Goal: Information Seeking & Learning: Compare options

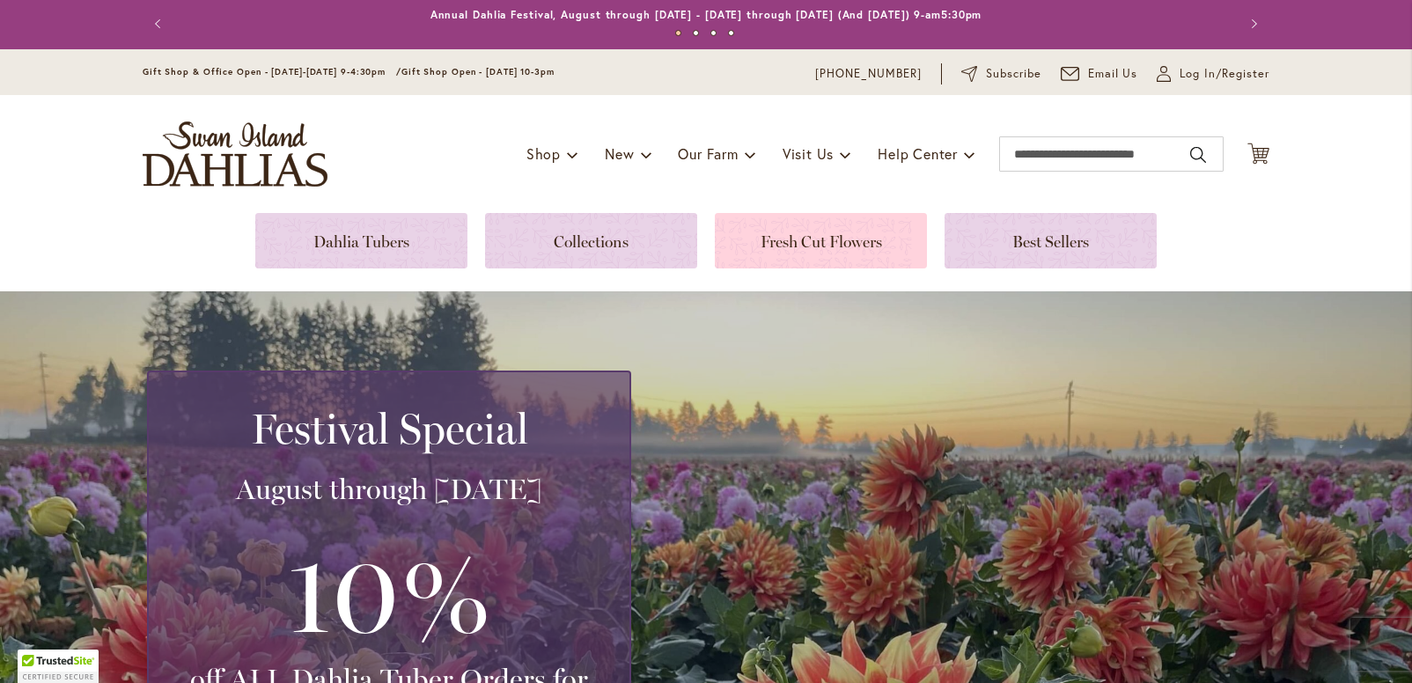
scroll to position [4, 0]
click at [814, 246] on link at bounding box center [821, 239] width 212 height 55
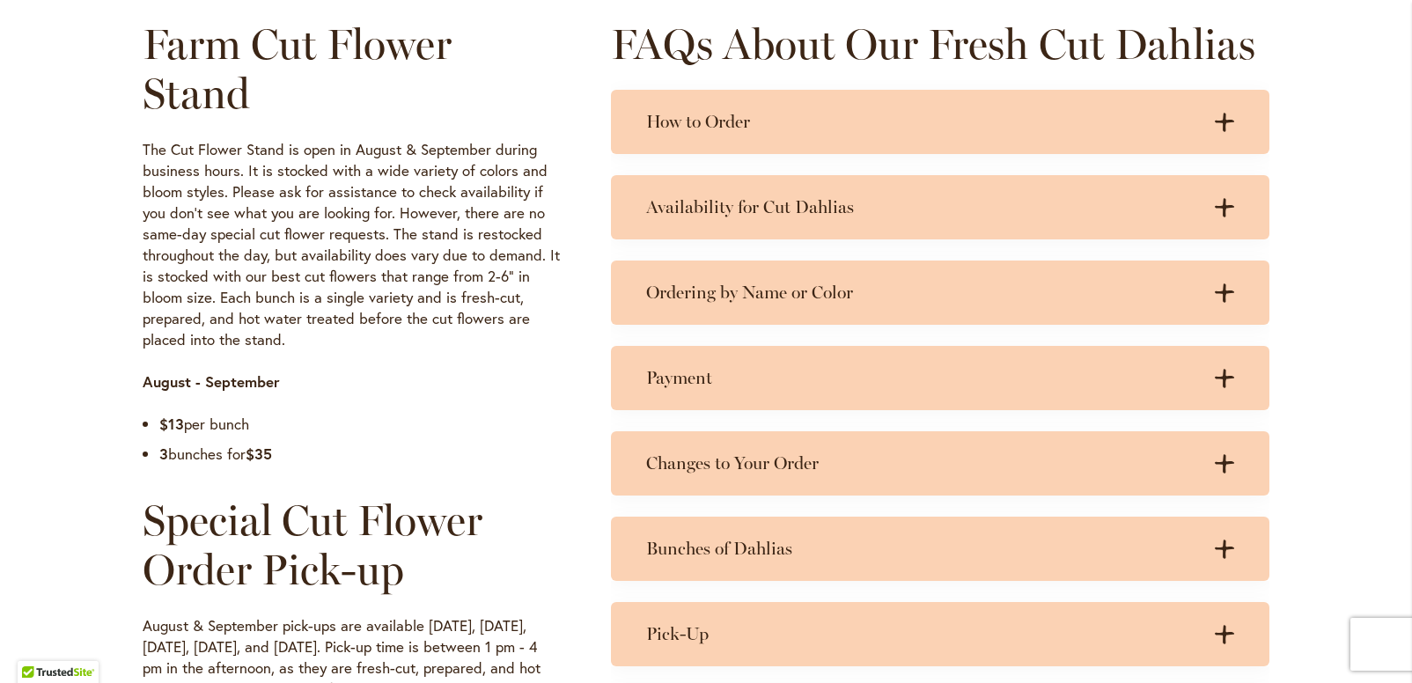
scroll to position [880, 0]
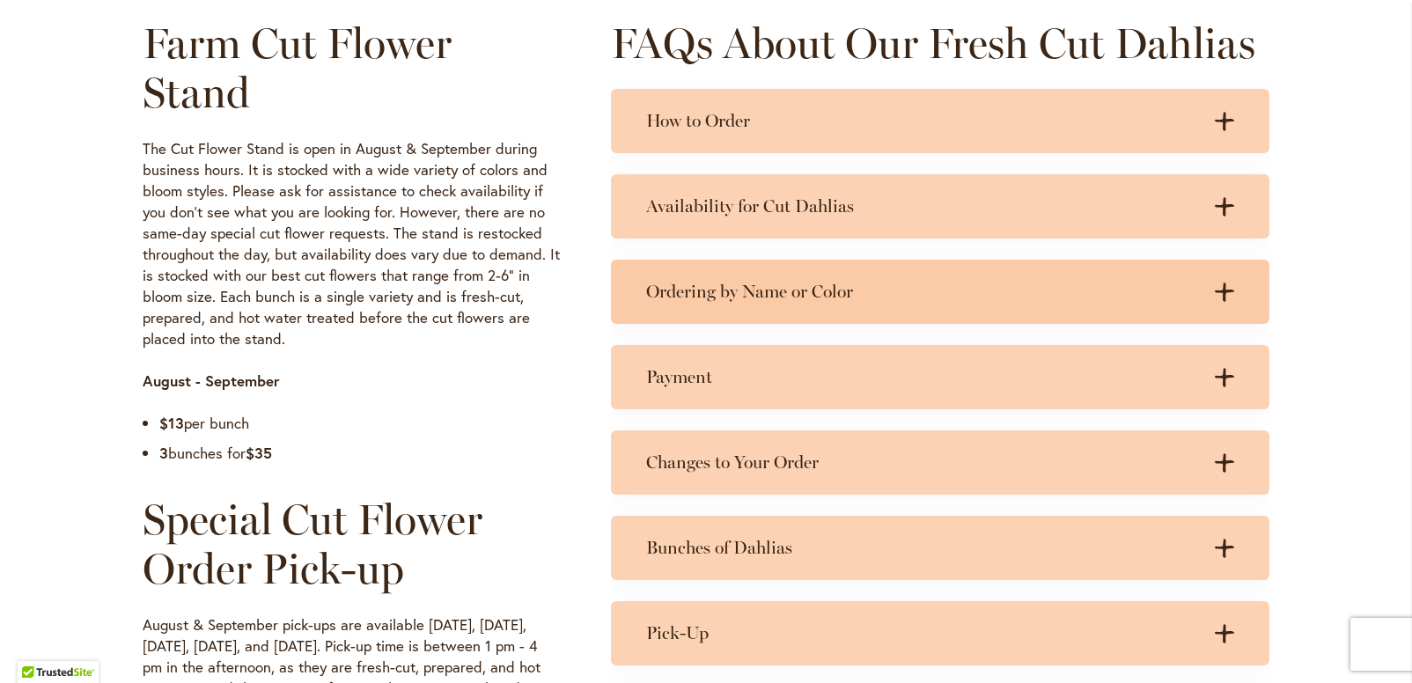
click at [687, 290] on h3 "Ordering by Name or Color" at bounding box center [922, 292] width 553 height 22
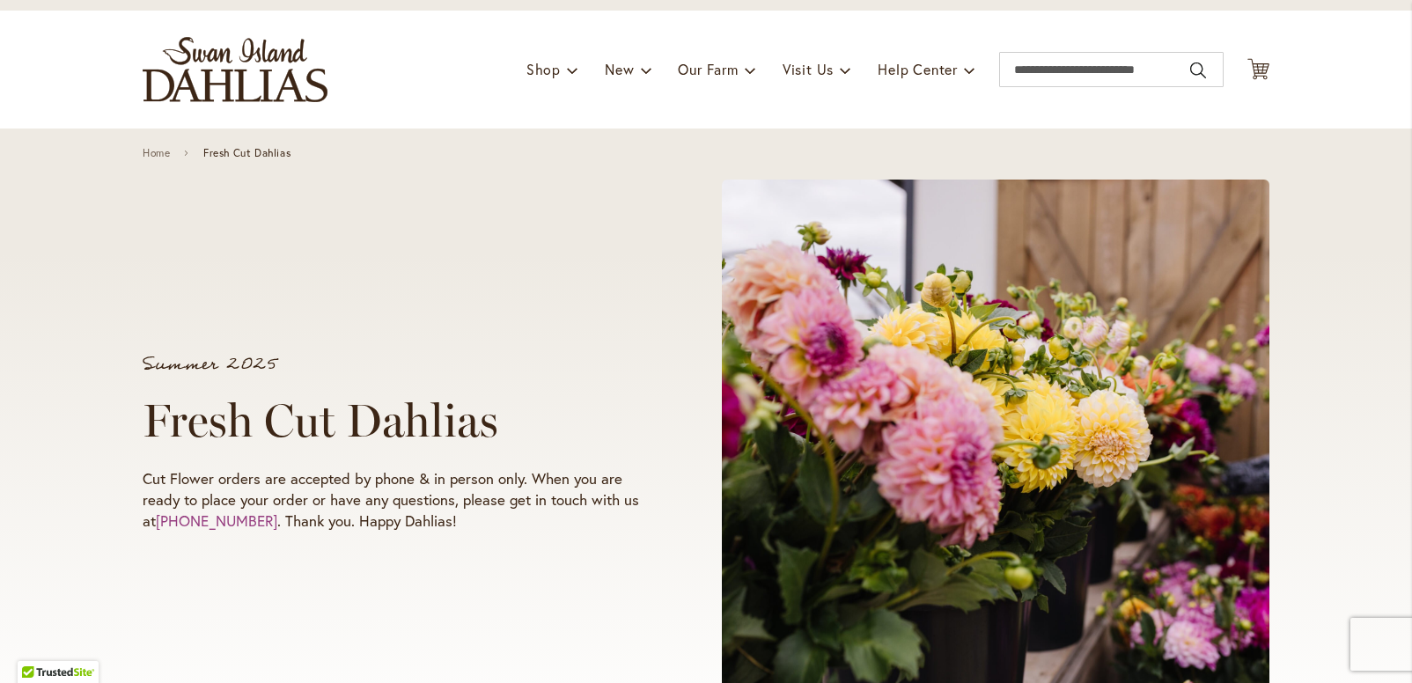
scroll to position [0, 0]
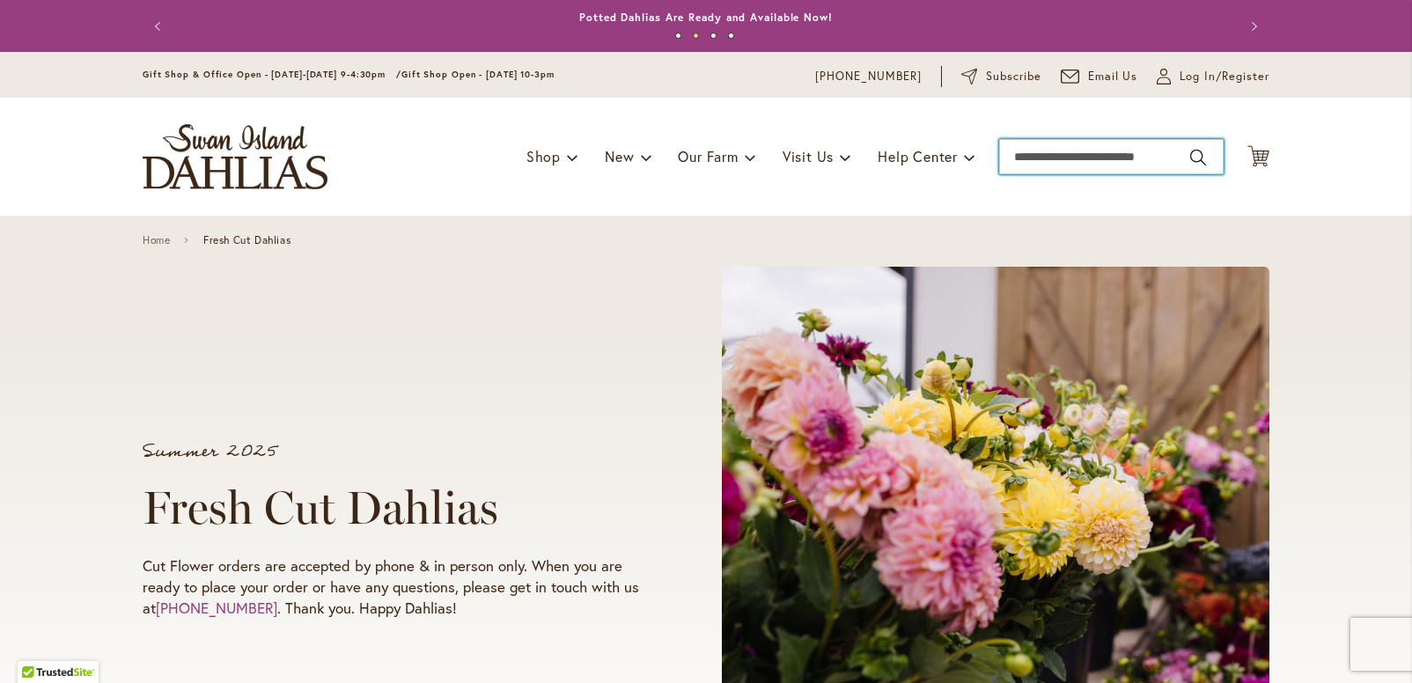
click at [1039, 158] on input "Search" at bounding box center [1111, 156] width 224 height 35
type input "**********"
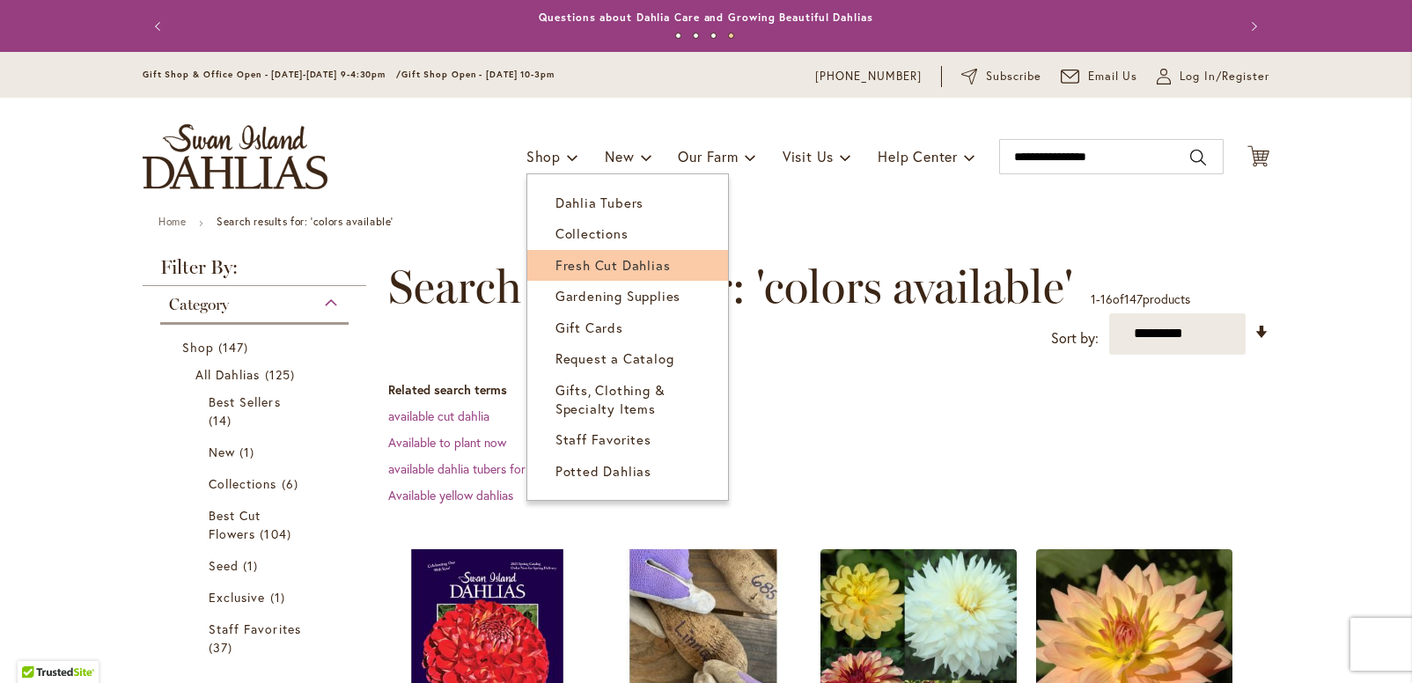
click at [555, 259] on span "Fresh Cut Dahlias" at bounding box center [612, 265] width 115 height 18
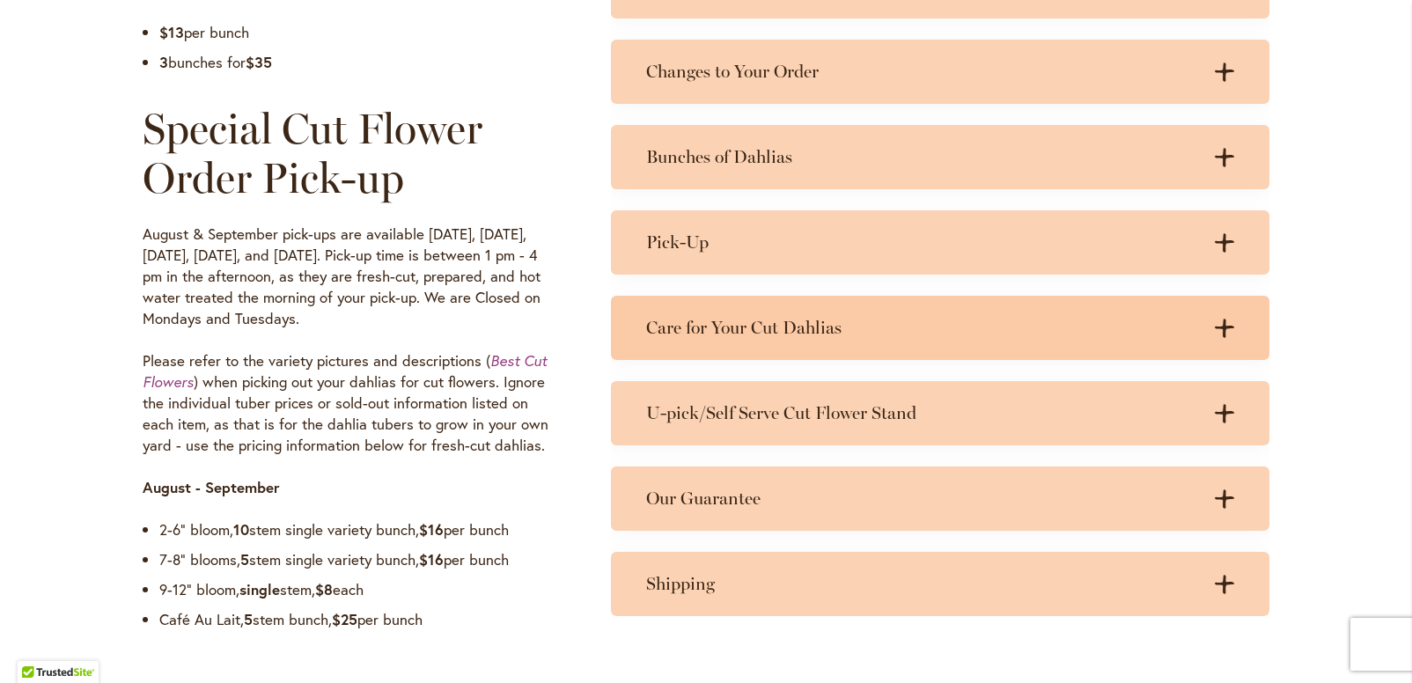
scroll to position [1274, 0]
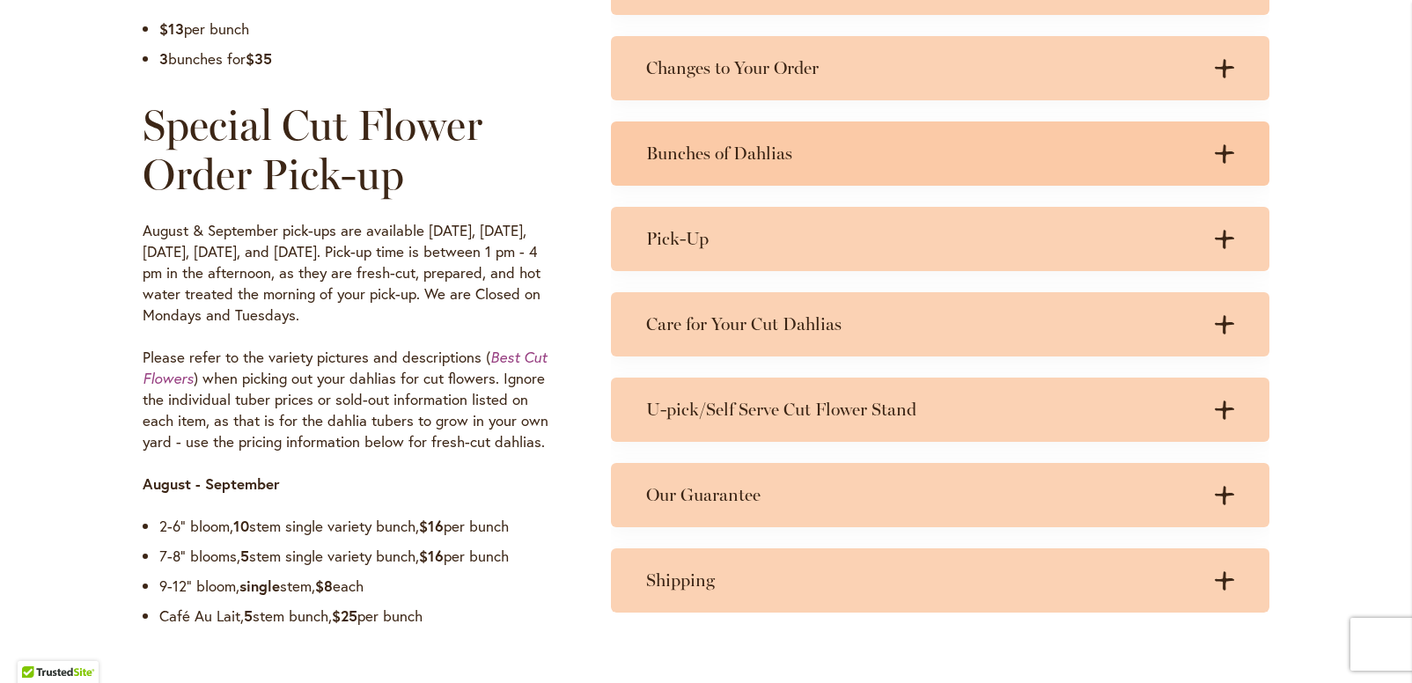
click at [761, 152] on h3 "Bunches of Dahlias" at bounding box center [922, 154] width 553 height 22
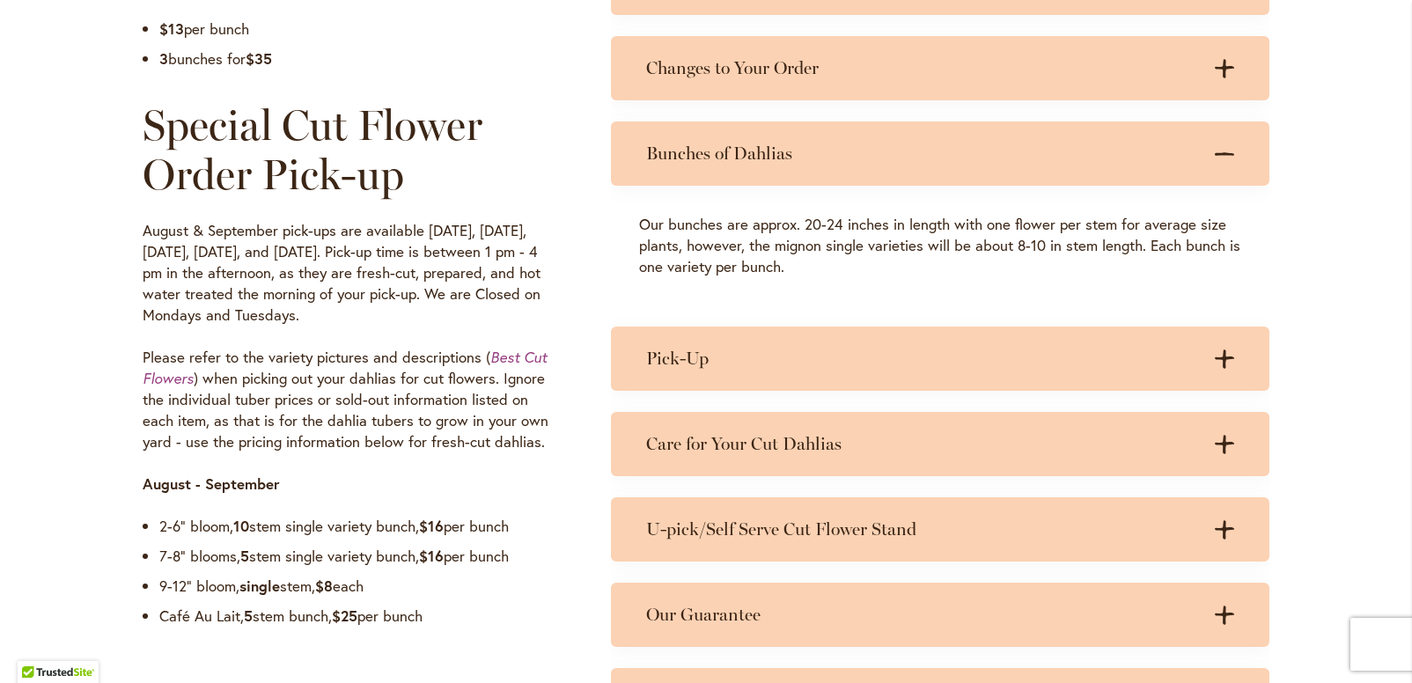
click at [761, 152] on h3 "Bunches of Dahlias" at bounding box center [922, 154] width 553 height 22
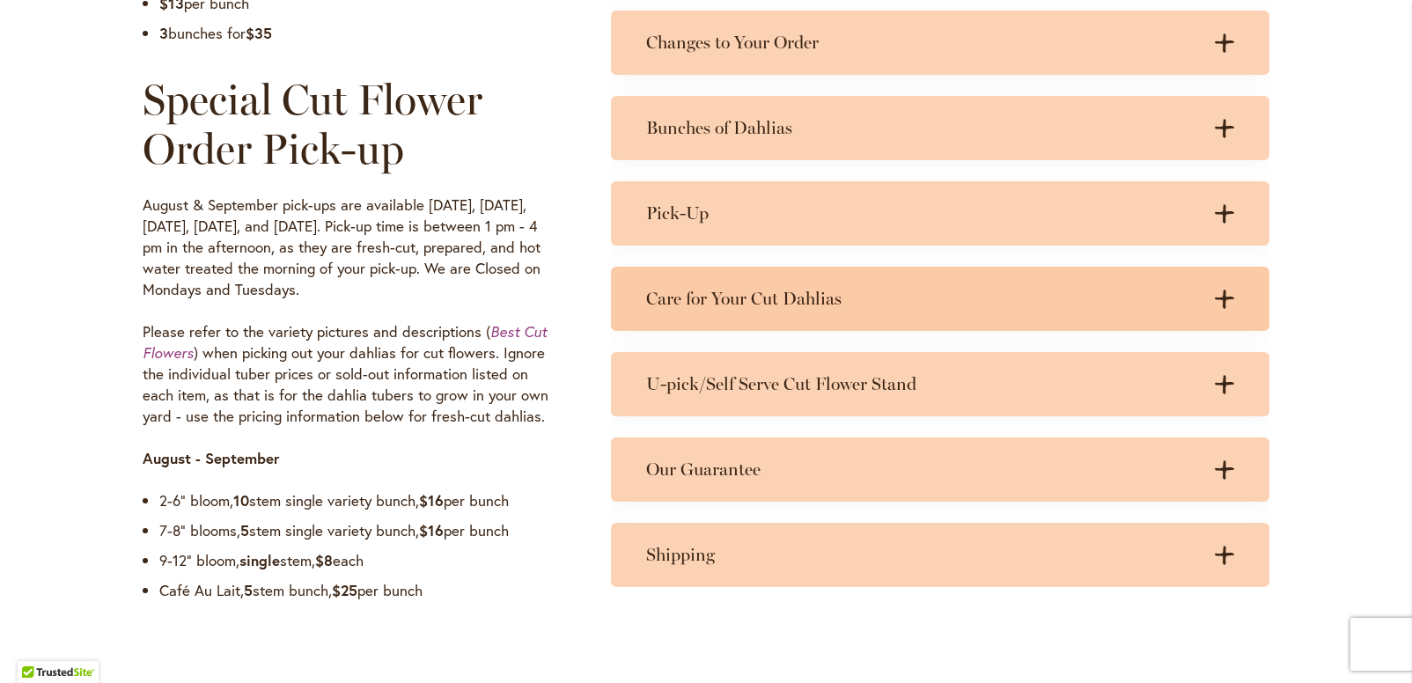
scroll to position [1304, 0]
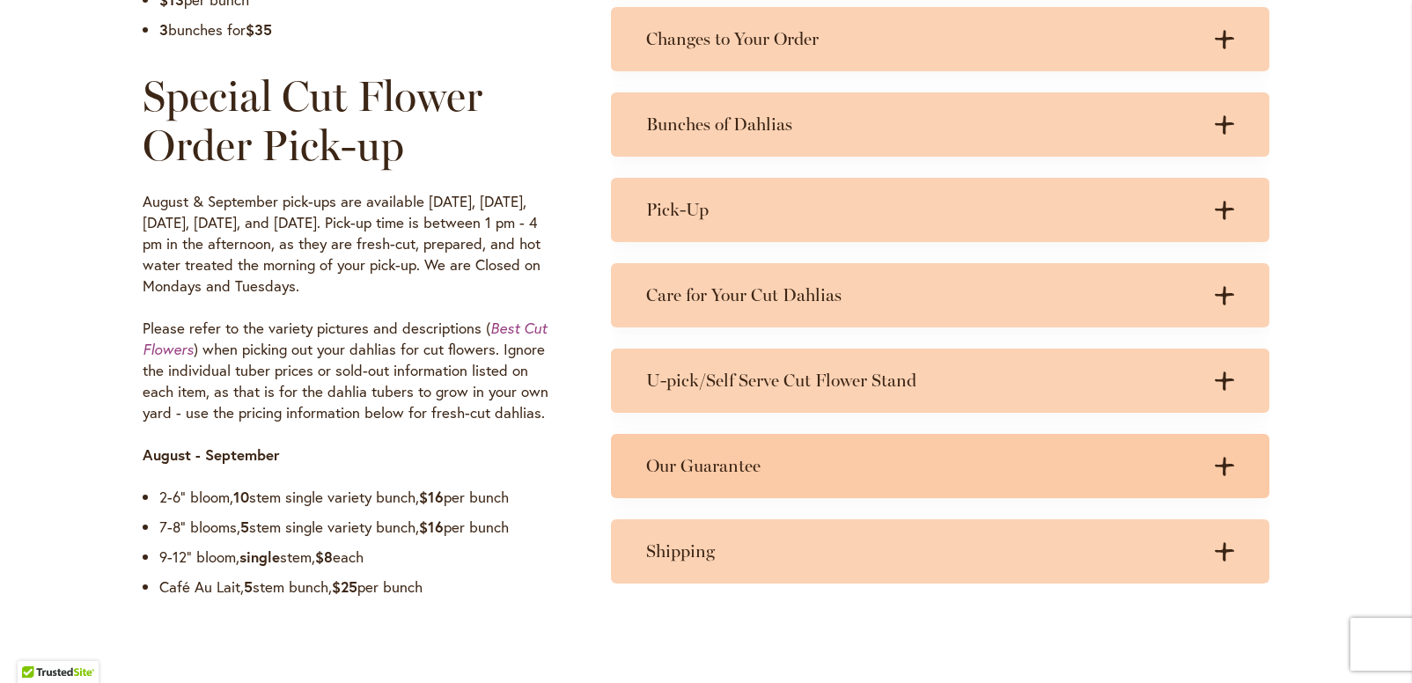
click at [744, 459] on h3 "Our Guarantee" at bounding box center [922, 466] width 553 height 22
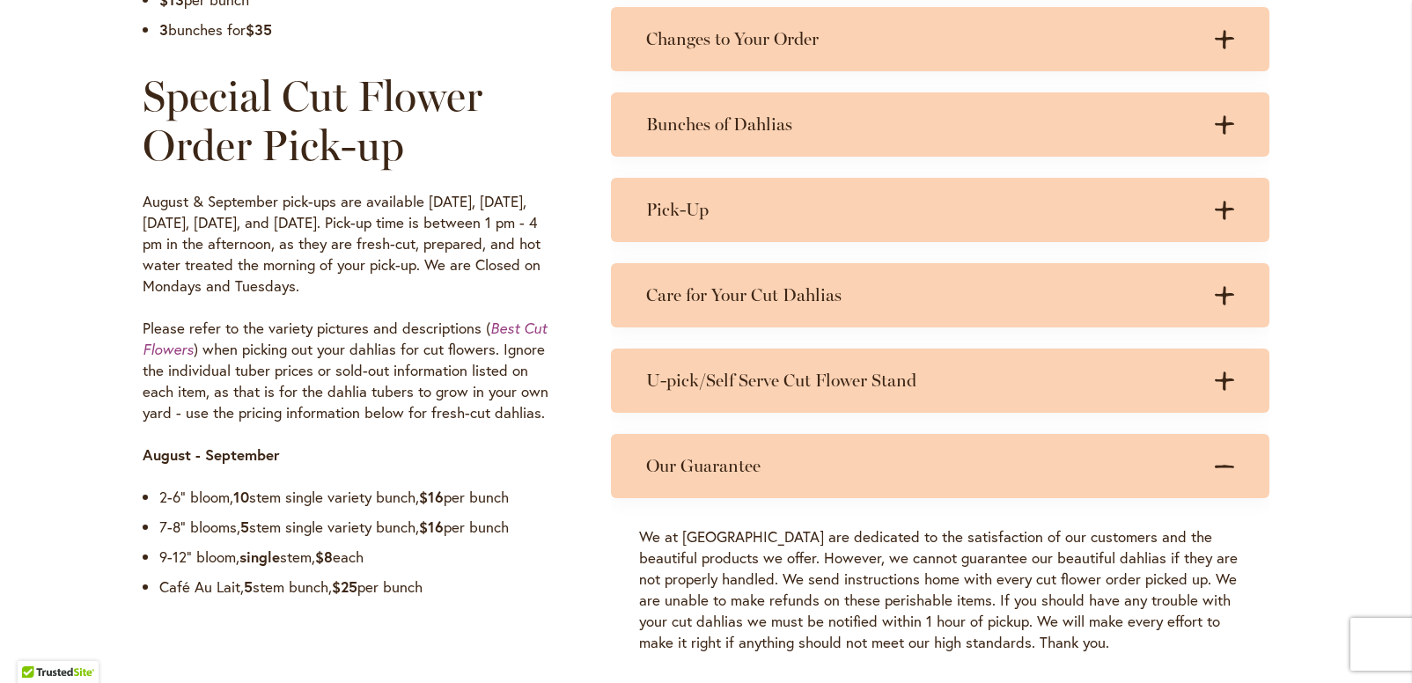
click at [744, 459] on h3 "Our Guarantee" at bounding box center [922, 466] width 553 height 22
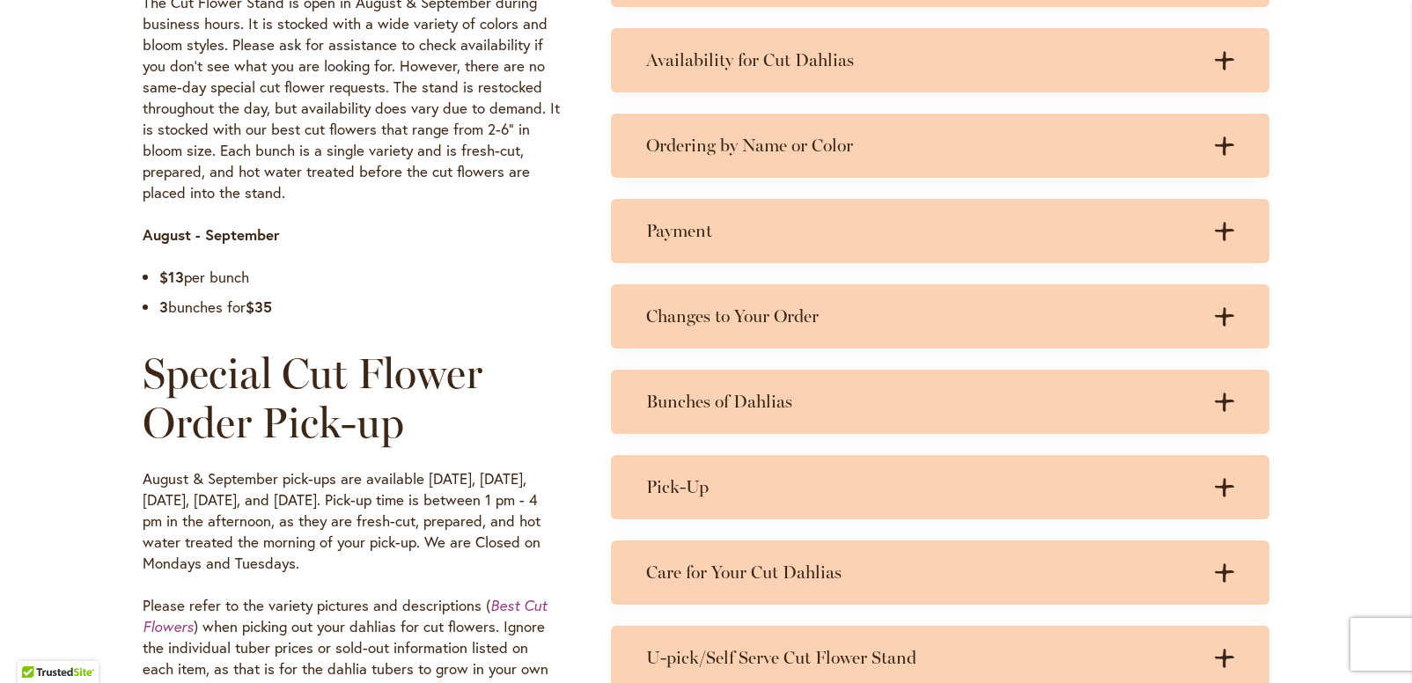
scroll to position [870, 0]
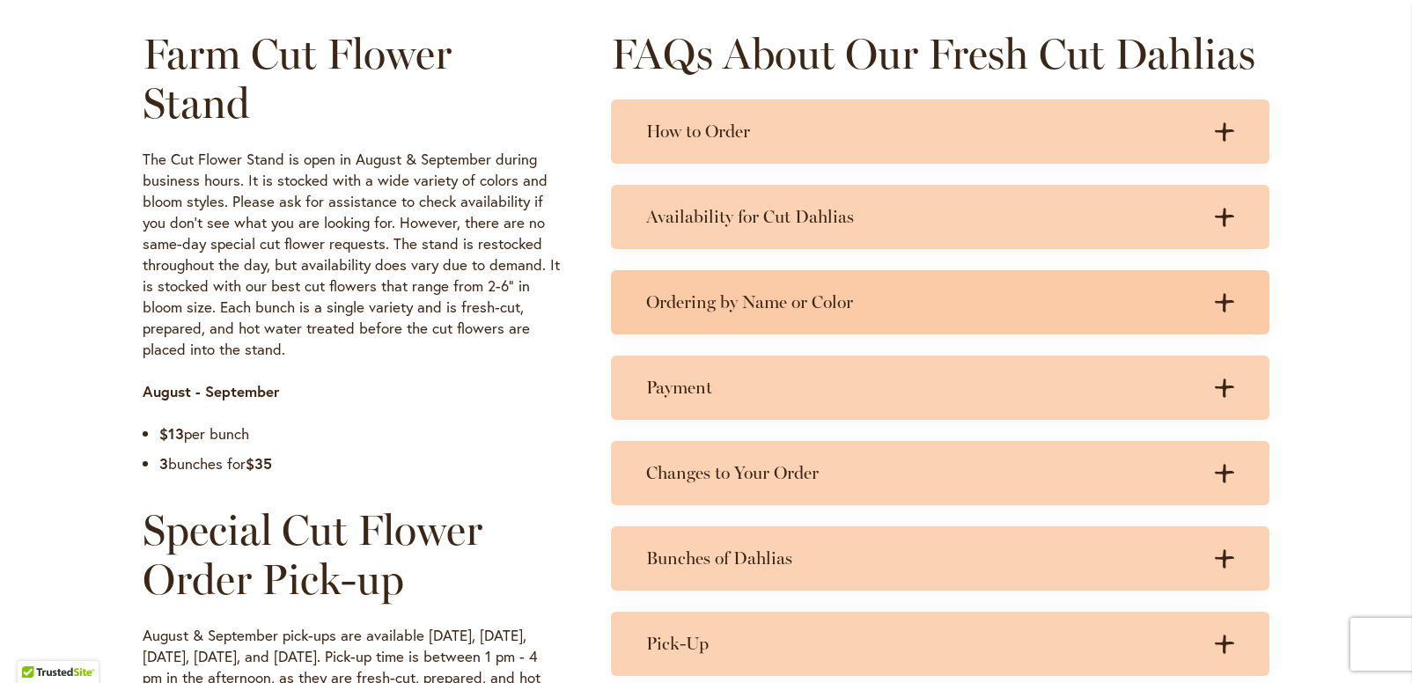
click at [758, 310] on h3 "Ordering by Name or Color" at bounding box center [922, 302] width 553 height 22
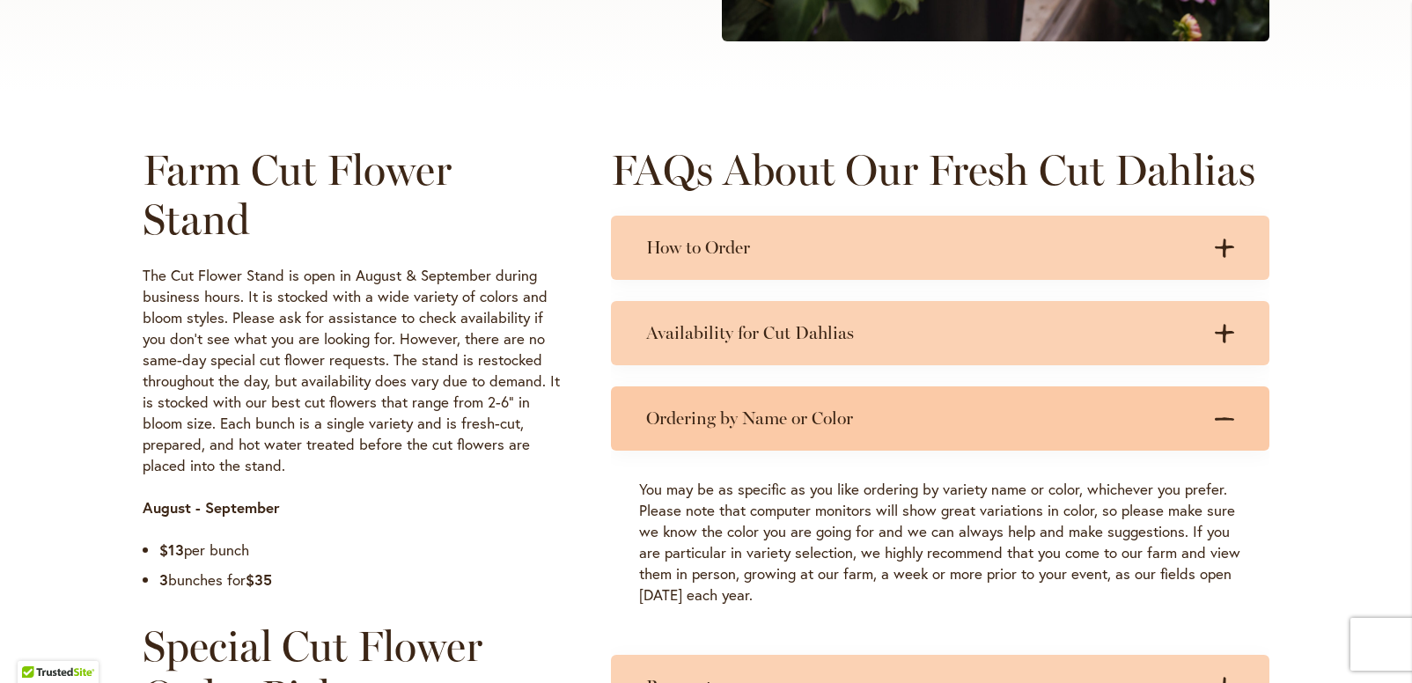
scroll to position [750, 0]
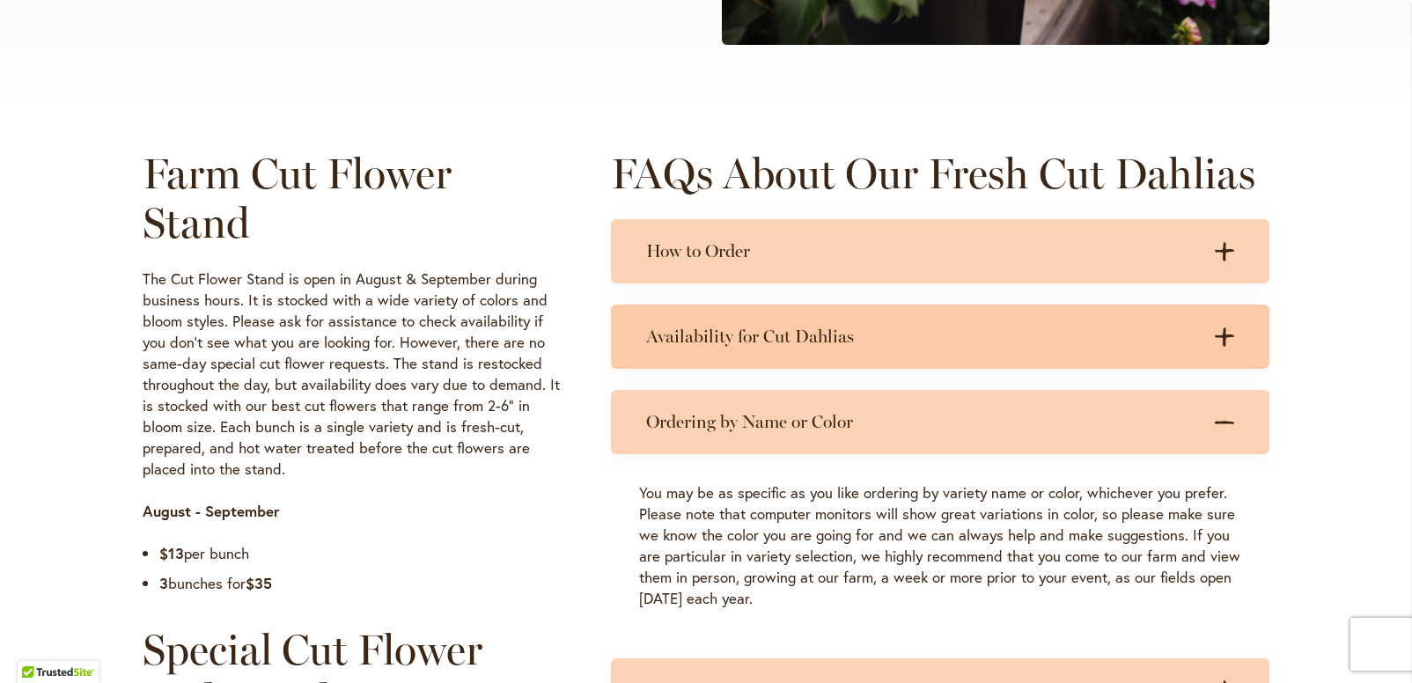
click at [750, 337] on h3 "Availability for Cut Dahlias" at bounding box center [922, 337] width 553 height 22
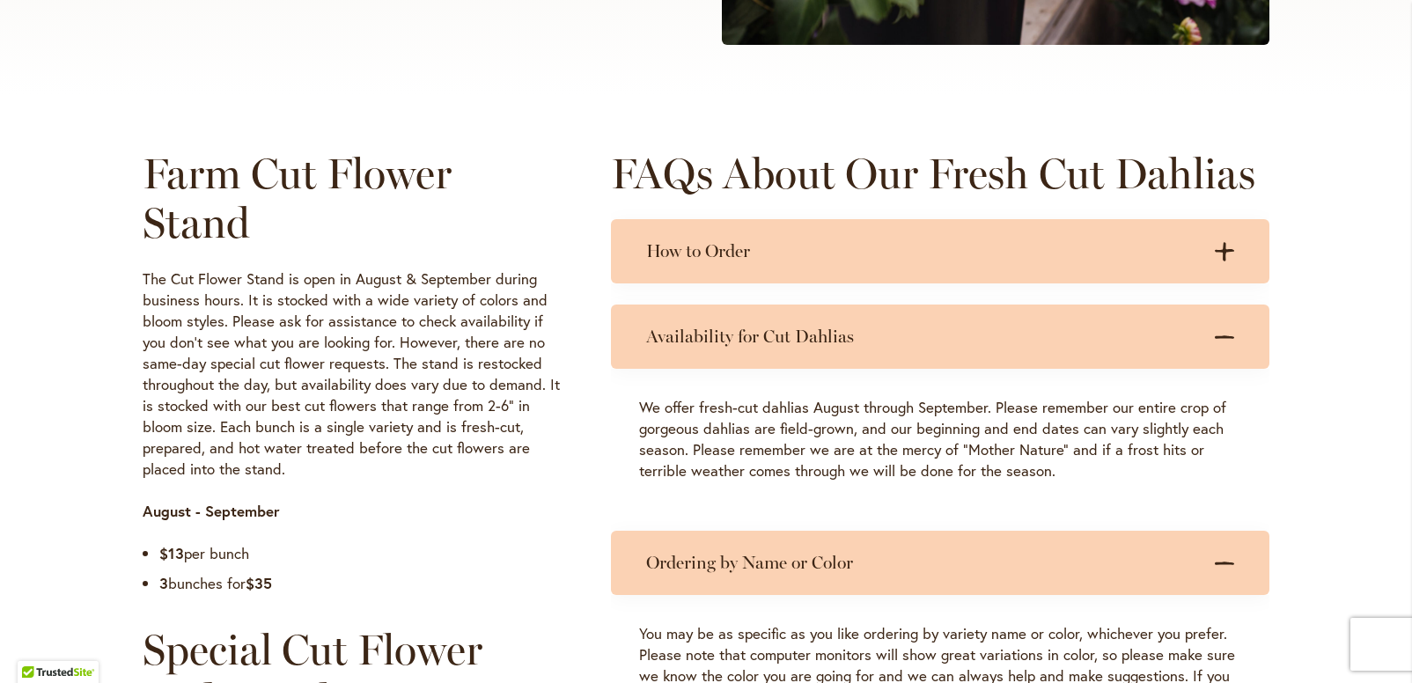
click at [750, 337] on h3 "Availability for Cut Dahlias" at bounding box center [922, 337] width 553 height 22
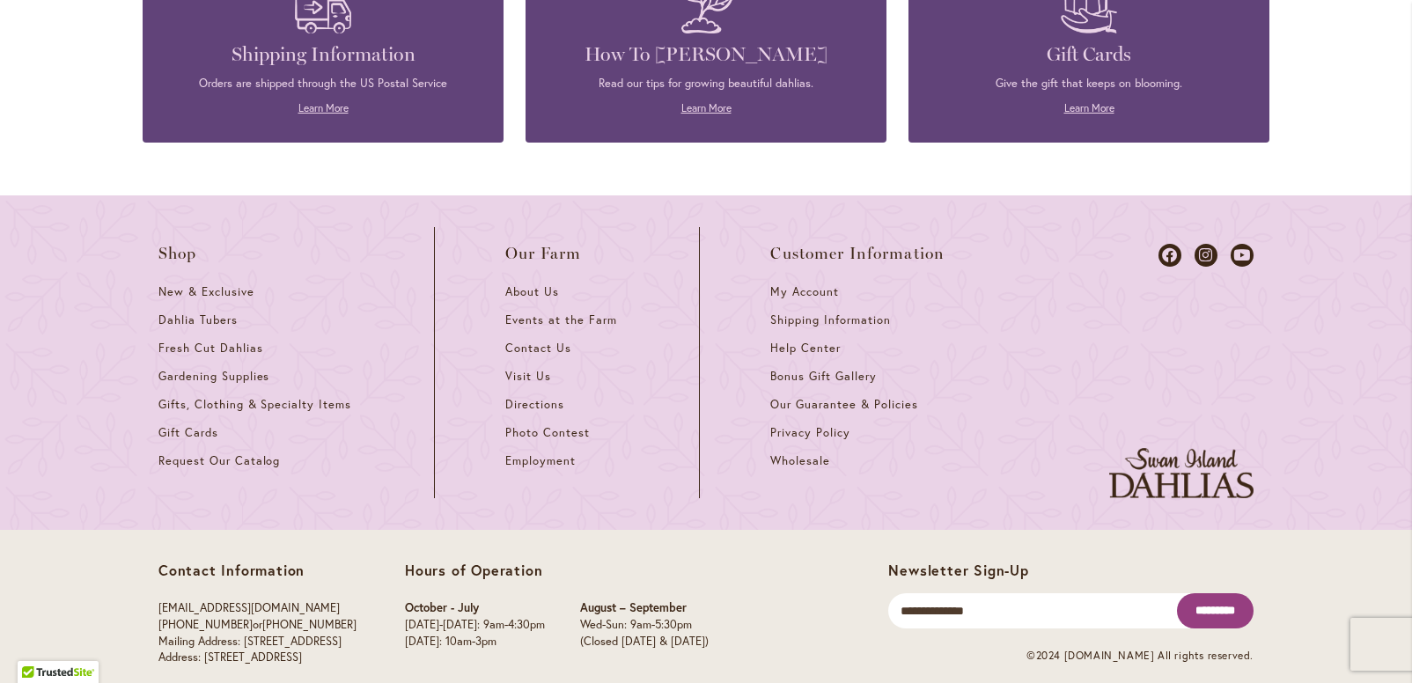
scroll to position [2303, 0]
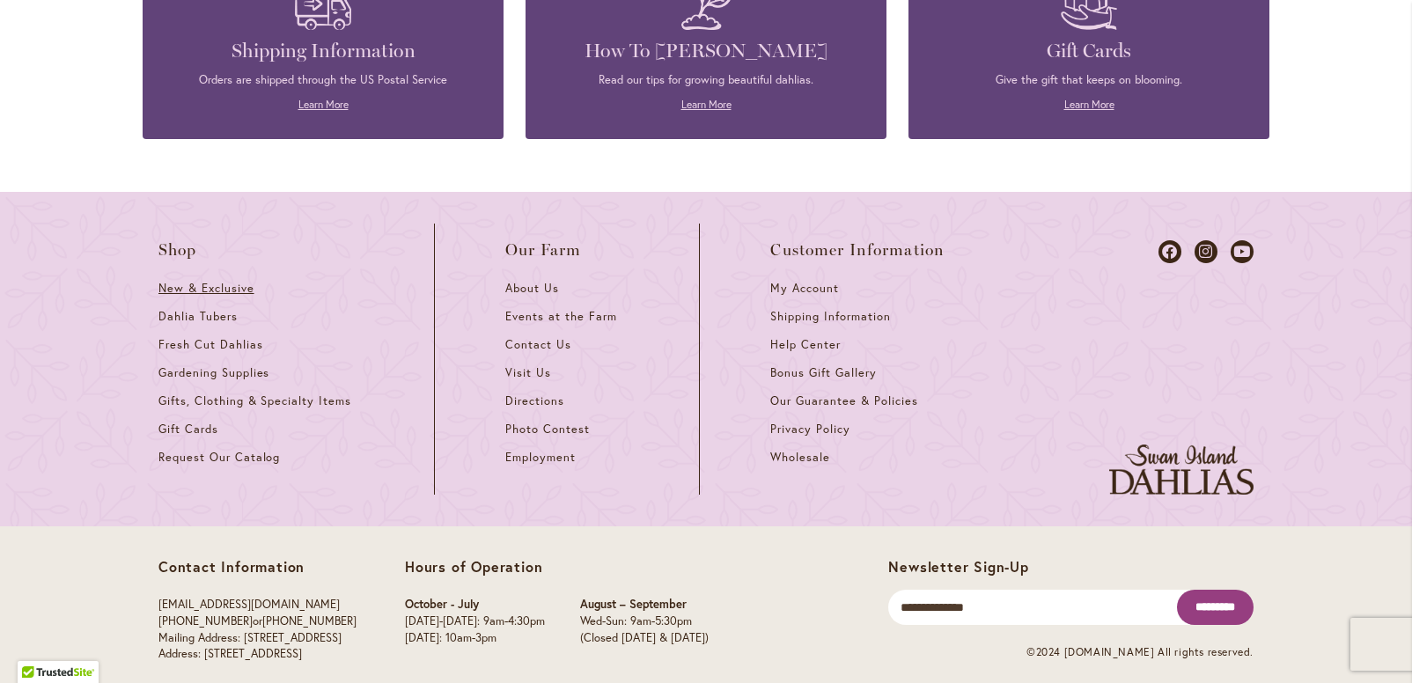
click at [239, 287] on span "New & Exclusive" at bounding box center [206, 288] width 96 height 15
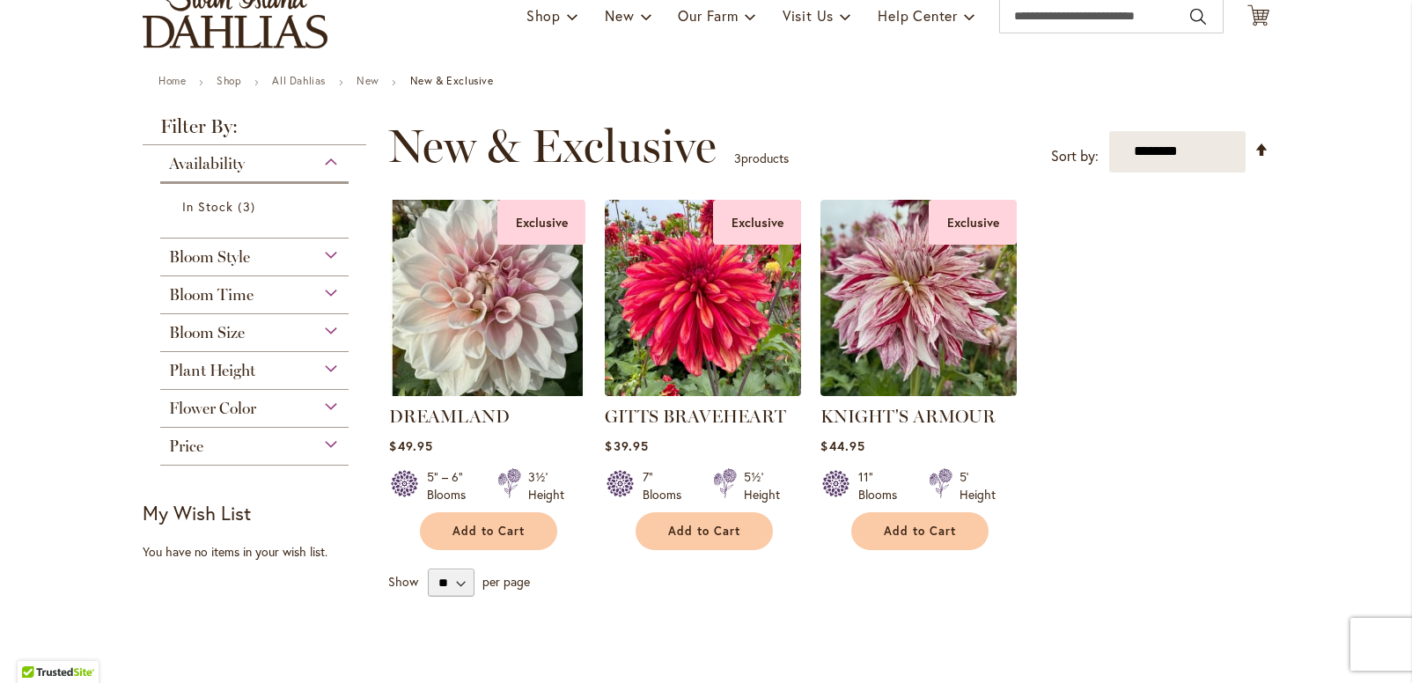
scroll to position [130, 0]
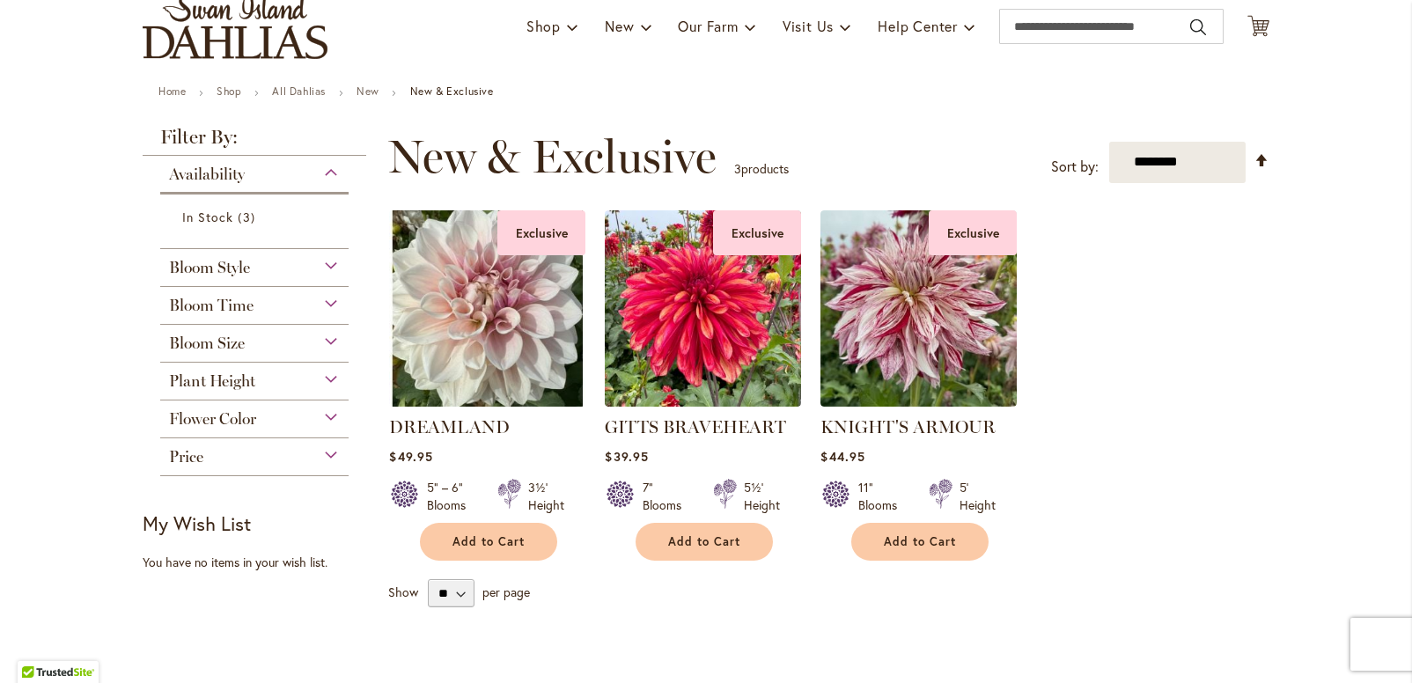
click at [257, 419] on div "Flower Color" at bounding box center [254, 414] width 188 height 28
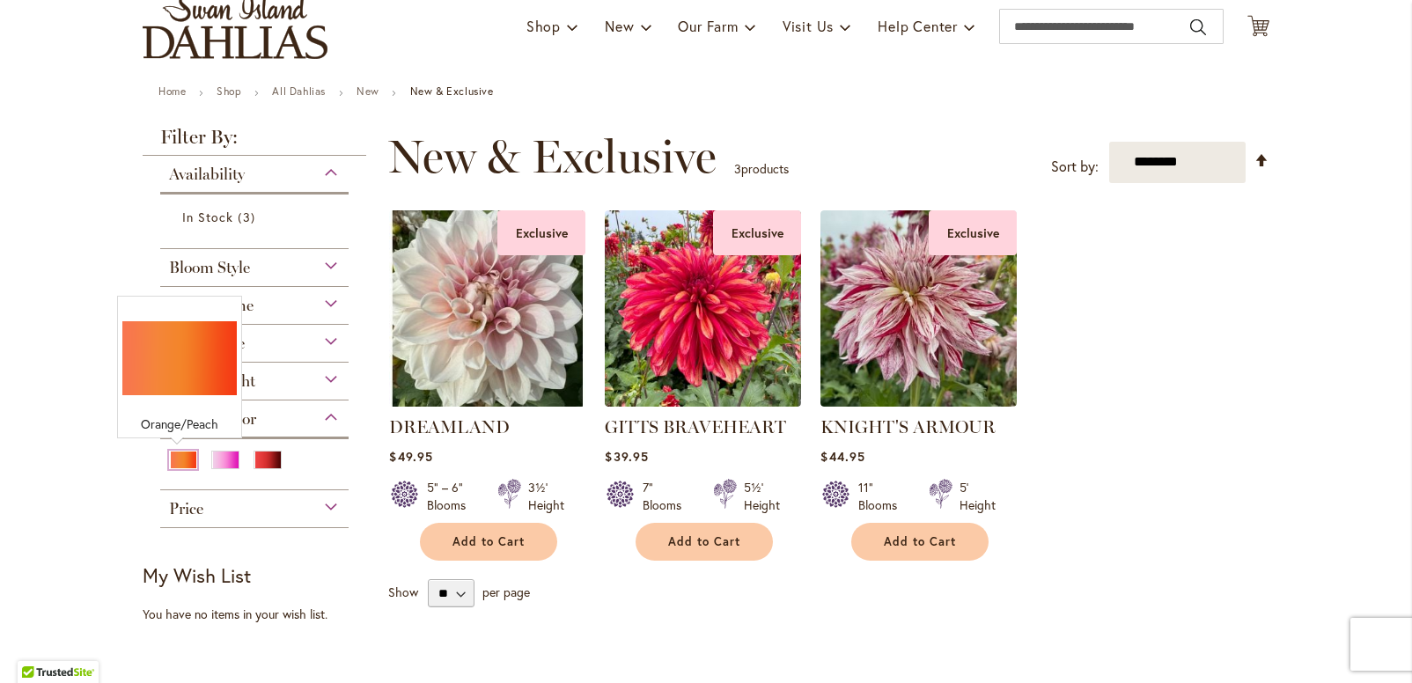
click at [182, 465] on div "Orange/Peach" at bounding box center [183, 460] width 28 height 18
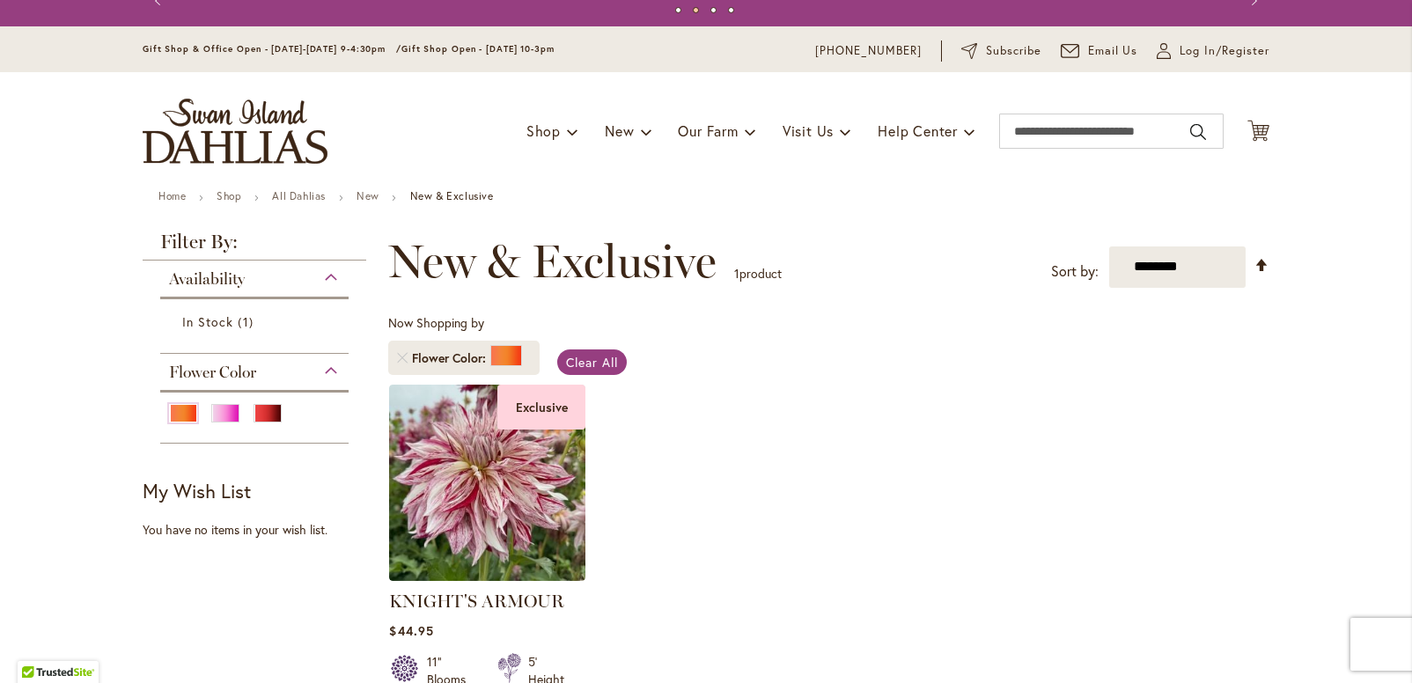
scroll to position [22, 0]
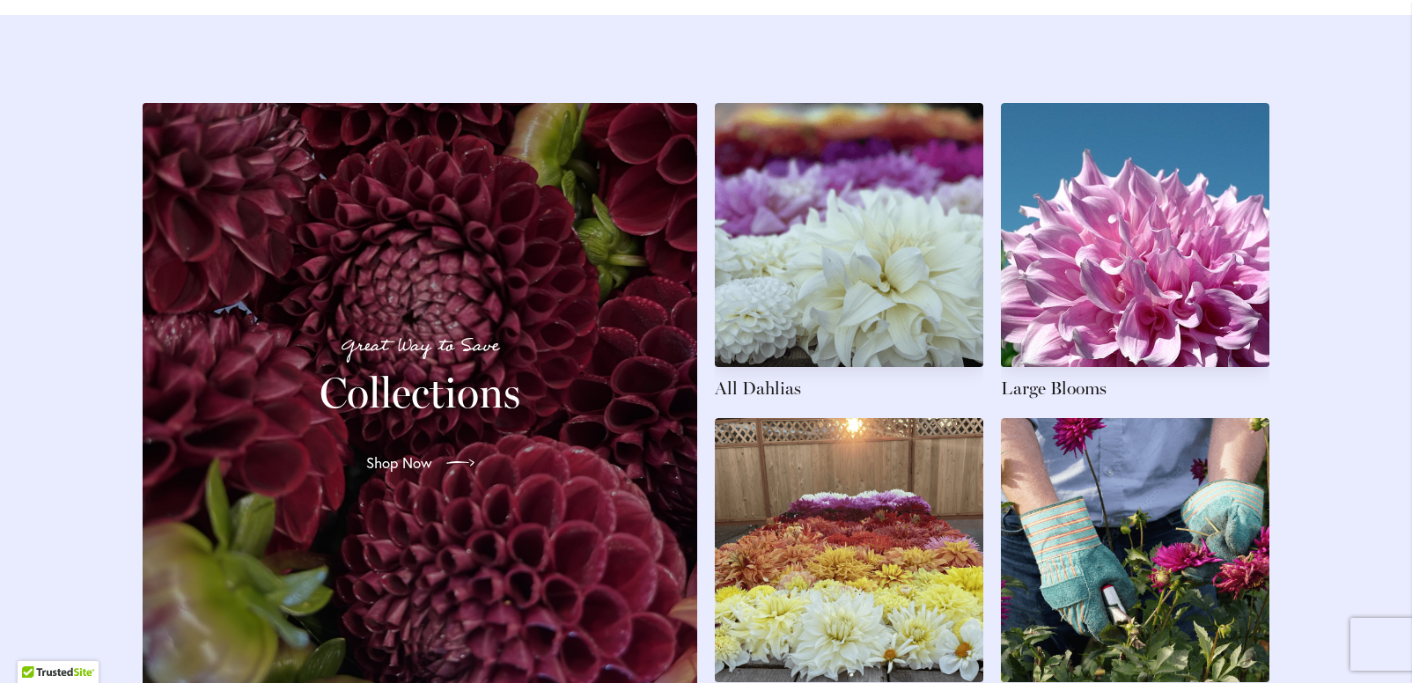
scroll to position [2494, 0]
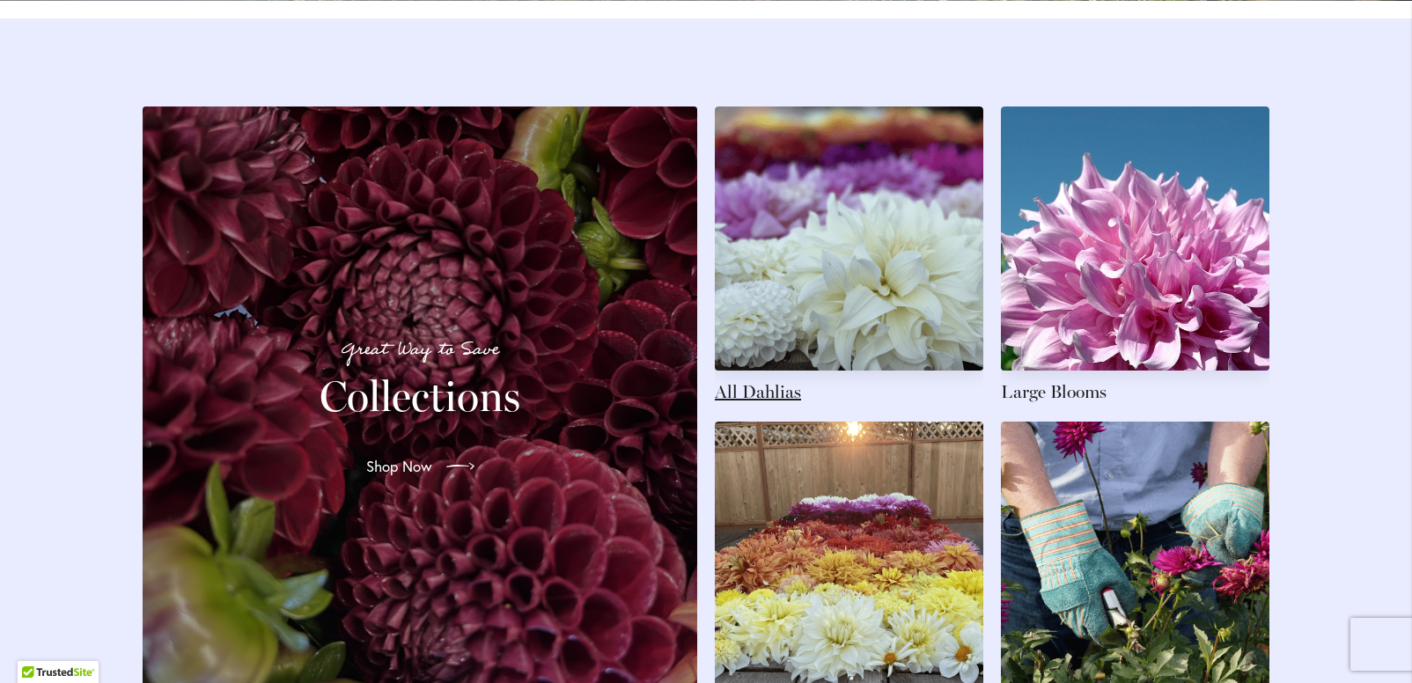
click at [761, 404] on link at bounding box center [849, 254] width 268 height 297
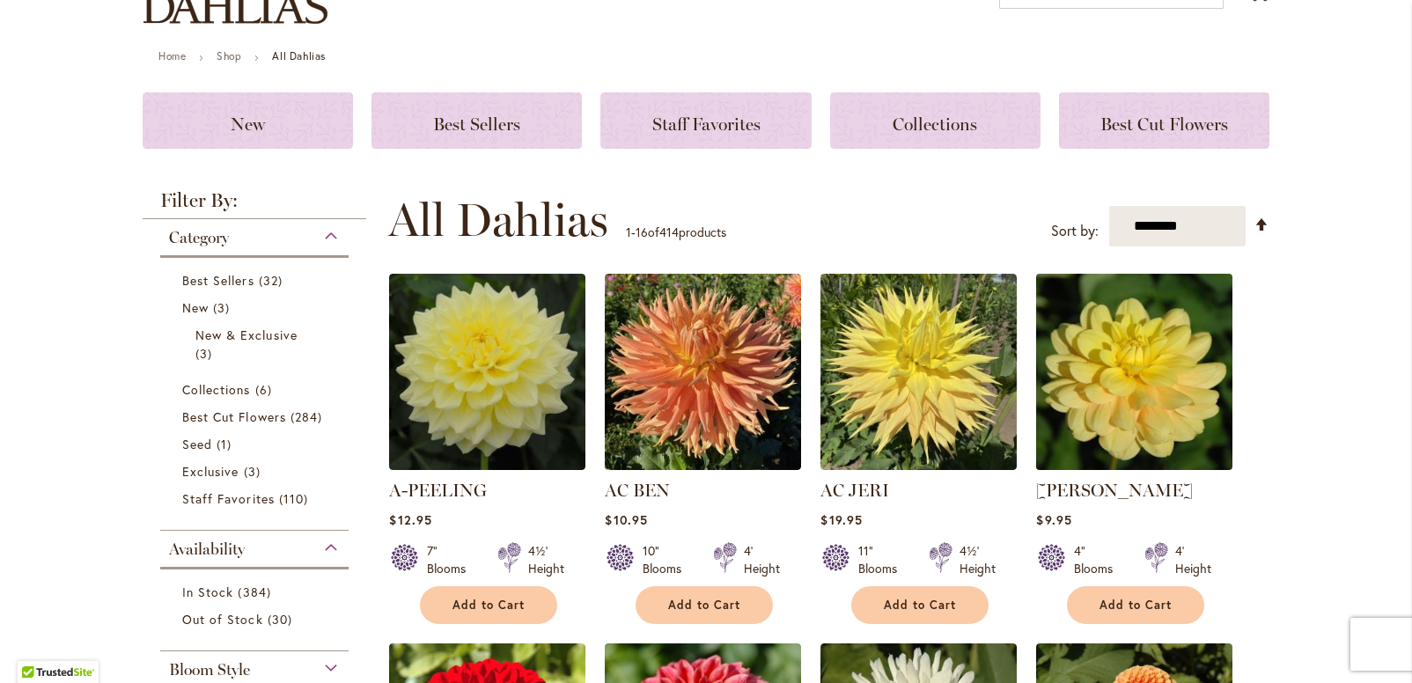
scroll to position [183, 0]
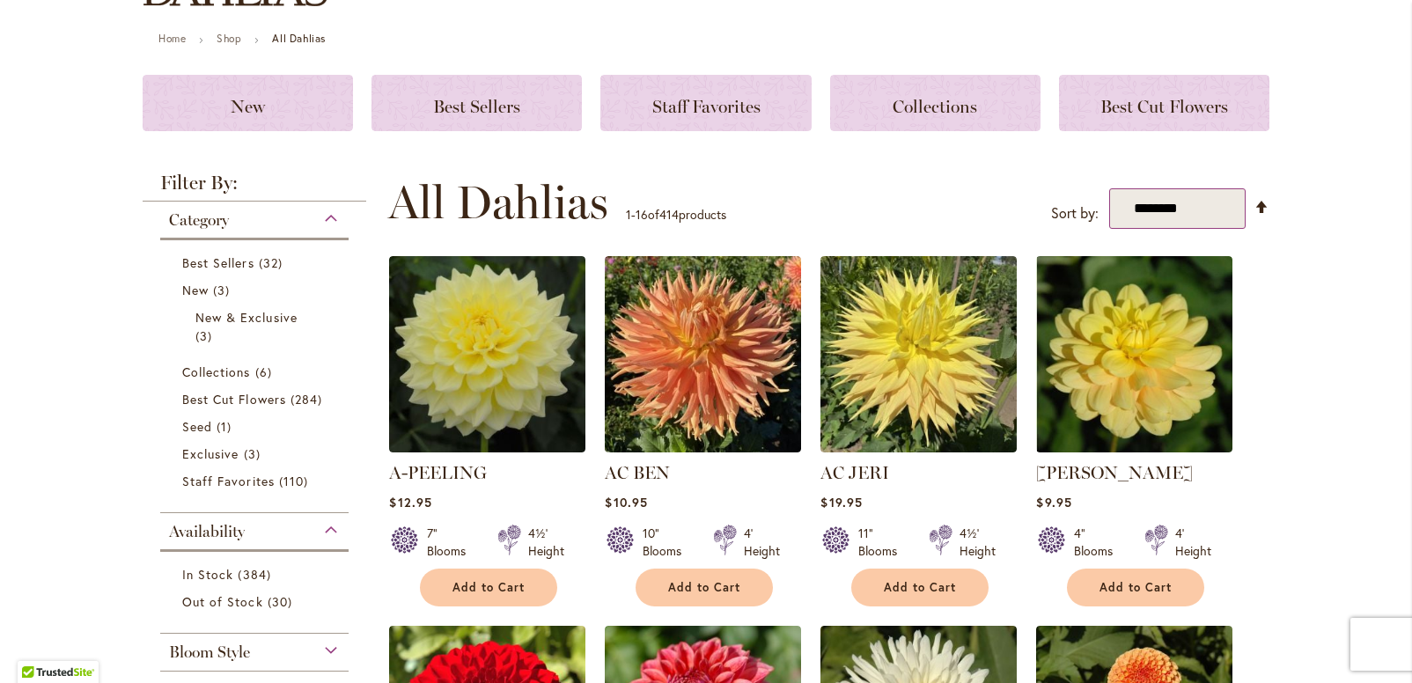
click at [1135, 211] on select "**********" at bounding box center [1177, 208] width 136 height 41
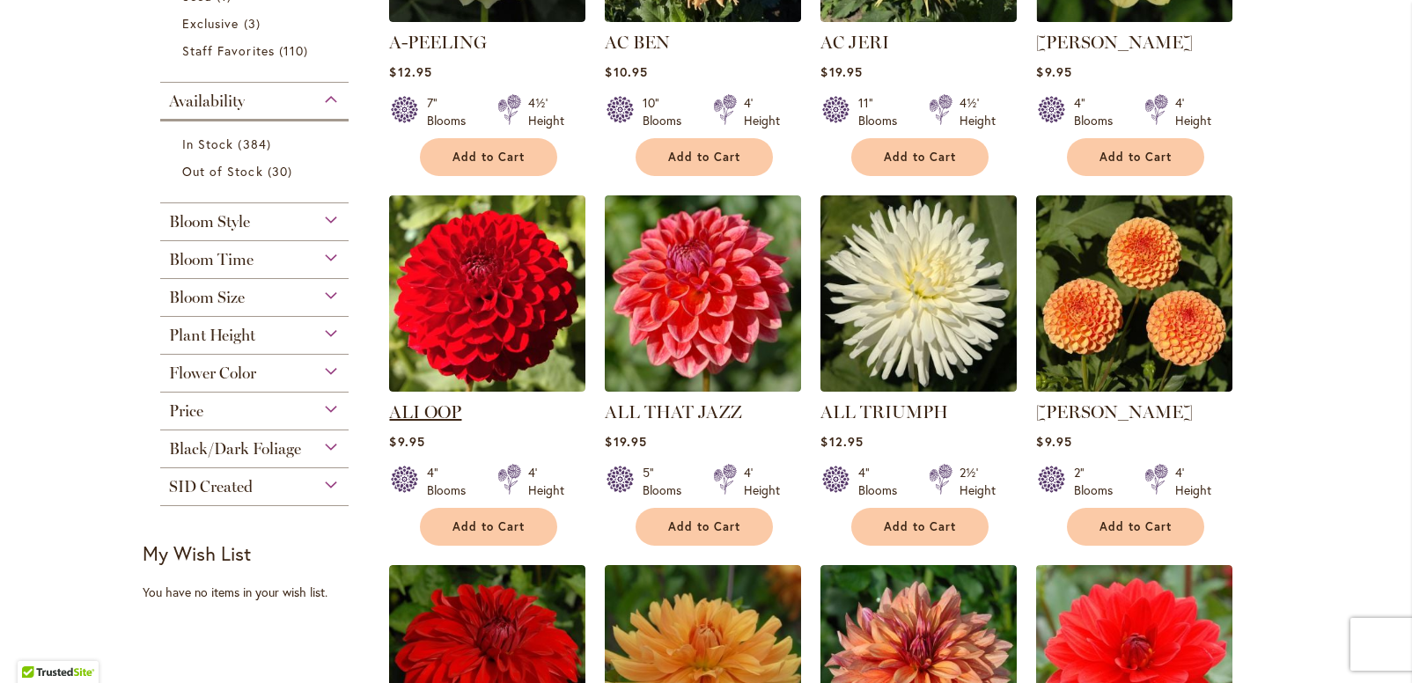
scroll to position [621, 0]
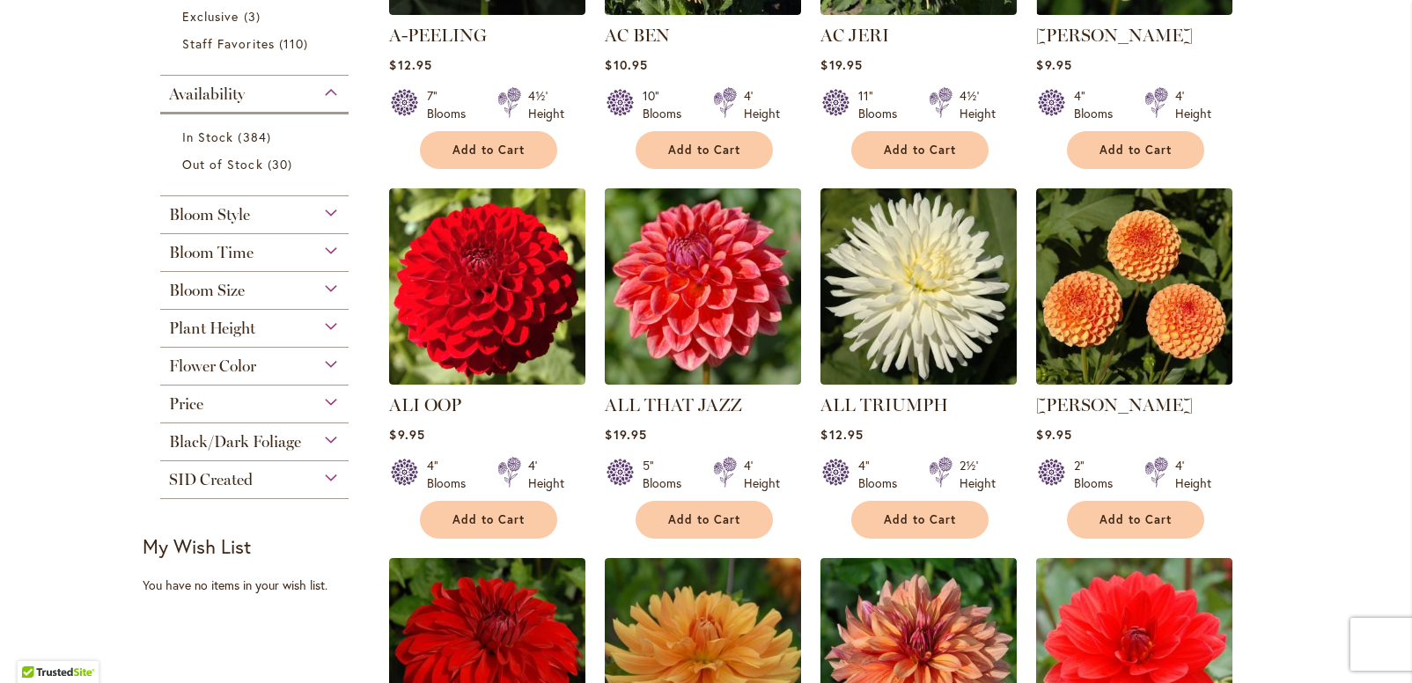
click at [328, 364] on div "Flower Color" at bounding box center [254, 362] width 188 height 28
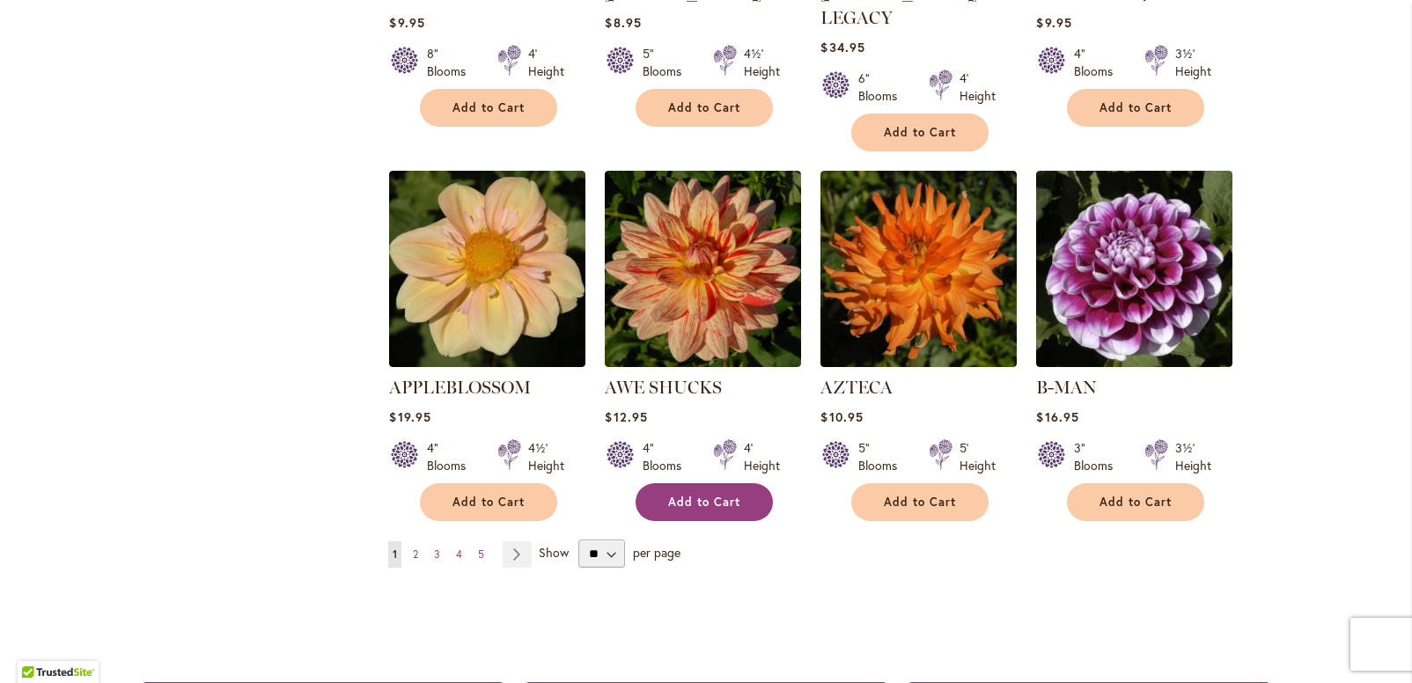
scroll to position [1403, 0]
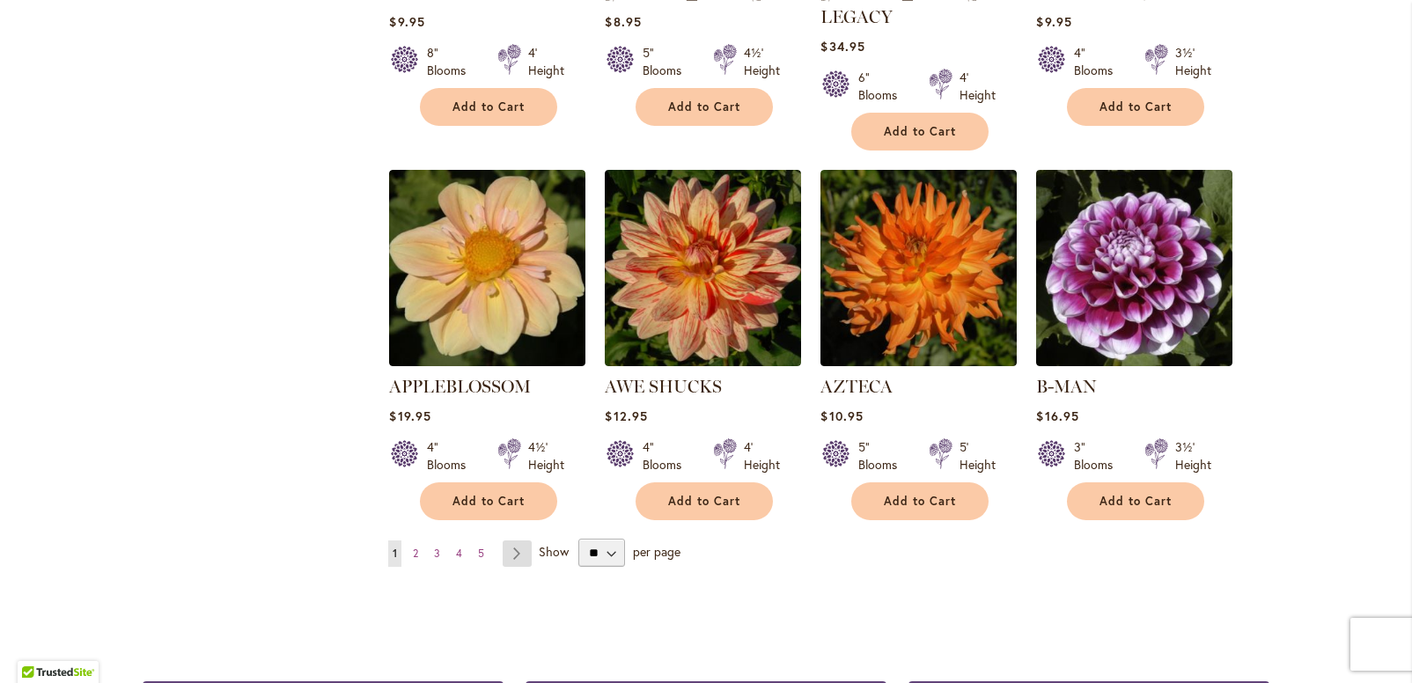
click at [509, 540] on link "Page Next" at bounding box center [517, 553] width 29 height 26
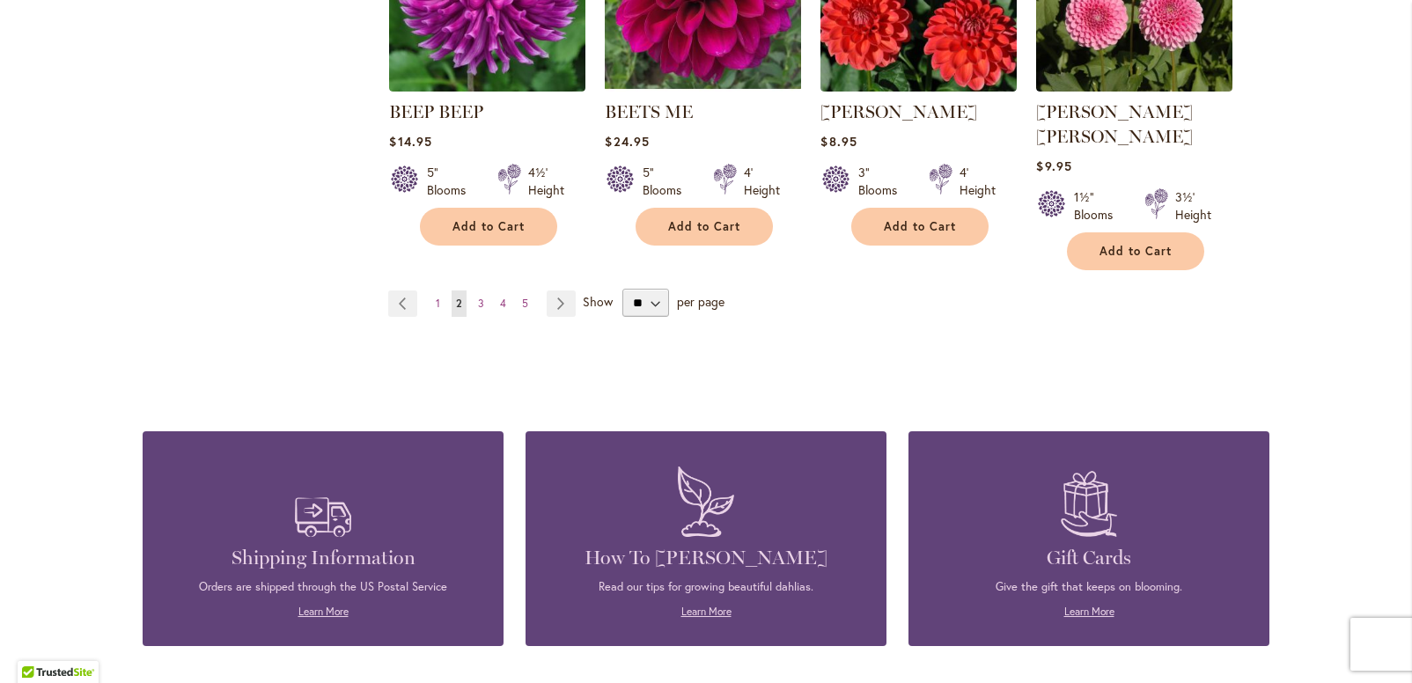
scroll to position [1682, 0]
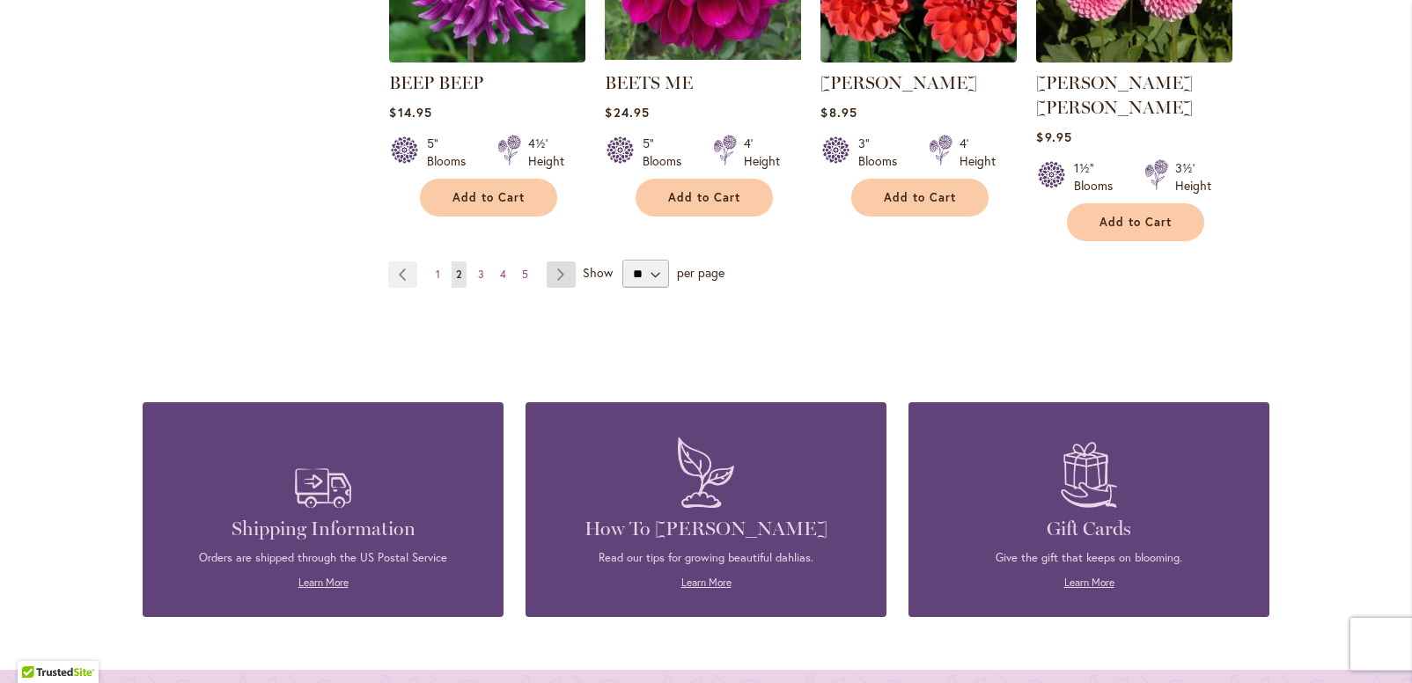
click at [553, 261] on link "Page Next" at bounding box center [561, 274] width 29 height 26
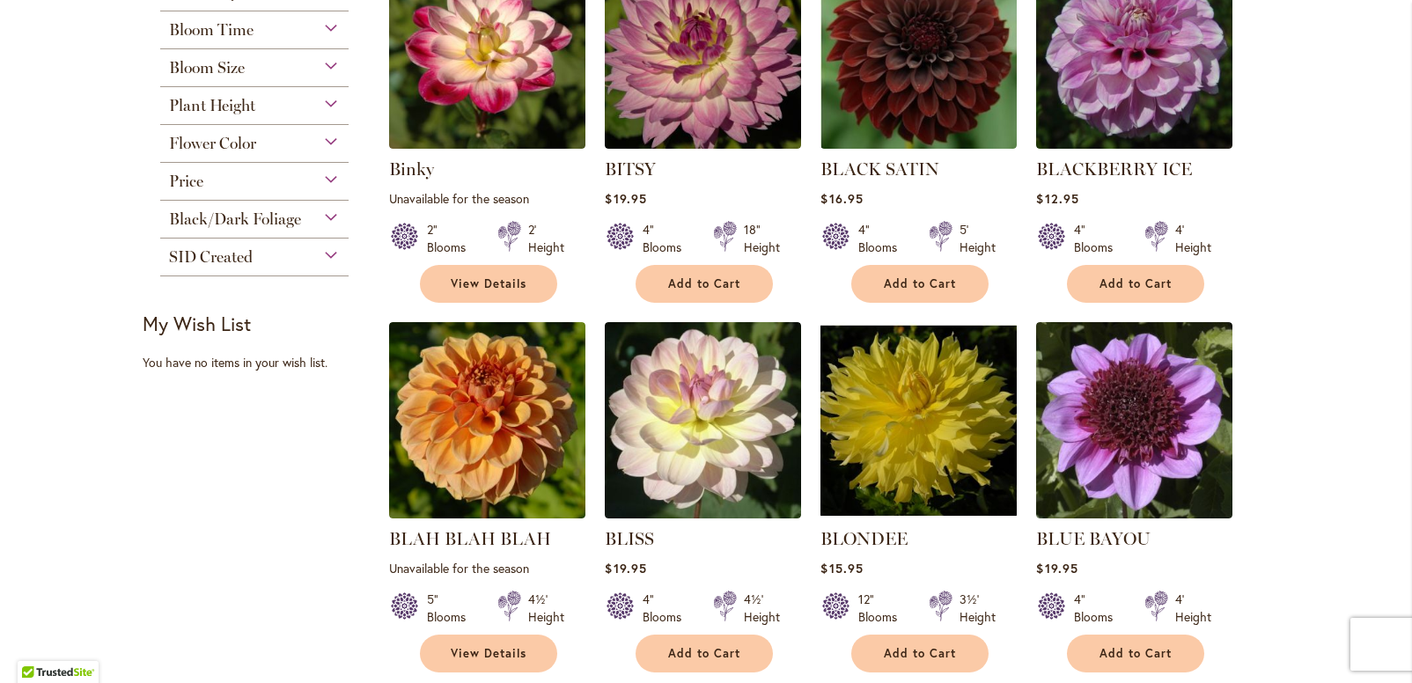
scroll to position [192, 0]
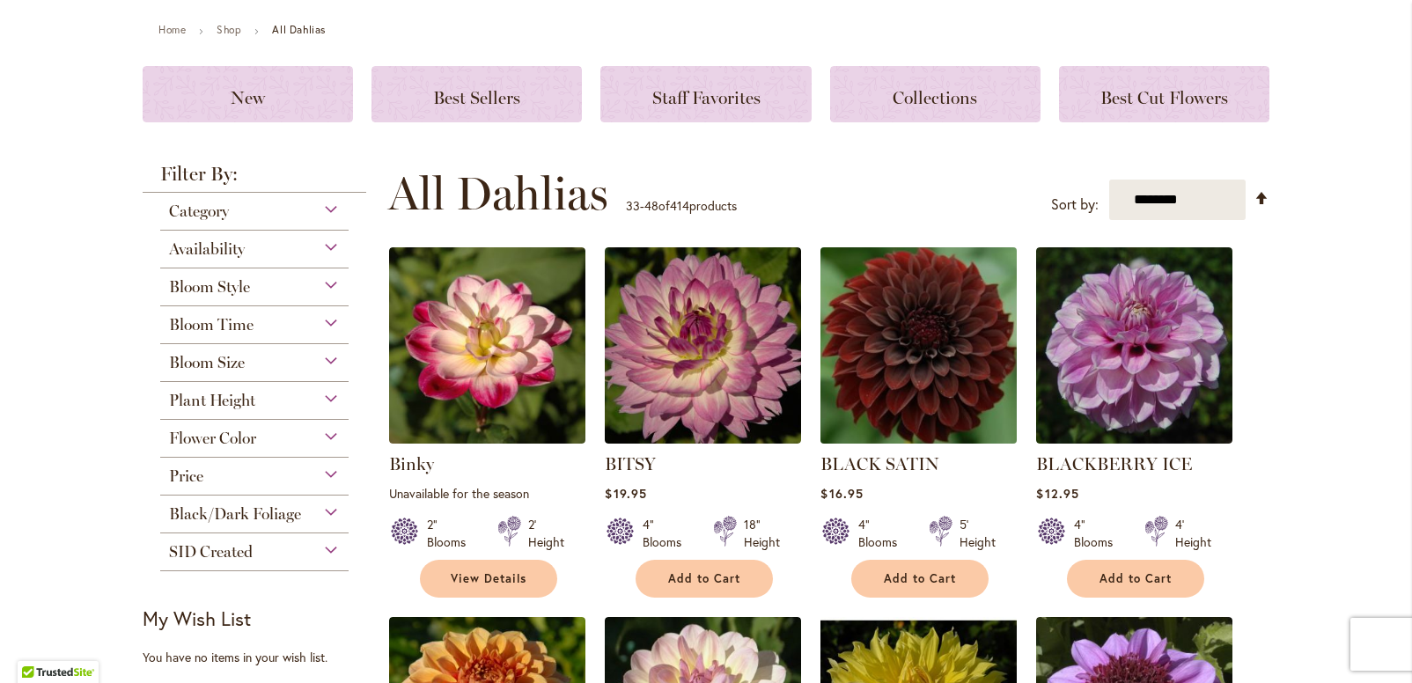
click at [885, 378] on img at bounding box center [919, 346] width 206 height 206
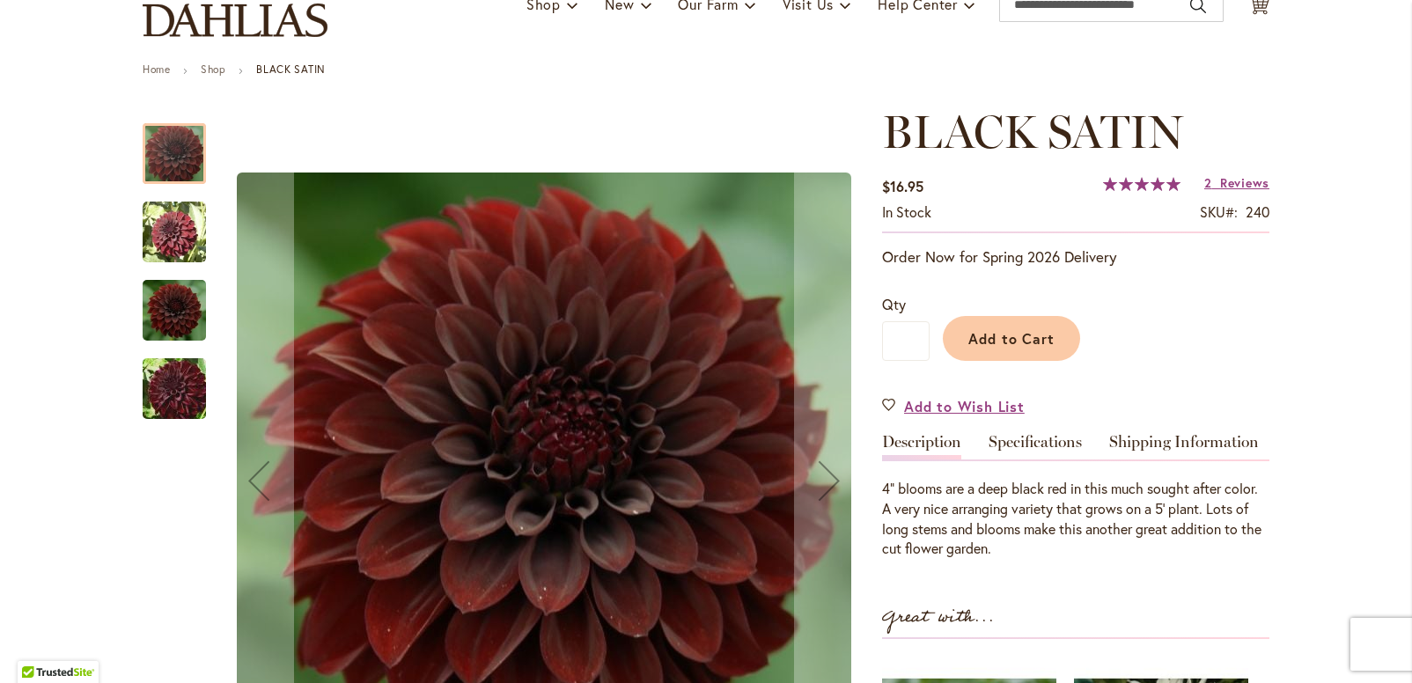
scroll to position [153, 0]
click at [148, 224] on img "BLACK SATIN" at bounding box center [174, 231] width 63 height 63
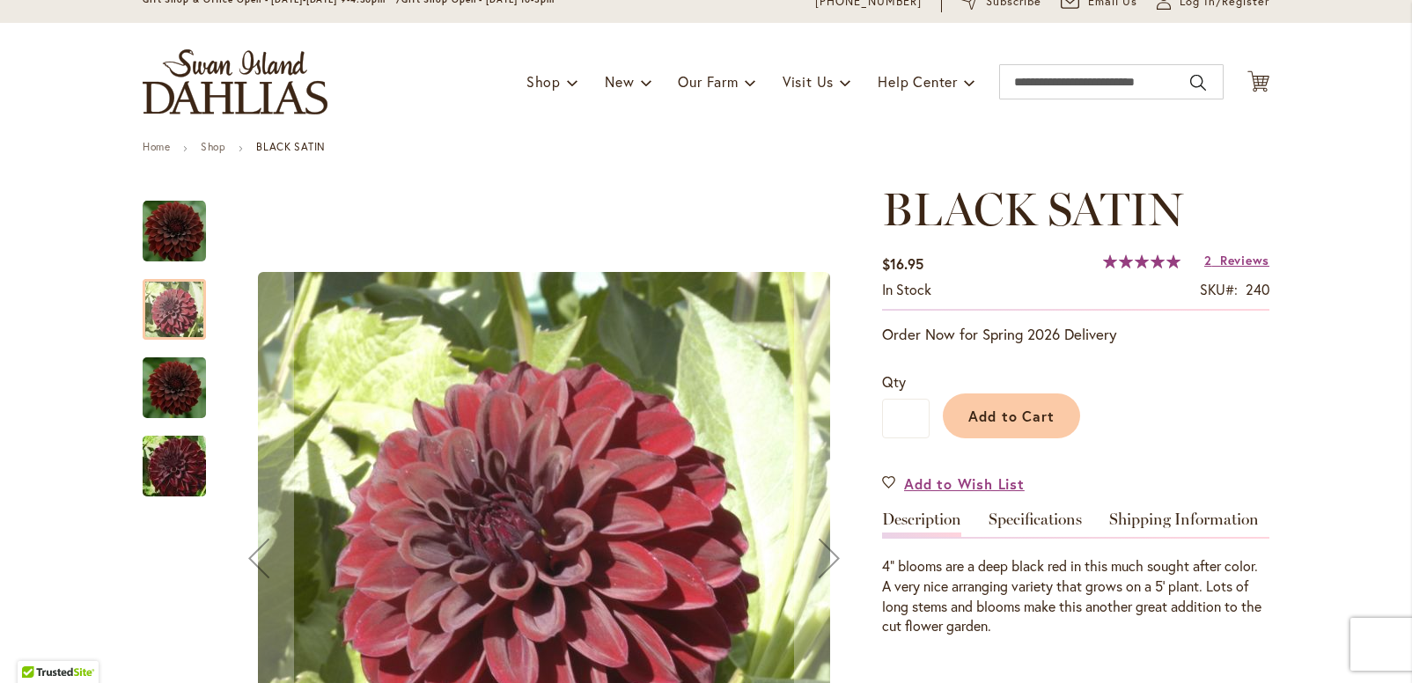
scroll to position [0, 0]
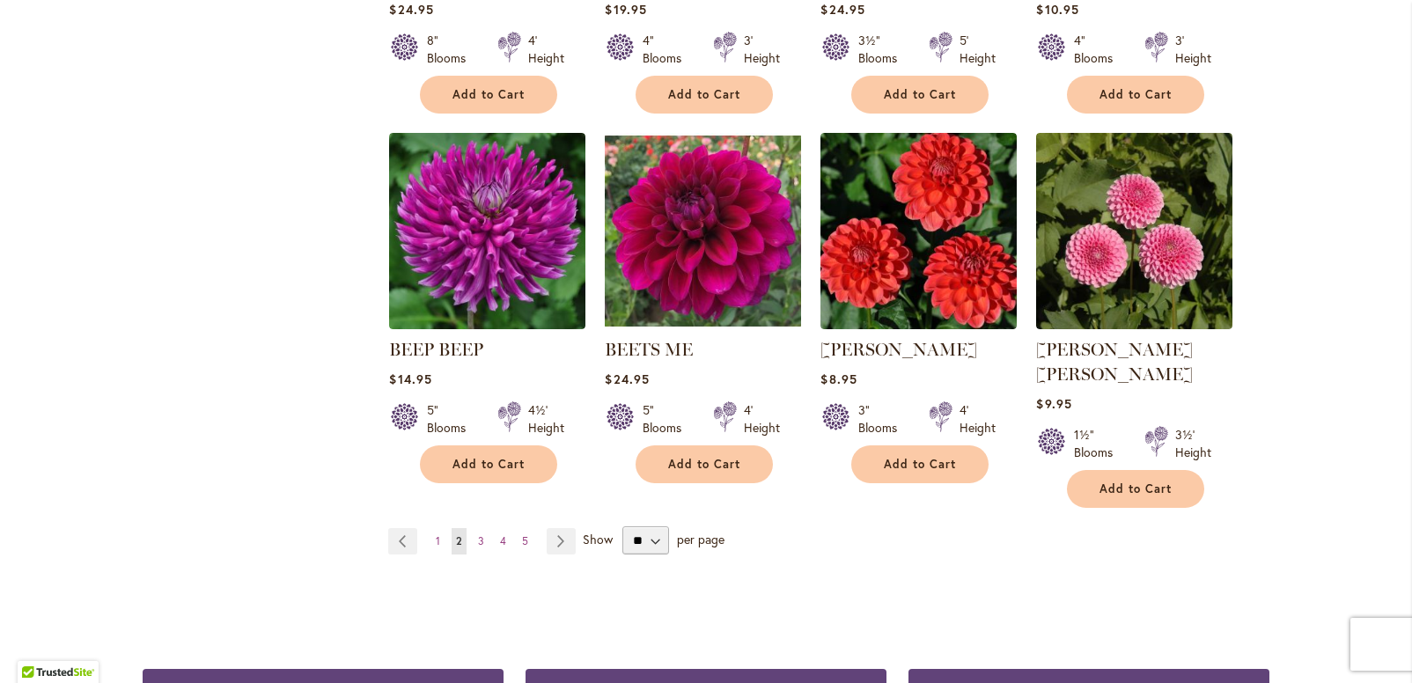
scroll to position [1419, 0]
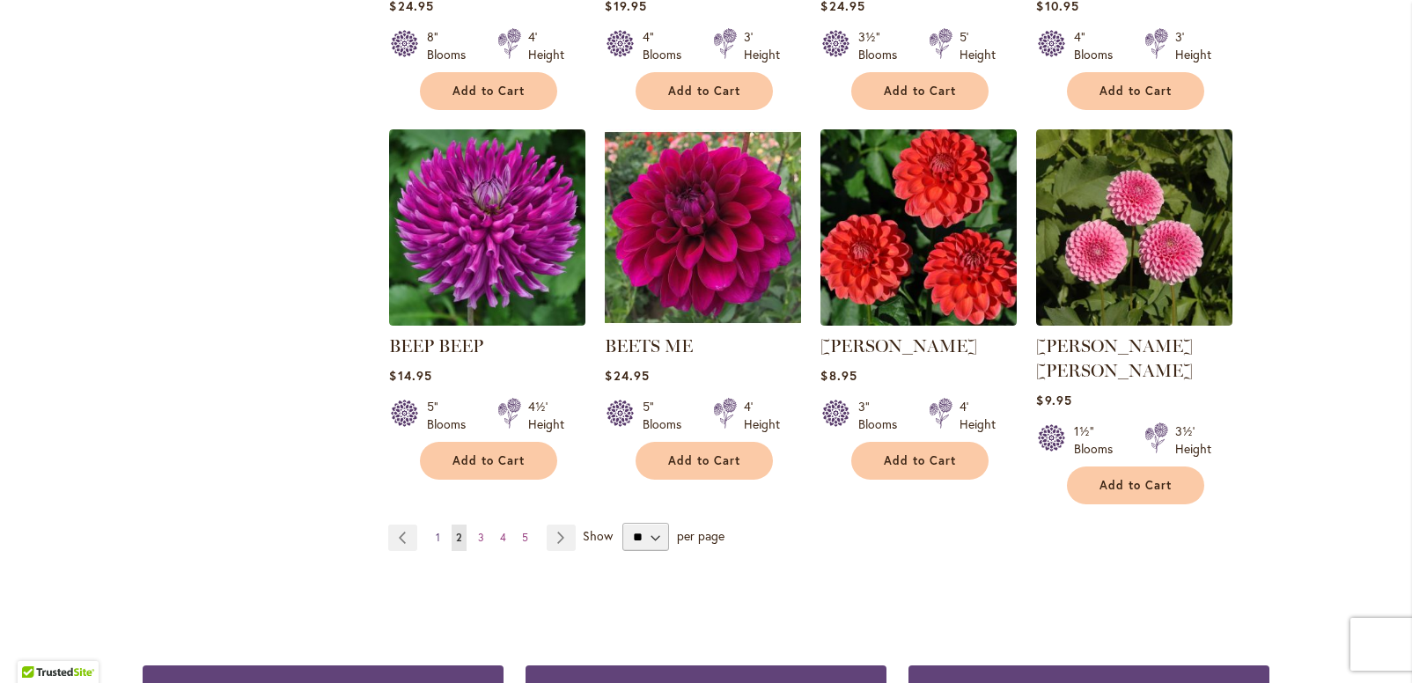
click at [437, 525] on link "Page 1" at bounding box center [437, 538] width 13 height 26
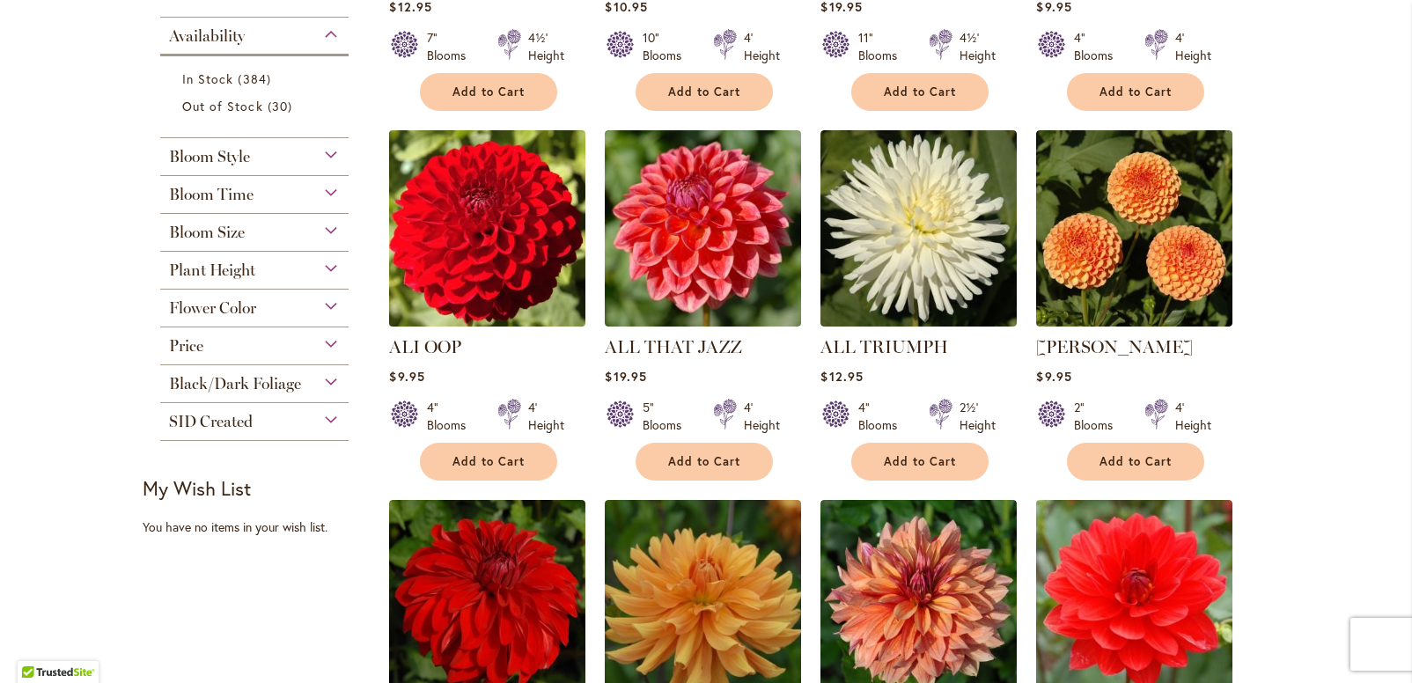
scroll to position [680, 0]
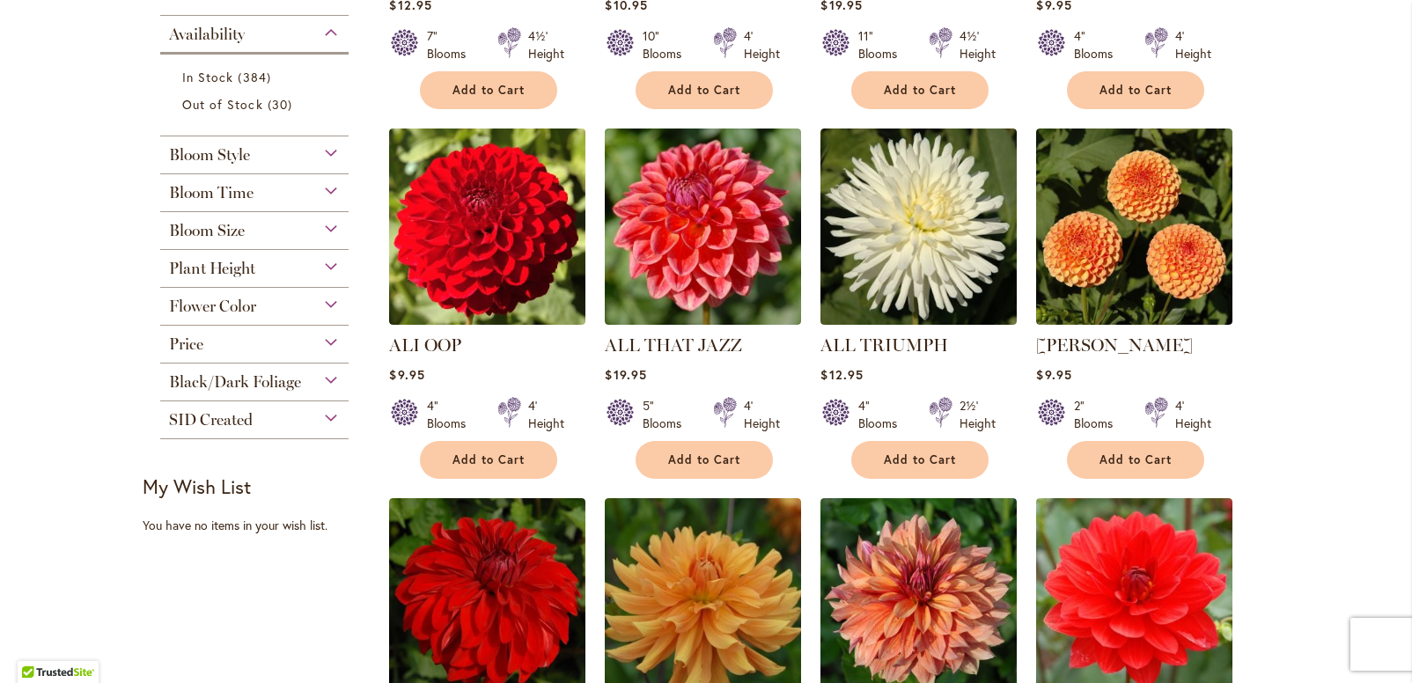
click at [247, 308] on span "Flower Color" at bounding box center [212, 306] width 87 height 19
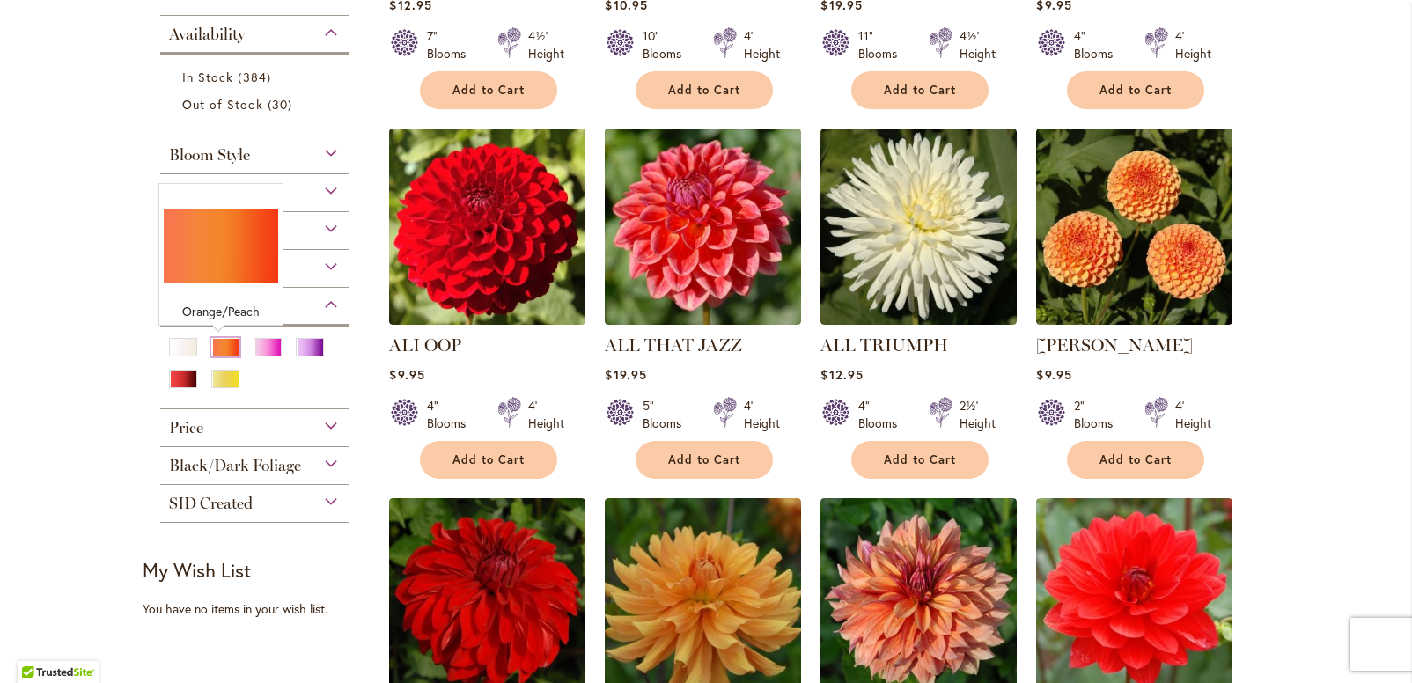
click at [227, 349] on div "Orange/Peach" at bounding box center [225, 347] width 28 height 18
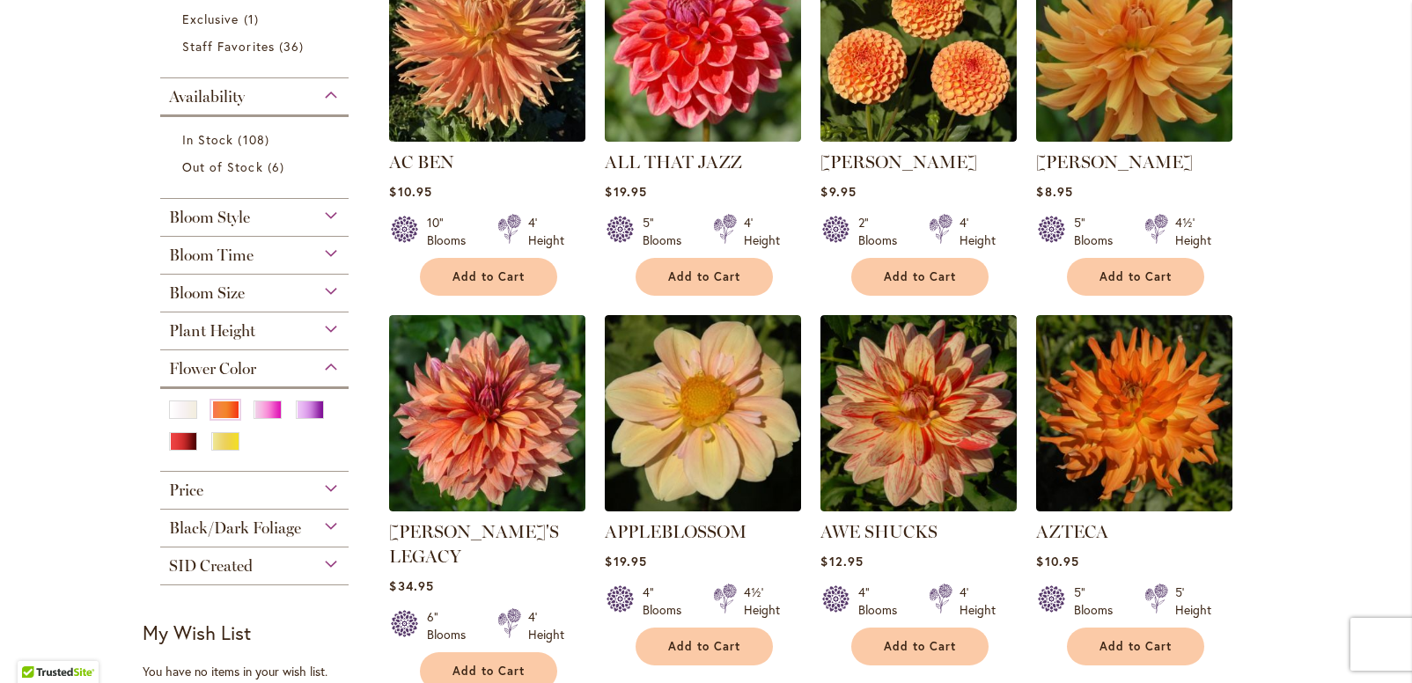
scroll to position [466, 0]
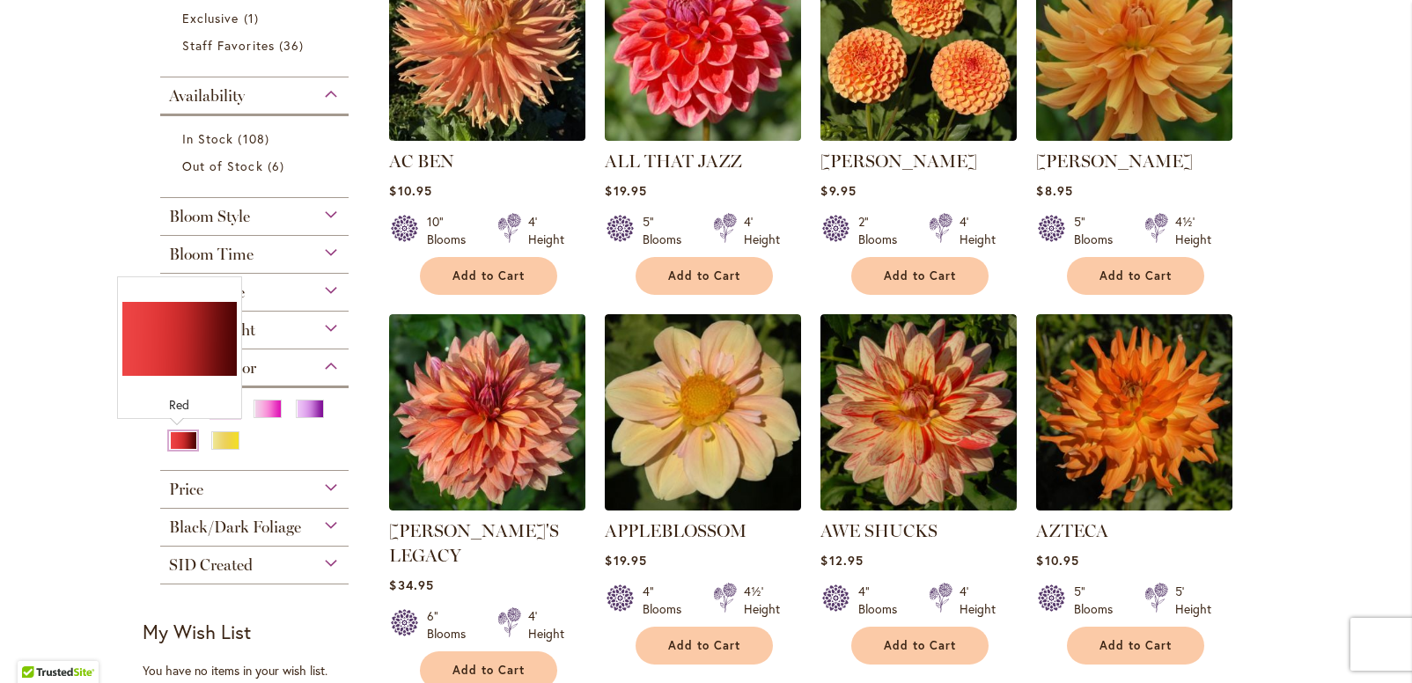
click at [178, 444] on div "Red" at bounding box center [183, 440] width 28 height 18
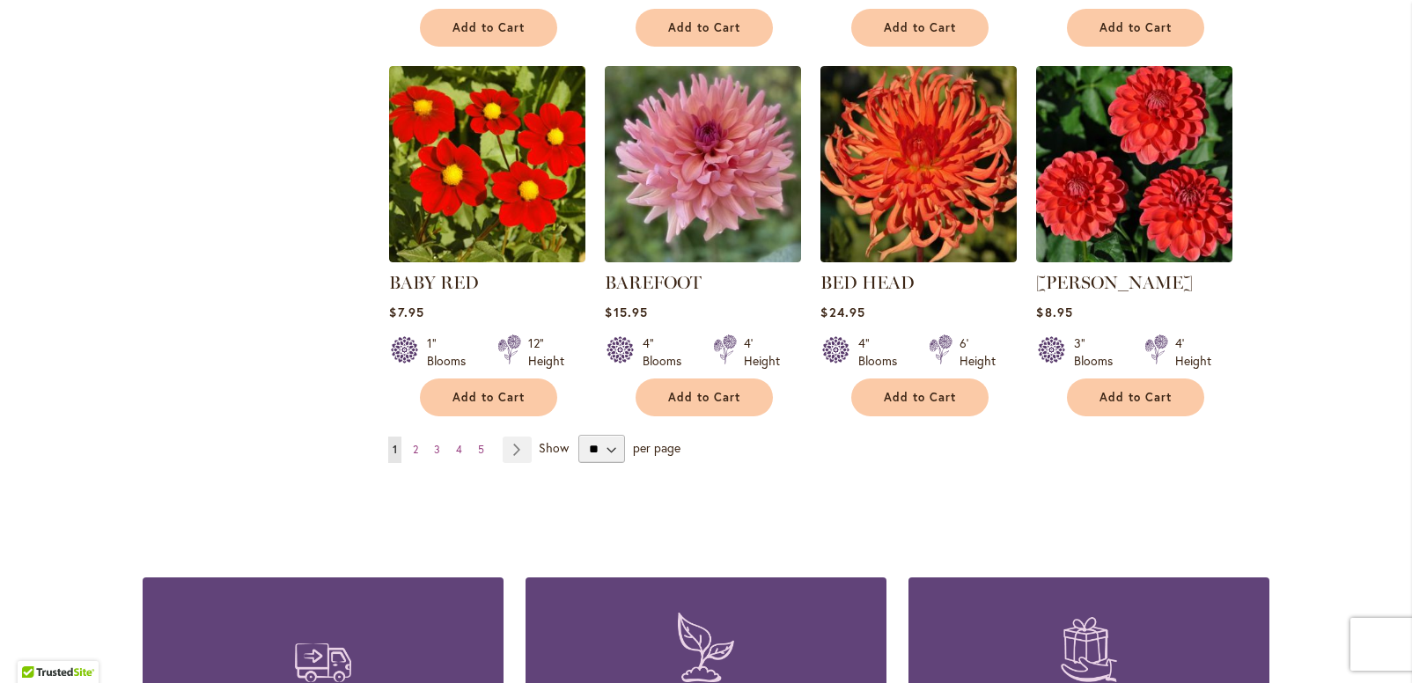
scroll to position [1501, 0]
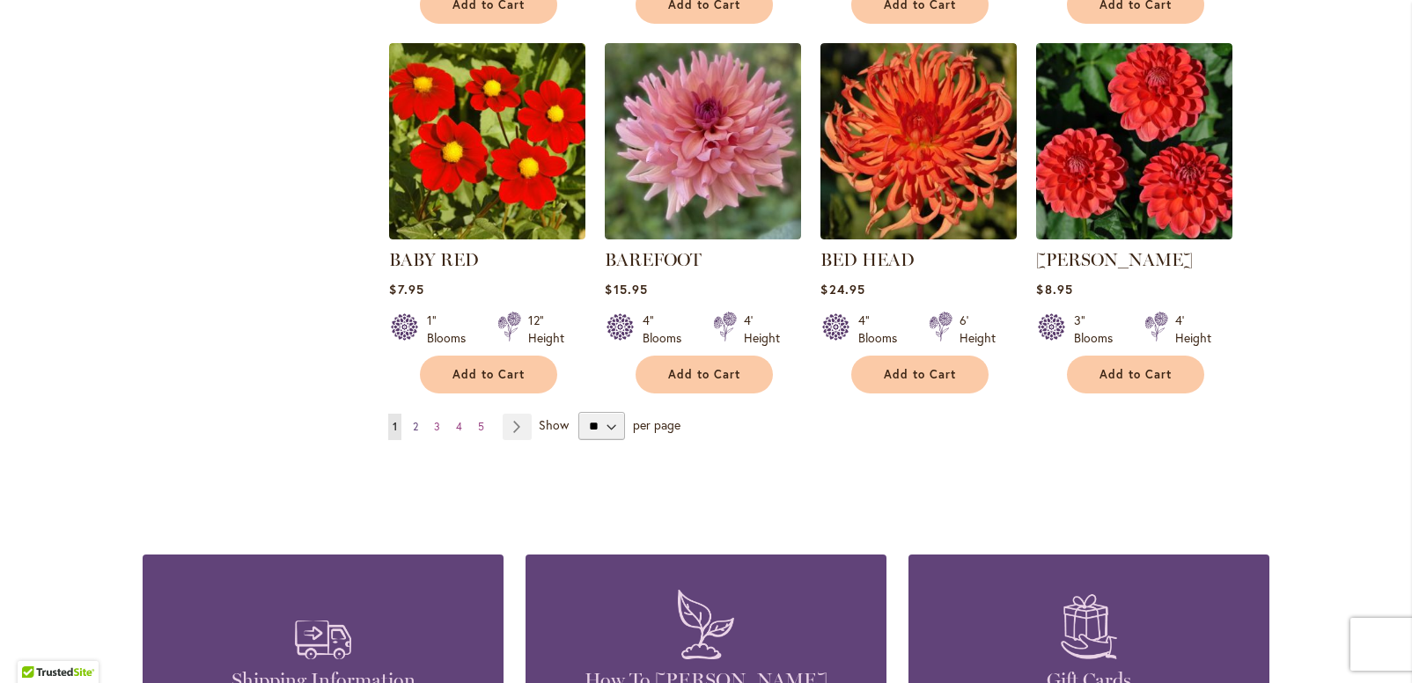
click at [413, 420] on span "2" at bounding box center [415, 426] width 5 height 13
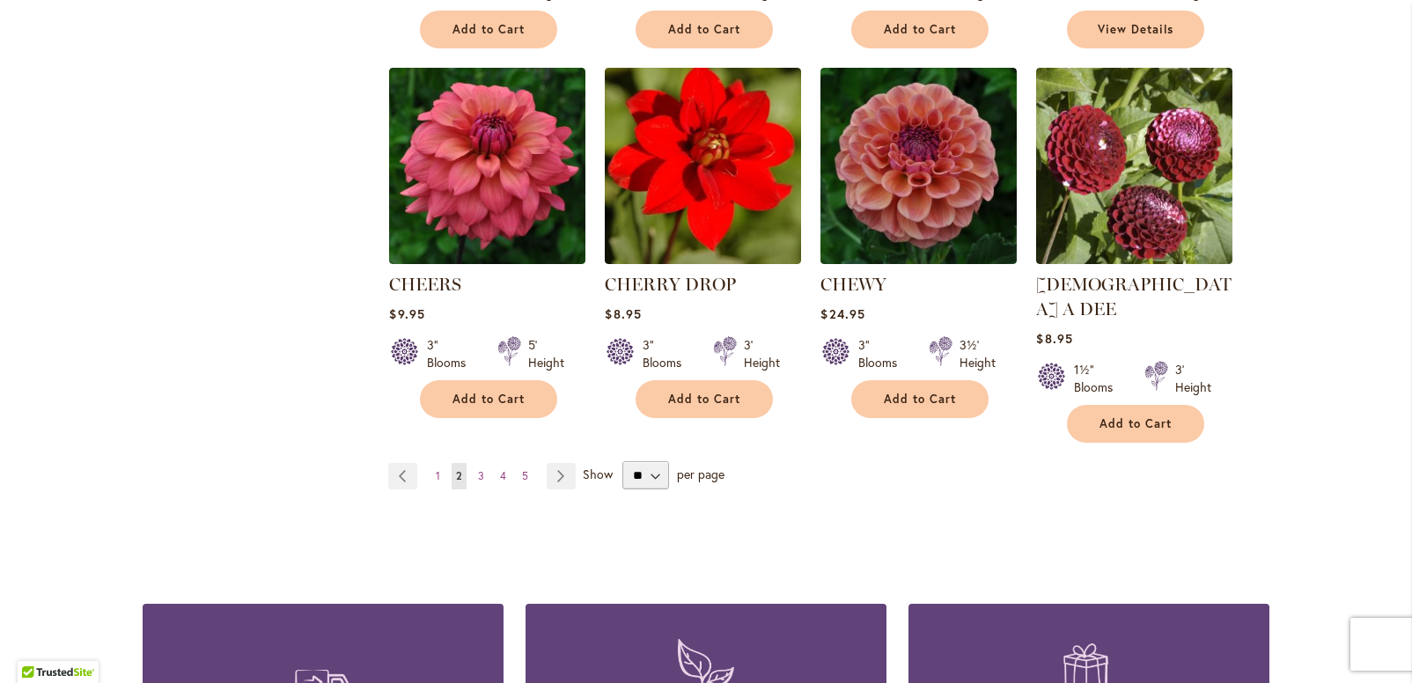
scroll to position [1495, 0]
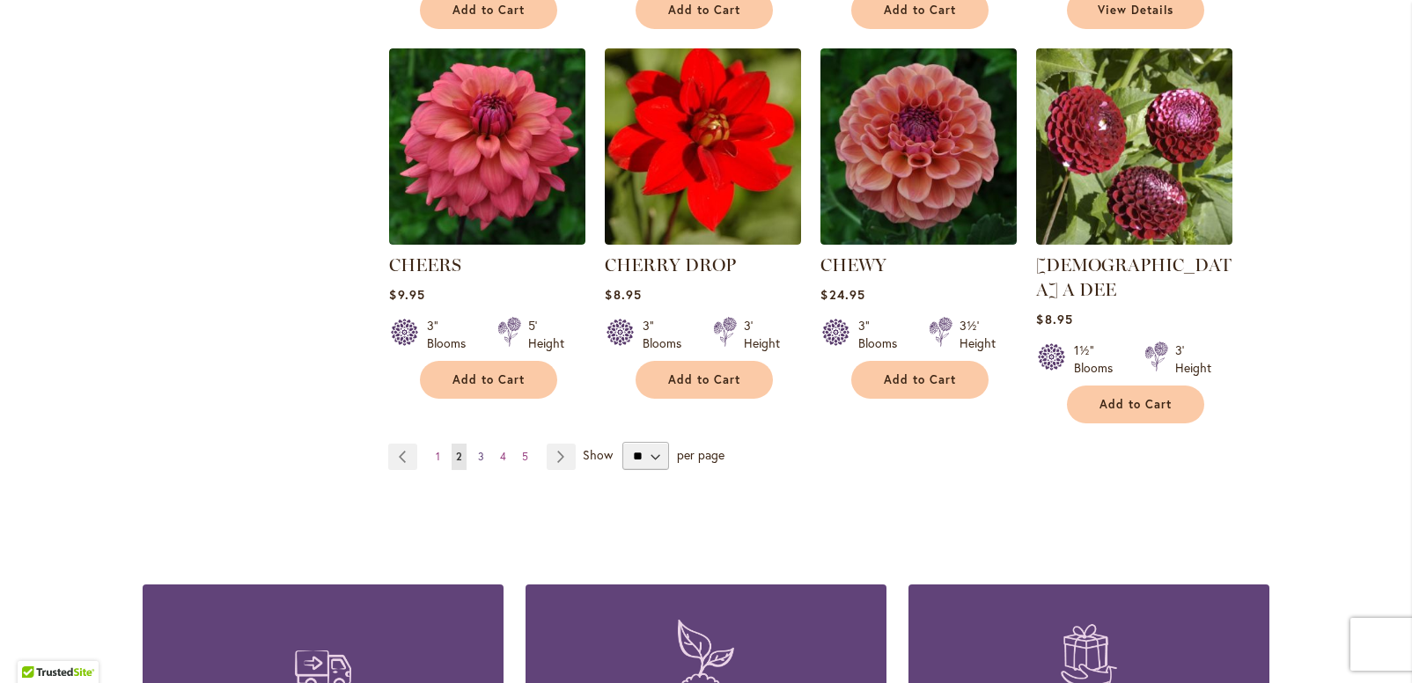
click at [478, 450] on span "3" at bounding box center [481, 456] width 6 height 13
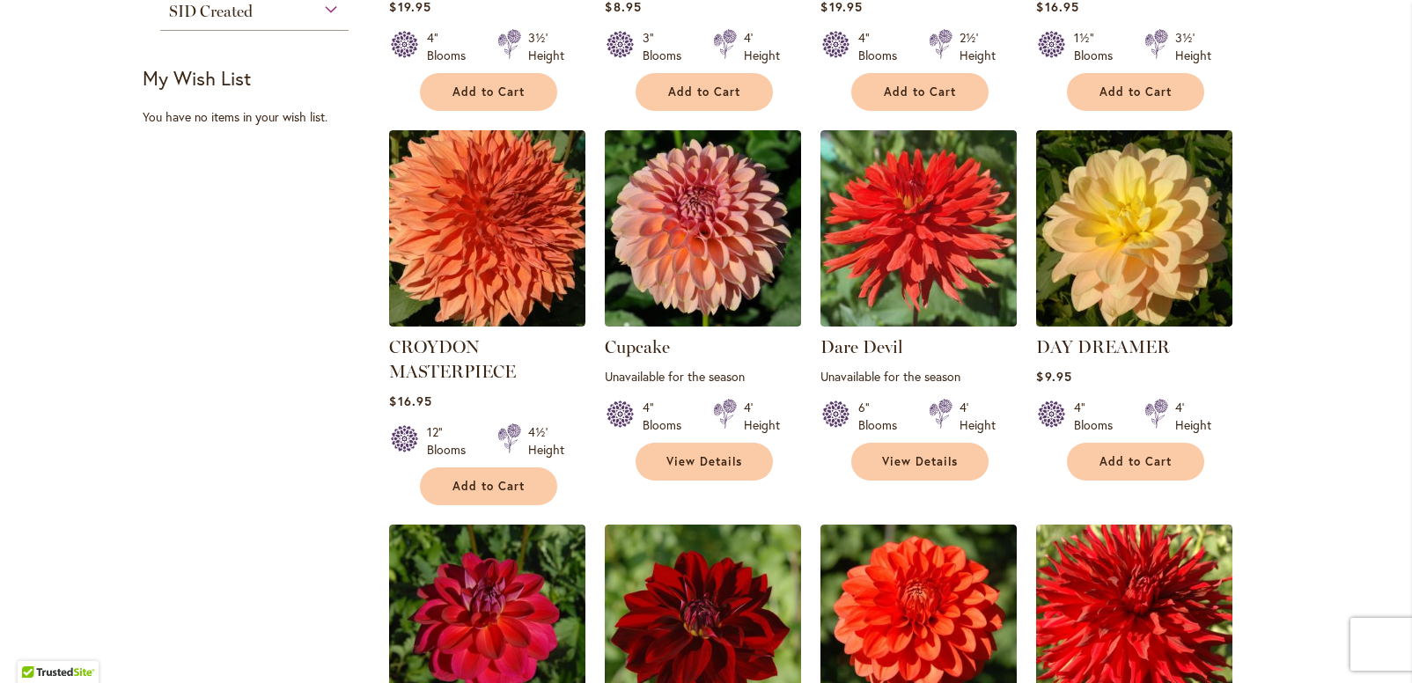
scroll to position [1024, 0]
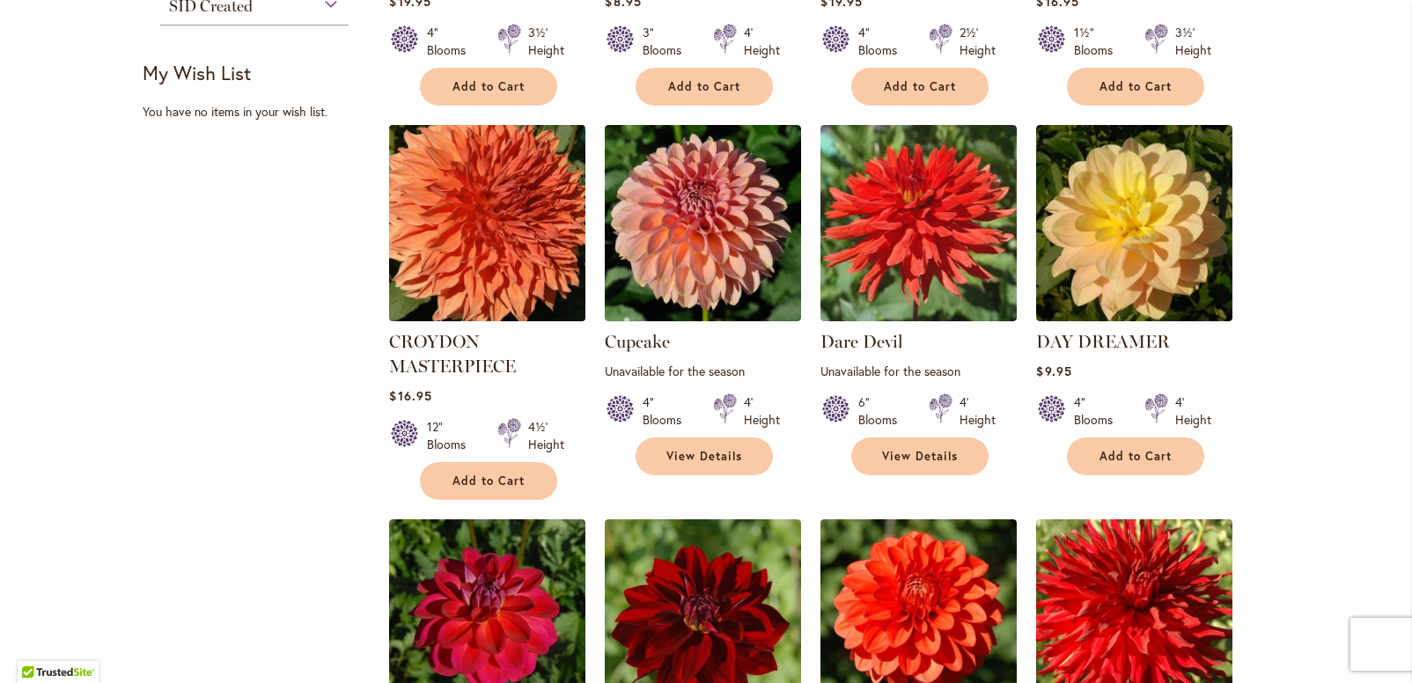
click at [475, 280] on img at bounding box center [488, 223] width 206 height 206
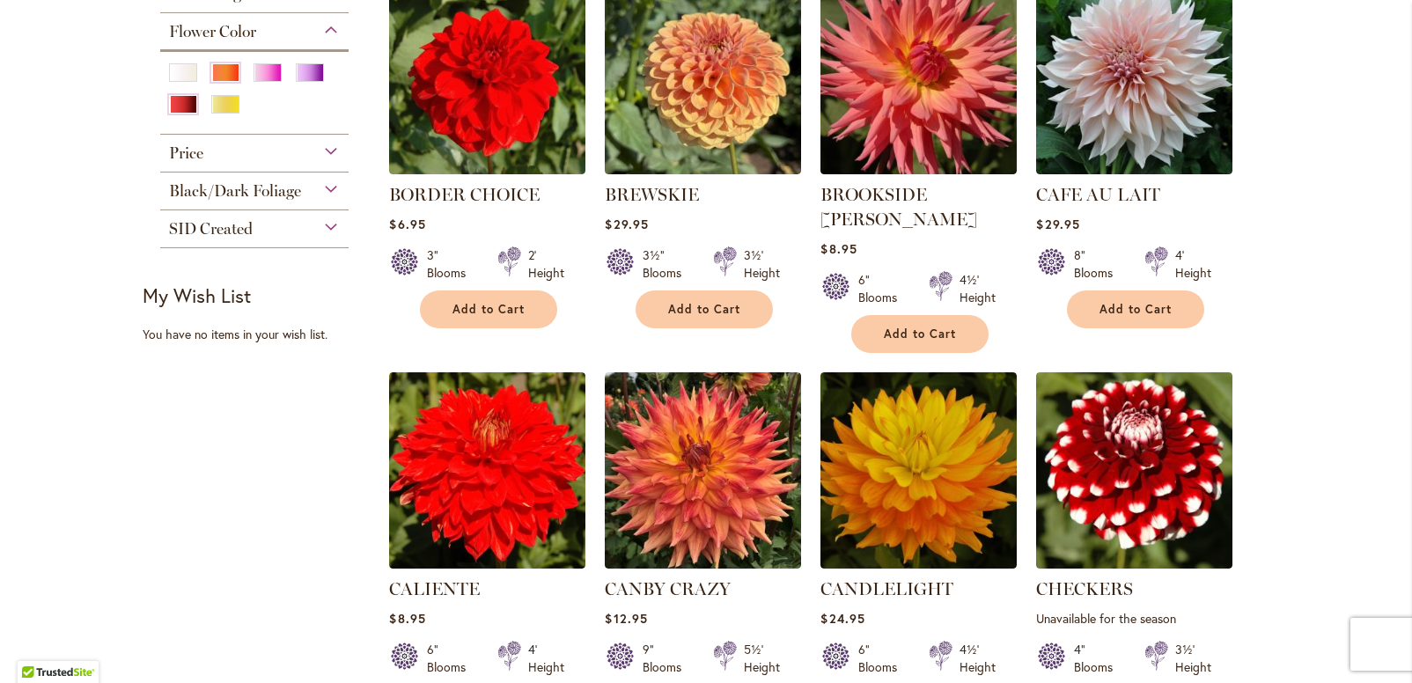
scroll to position [526, 0]
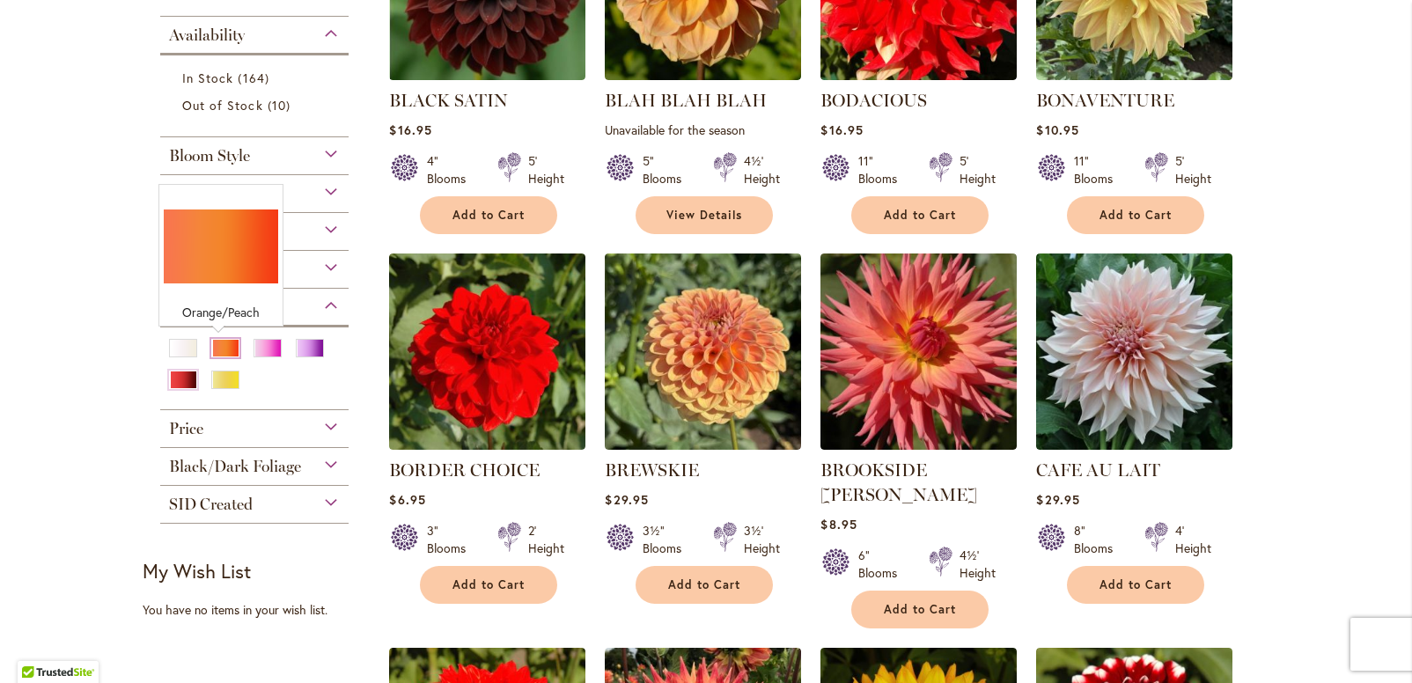
click at [217, 351] on div "Orange/Peach" at bounding box center [225, 348] width 28 height 18
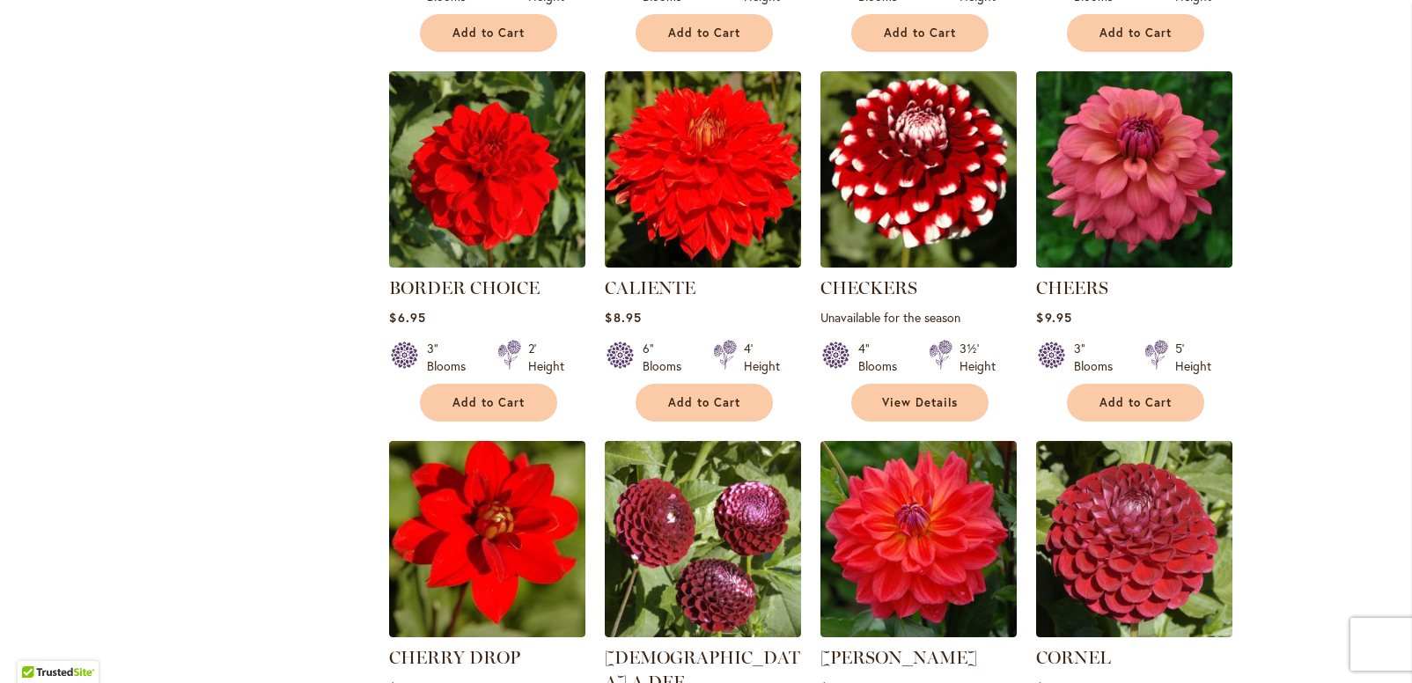
scroll to position [1083, 0]
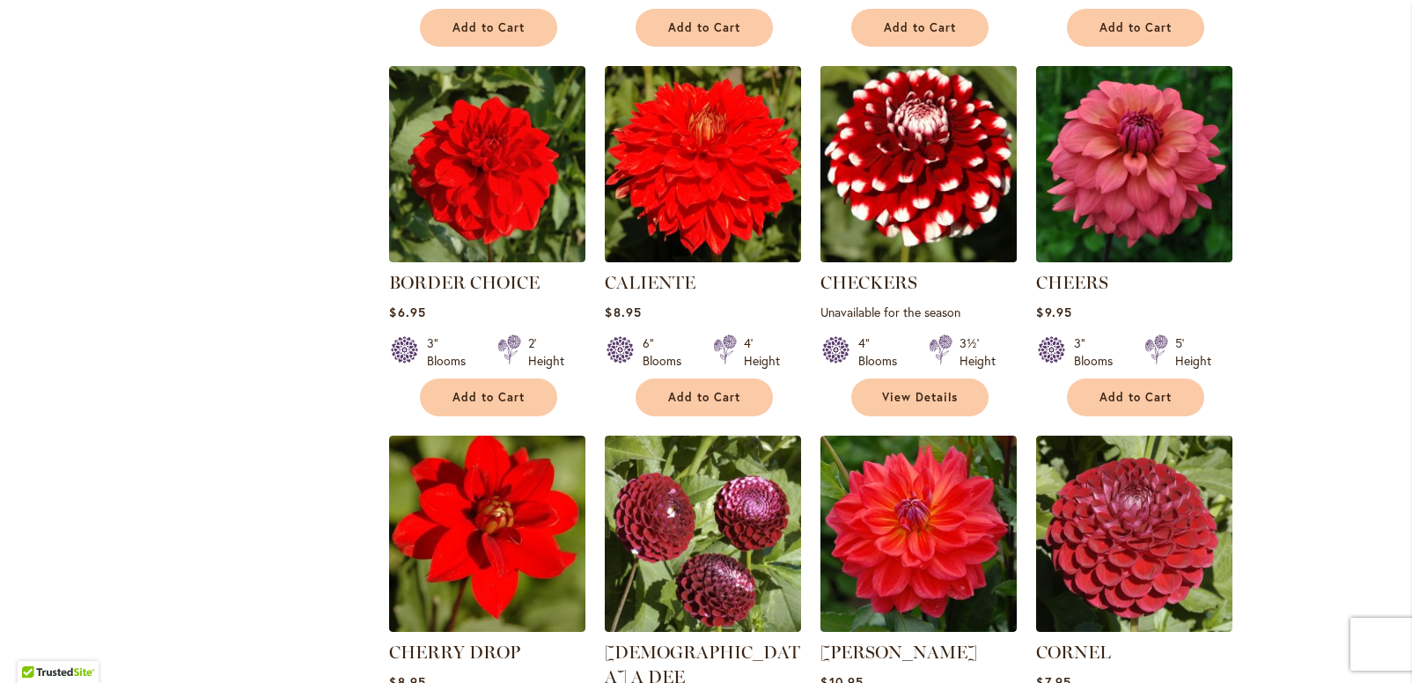
click at [926, 201] on img at bounding box center [919, 164] width 206 height 206
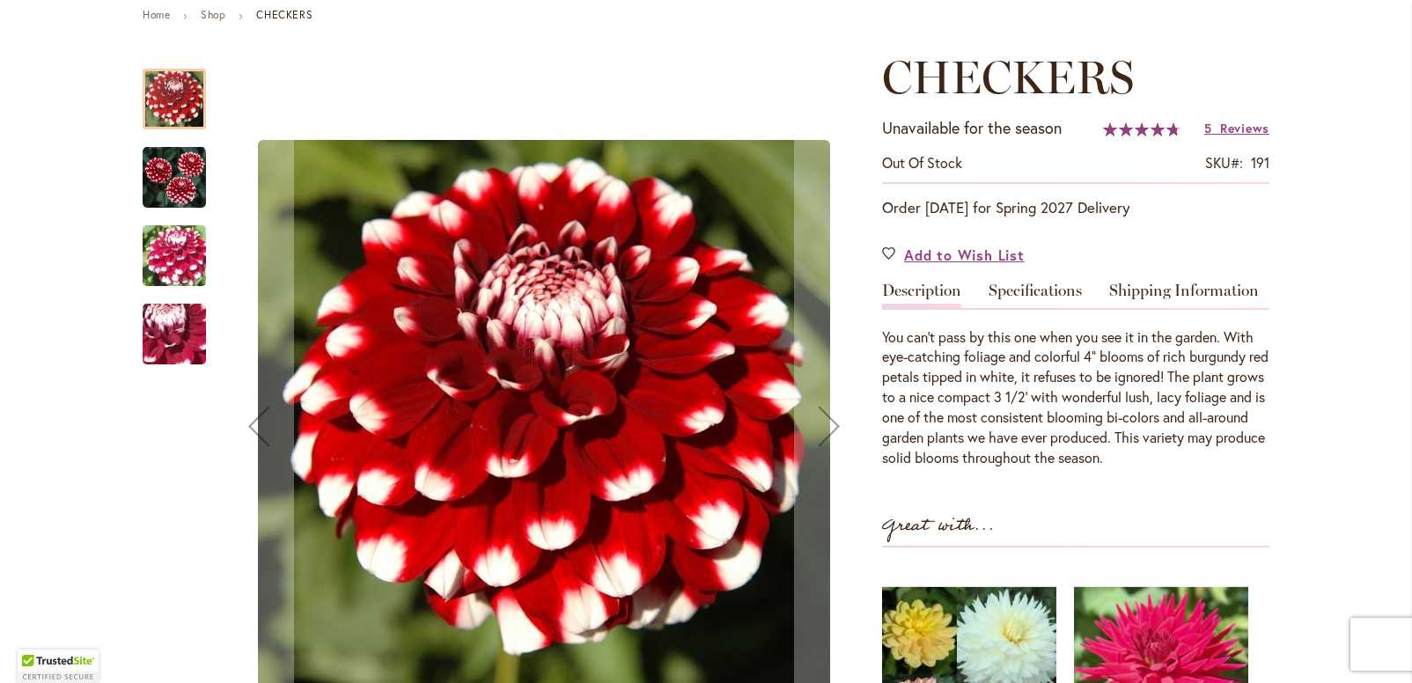
scroll to position [294, 0]
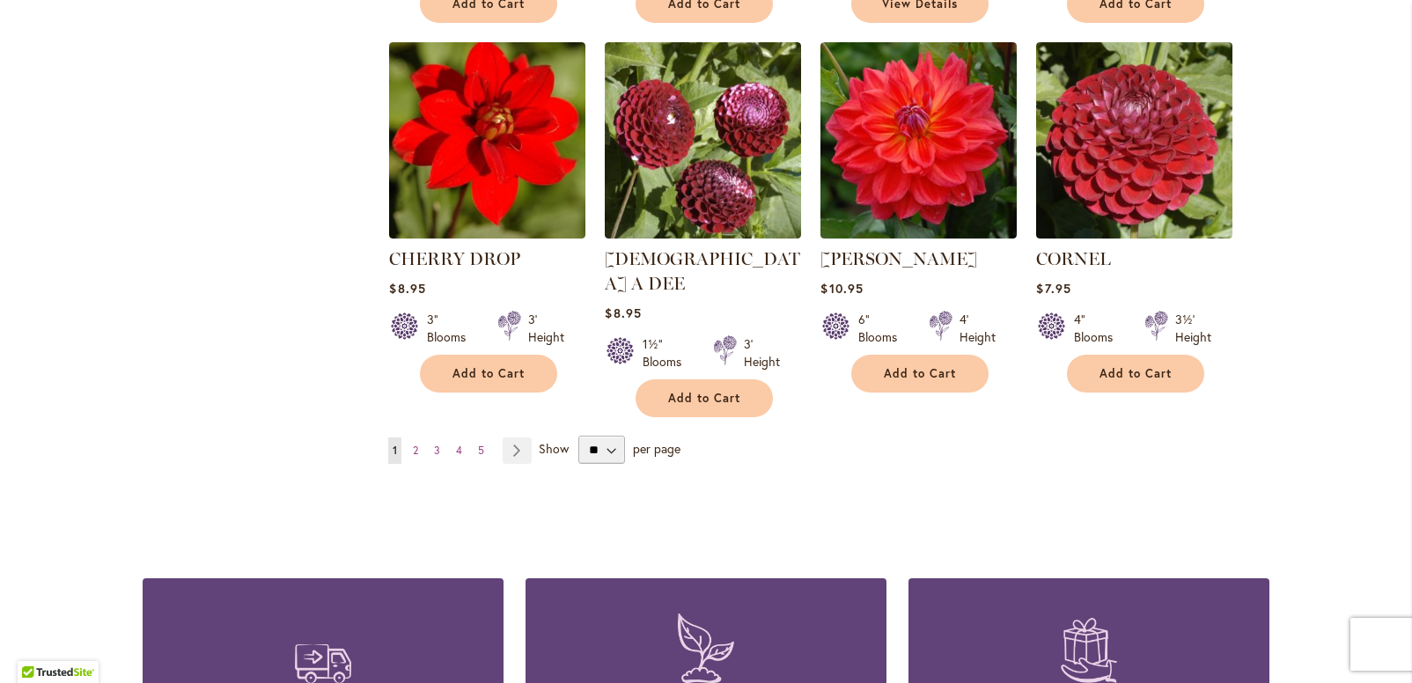
scroll to position [1570, 0]
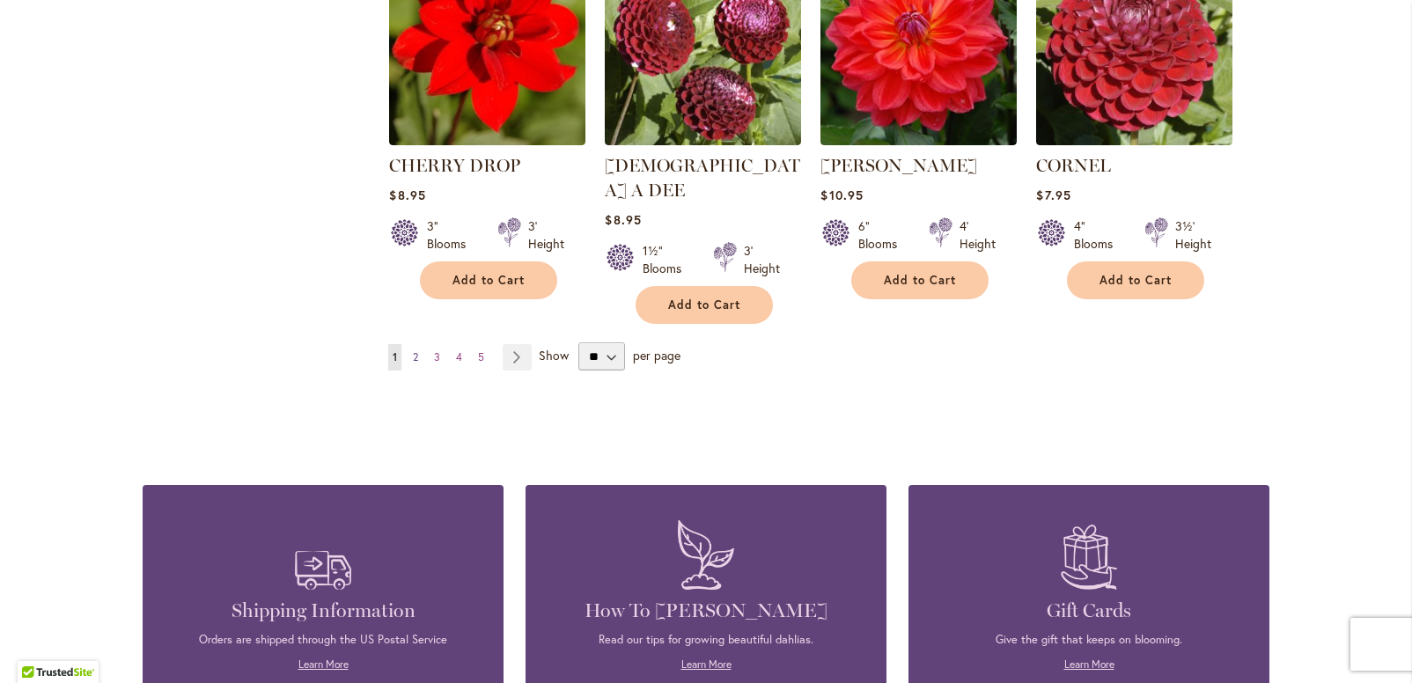
click at [414, 344] on link "Page 2" at bounding box center [415, 357] width 14 height 26
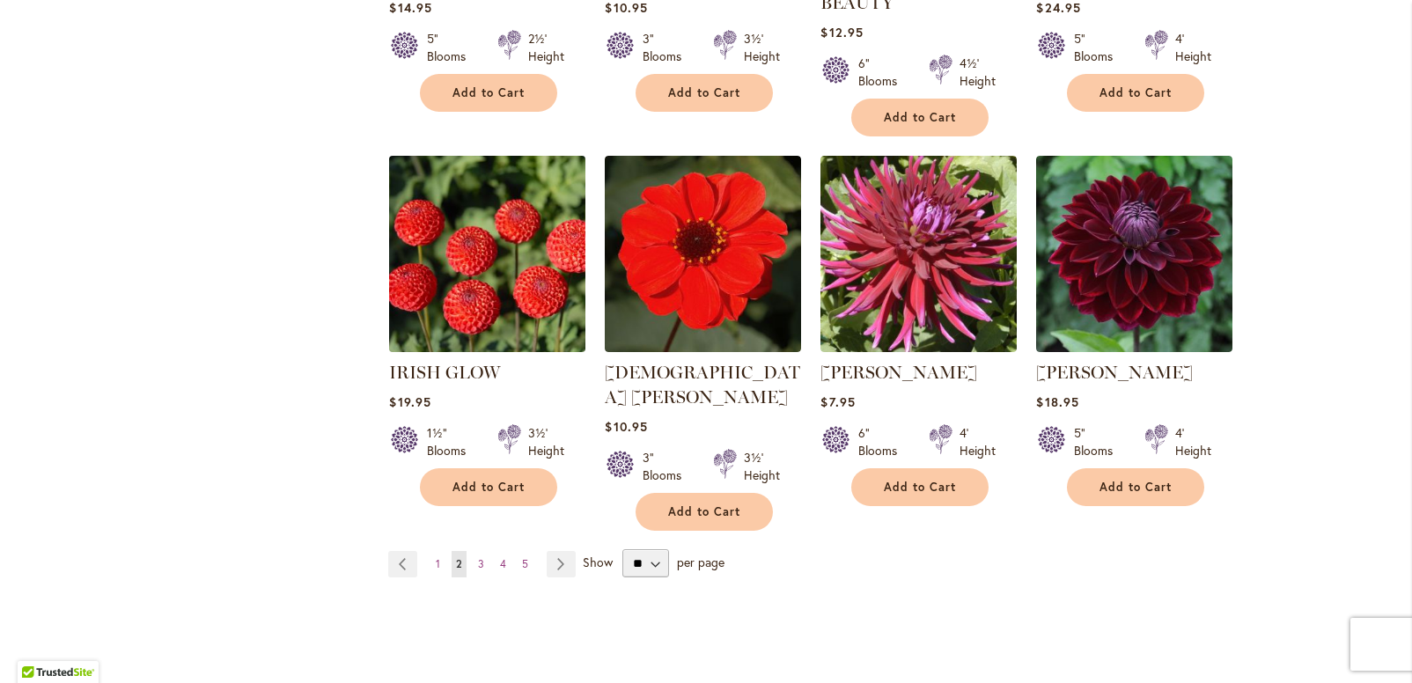
scroll to position [1414, 0]
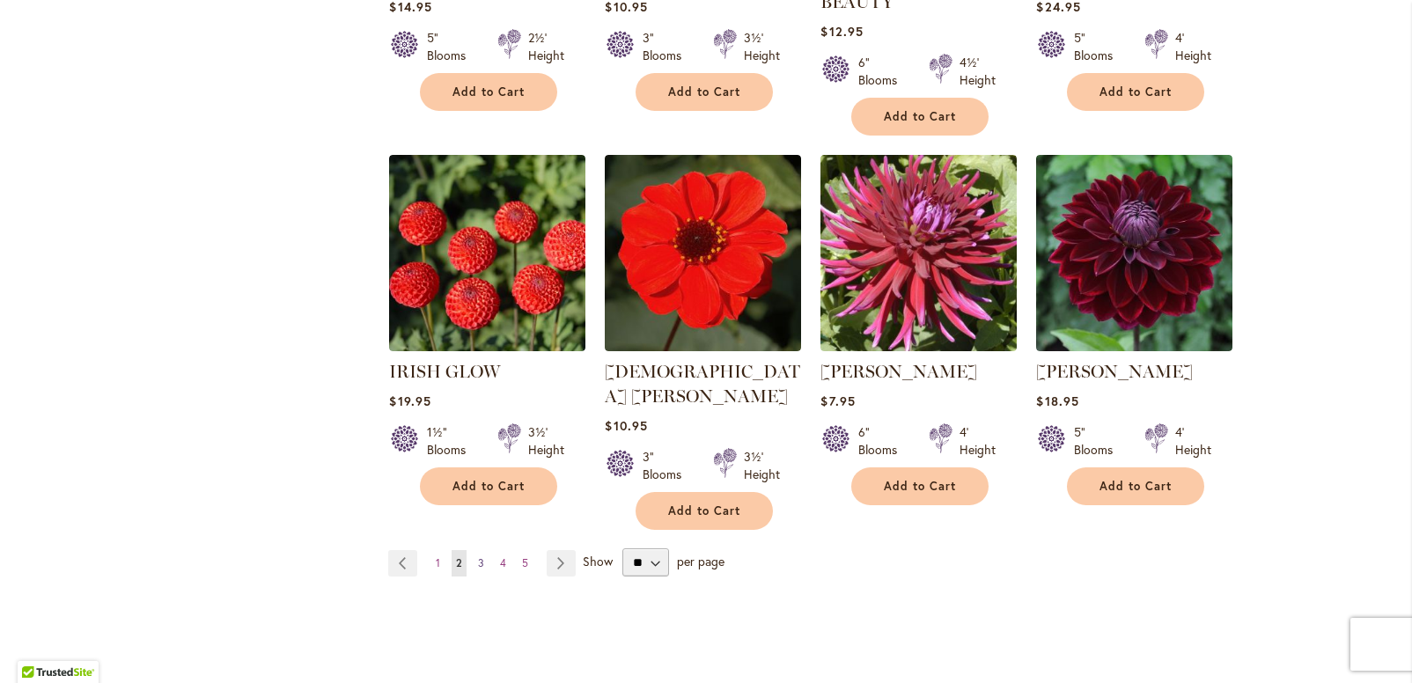
click at [478, 556] on span "3" at bounding box center [481, 562] width 6 height 13
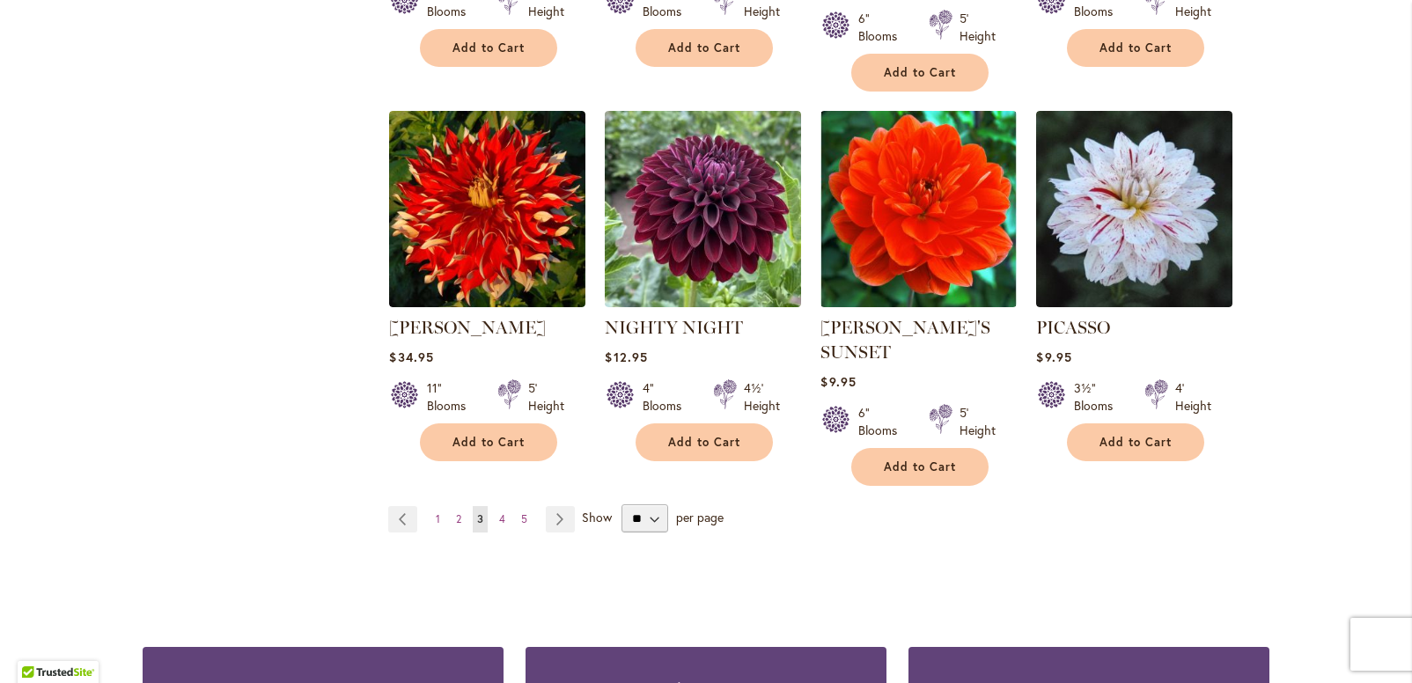
scroll to position [1448, 0]
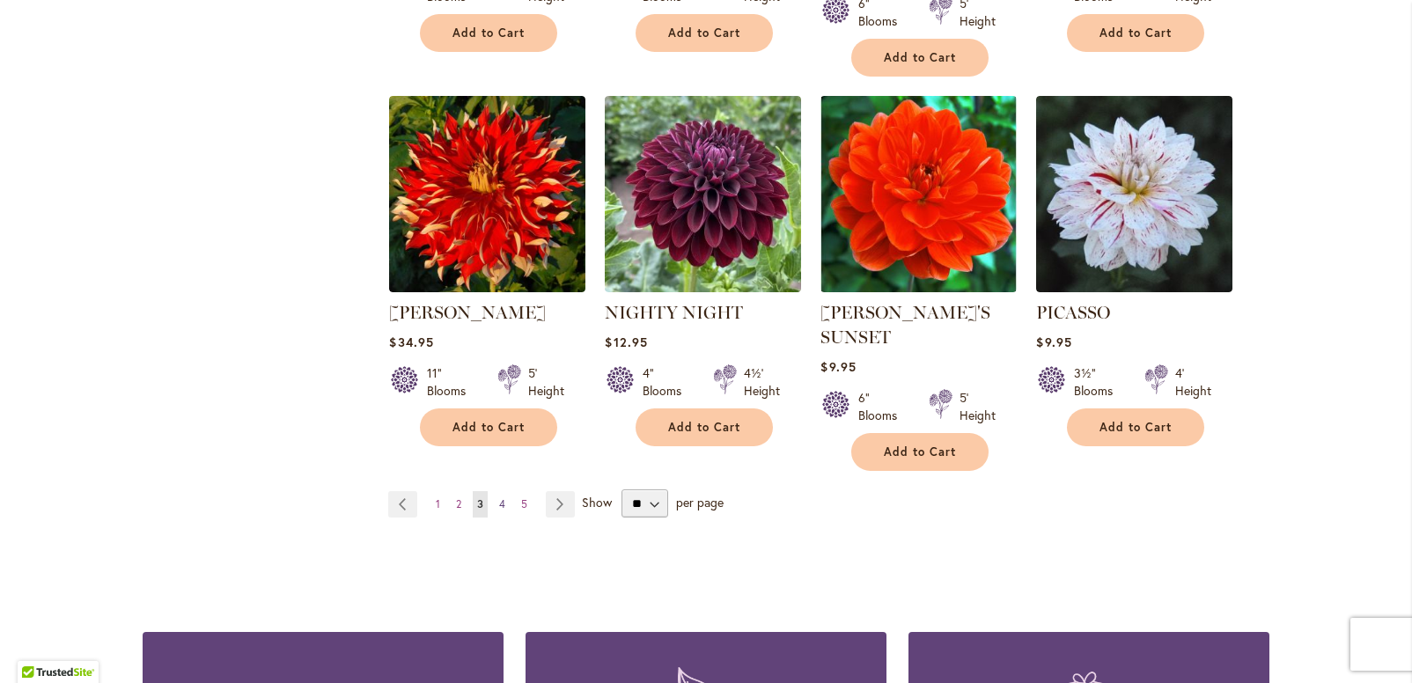
click at [498, 491] on link "Page 4" at bounding box center [502, 504] width 15 height 26
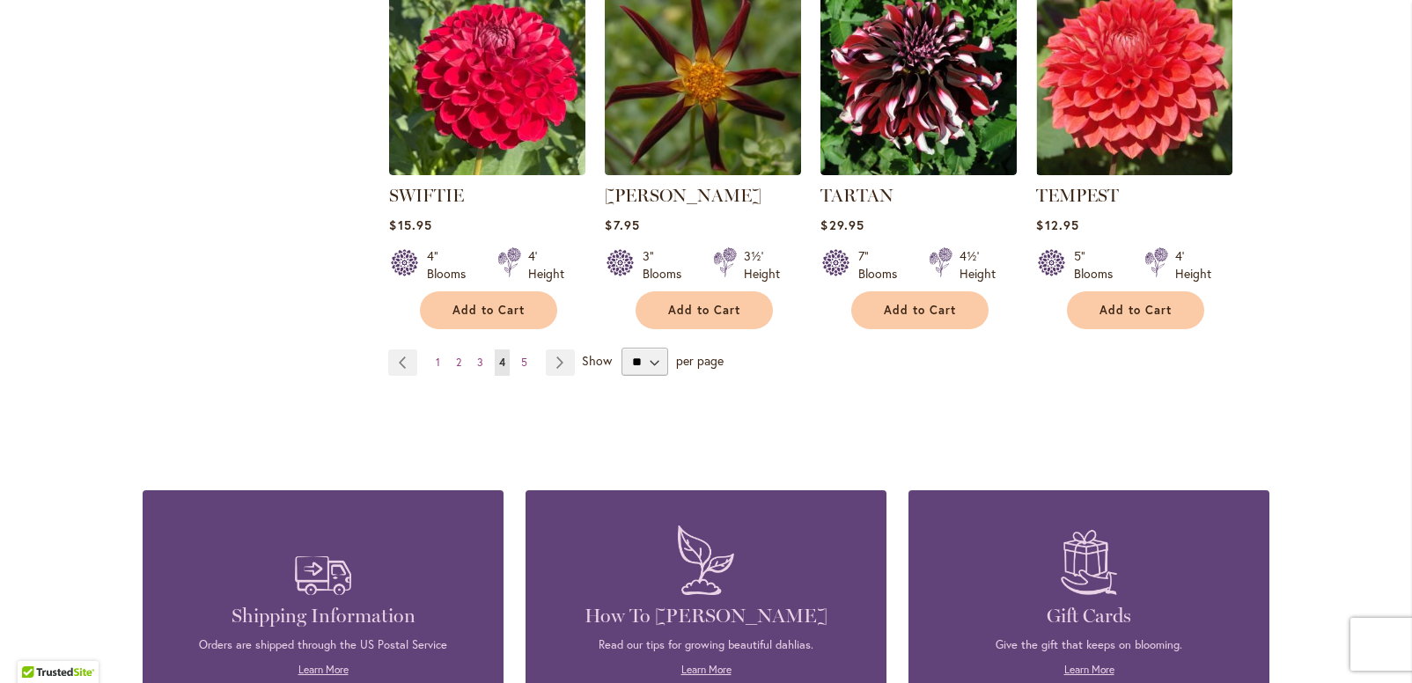
scroll to position [1575, 0]
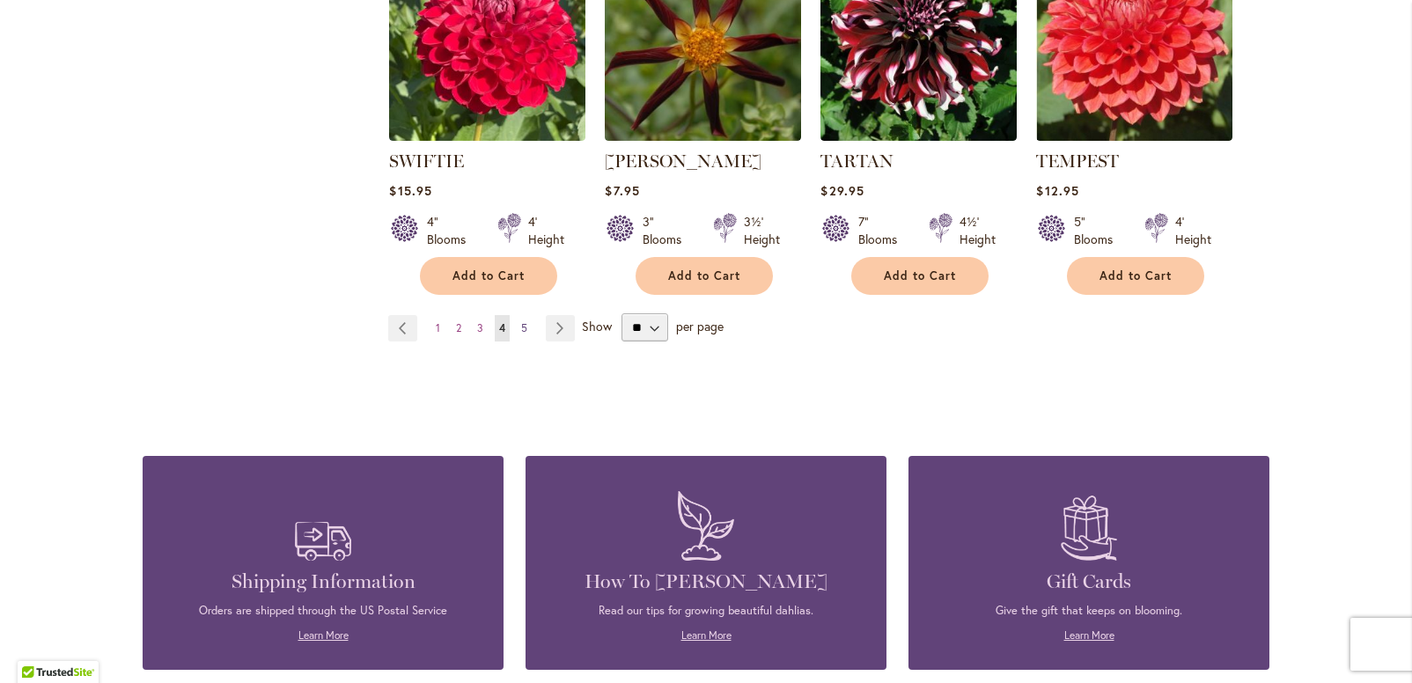
click at [521, 327] on span "5" at bounding box center [524, 327] width 6 height 13
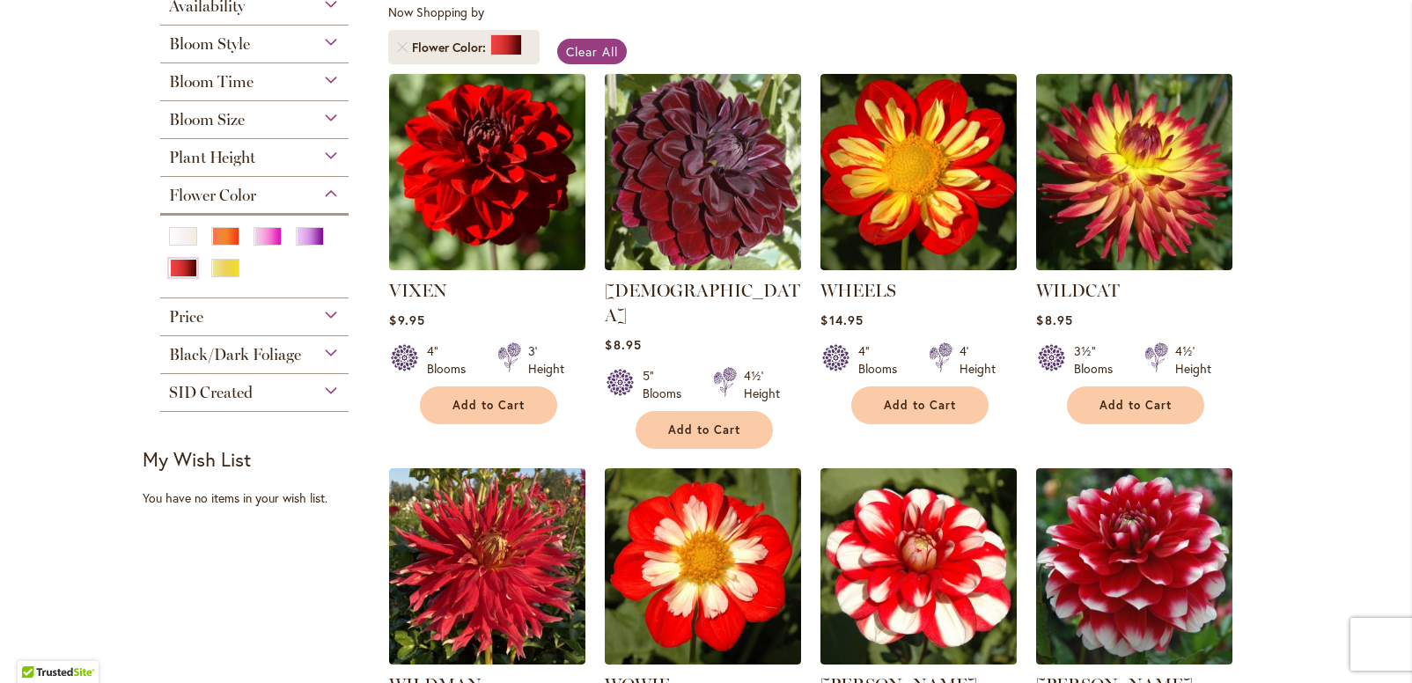
scroll to position [340, 0]
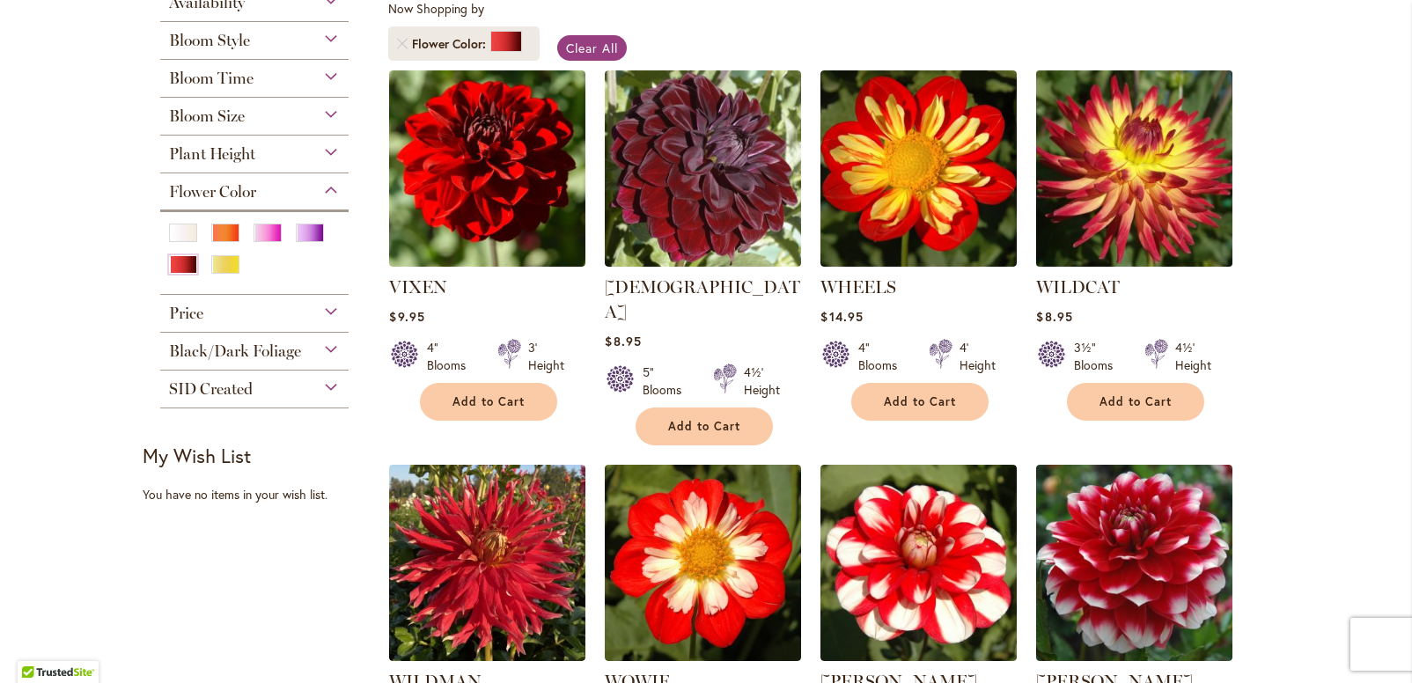
click at [1087, 187] on img at bounding box center [1135, 168] width 206 height 206
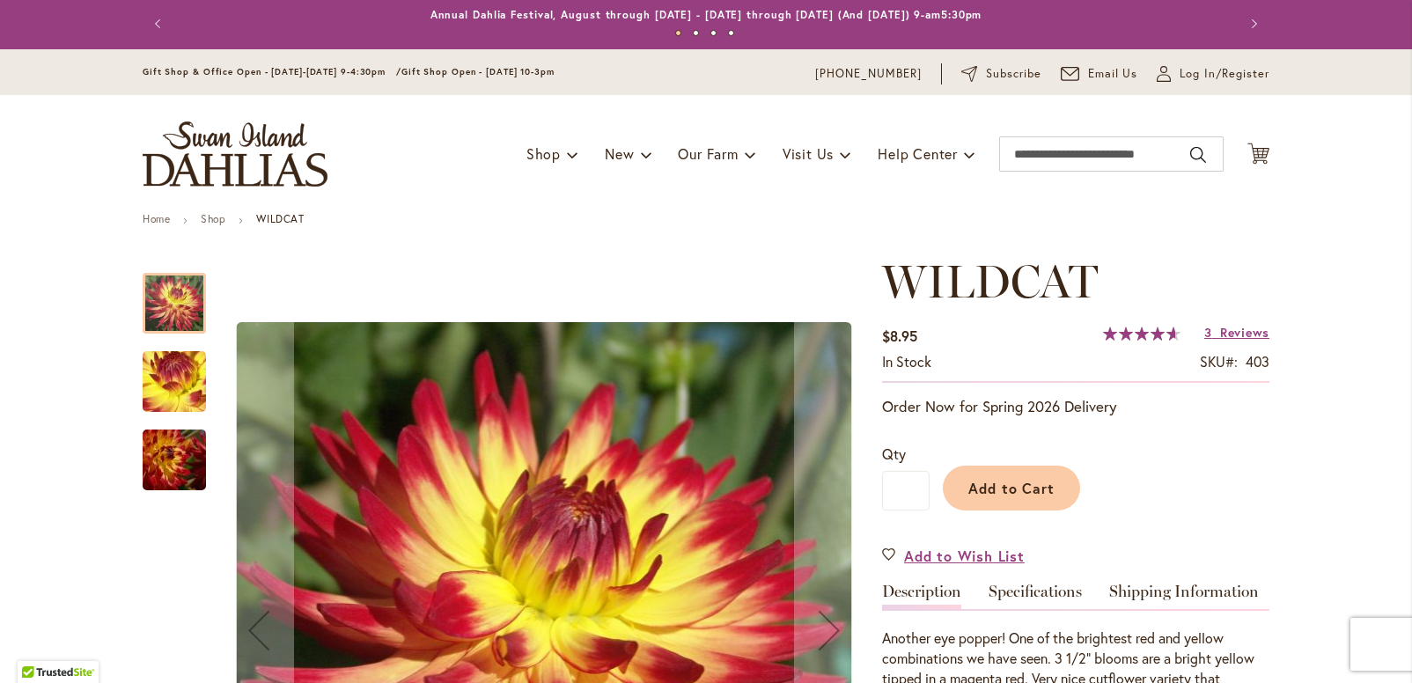
scroll to position [4, 0]
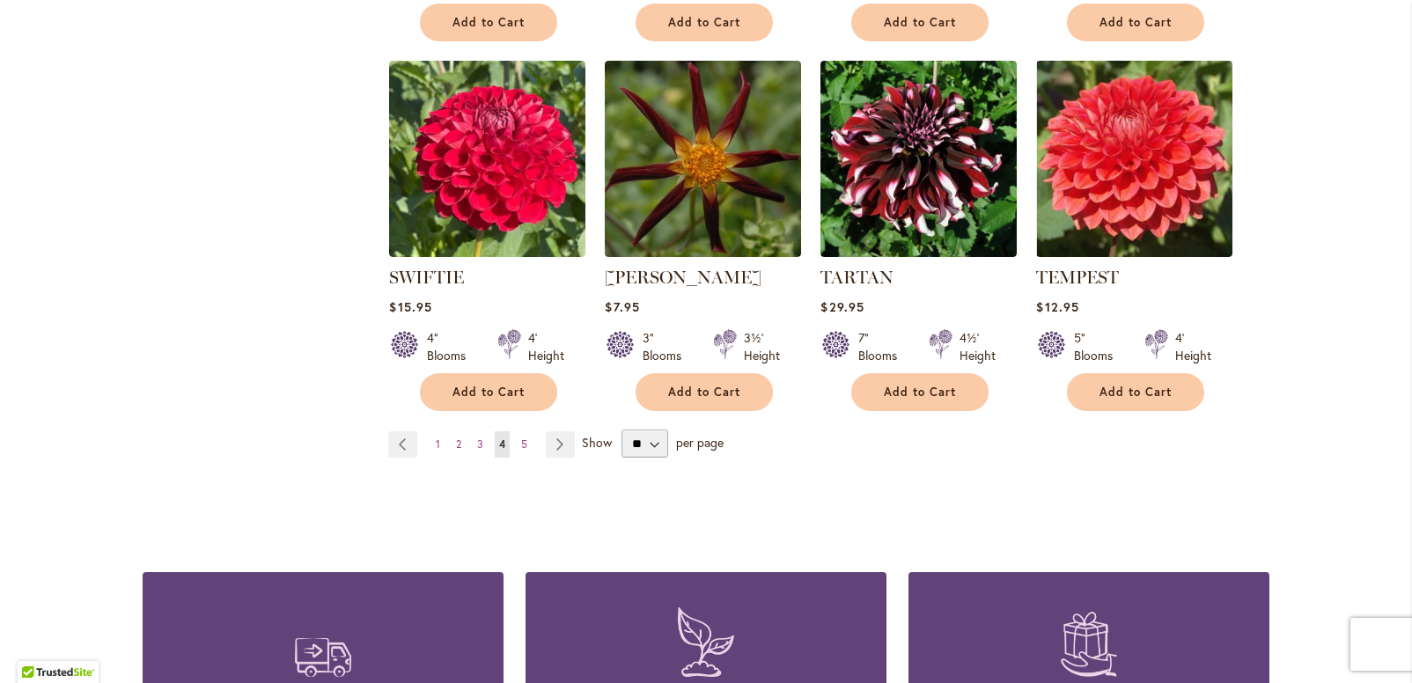
scroll to position [1469, 0]
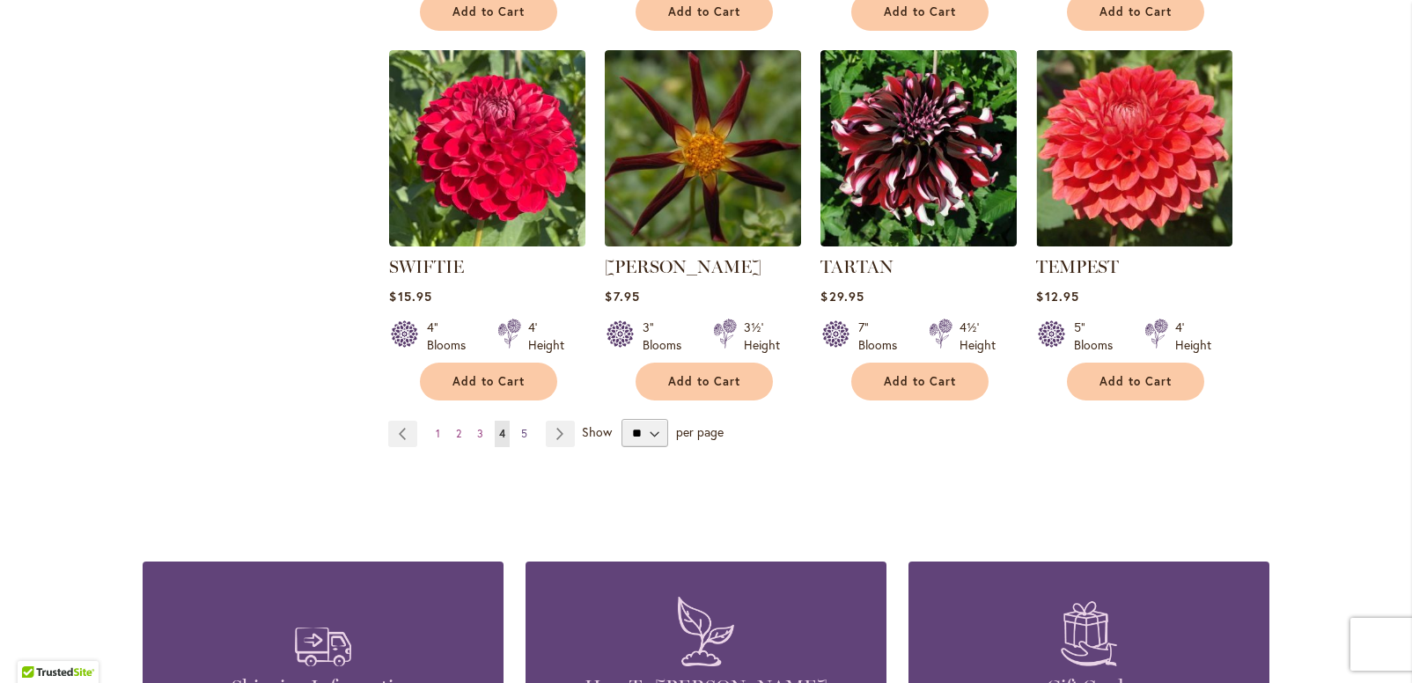
click at [521, 433] on span "5" at bounding box center [524, 433] width 6 height 13
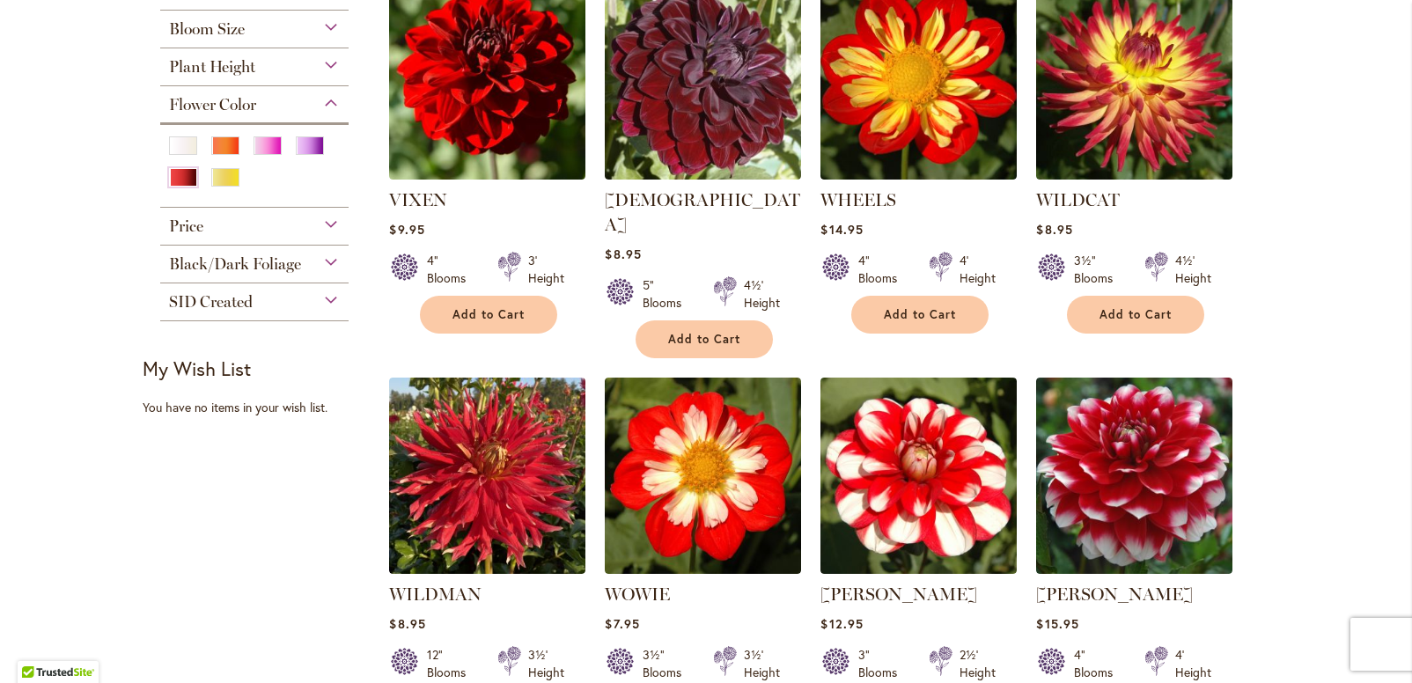
scroll to position [423, 0]
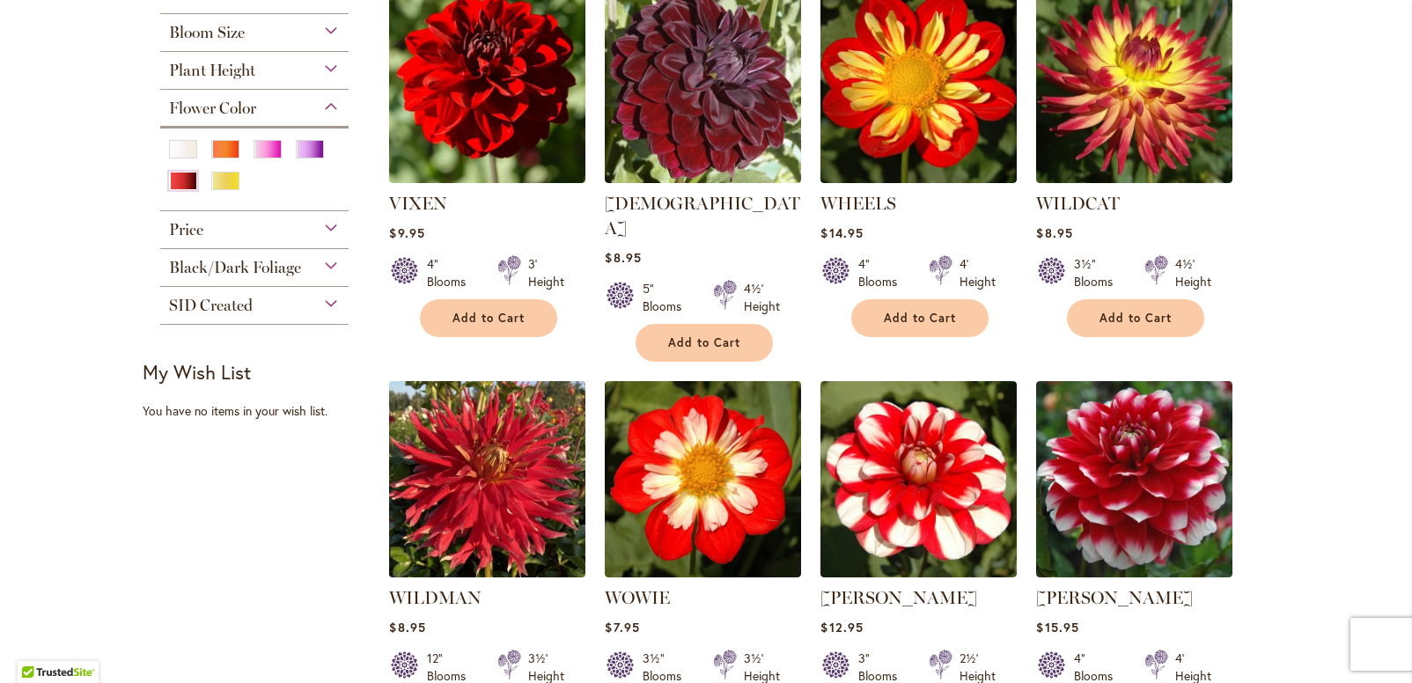
click at [527, 472] on img at bounding box center [488, 479] width 206 height 206
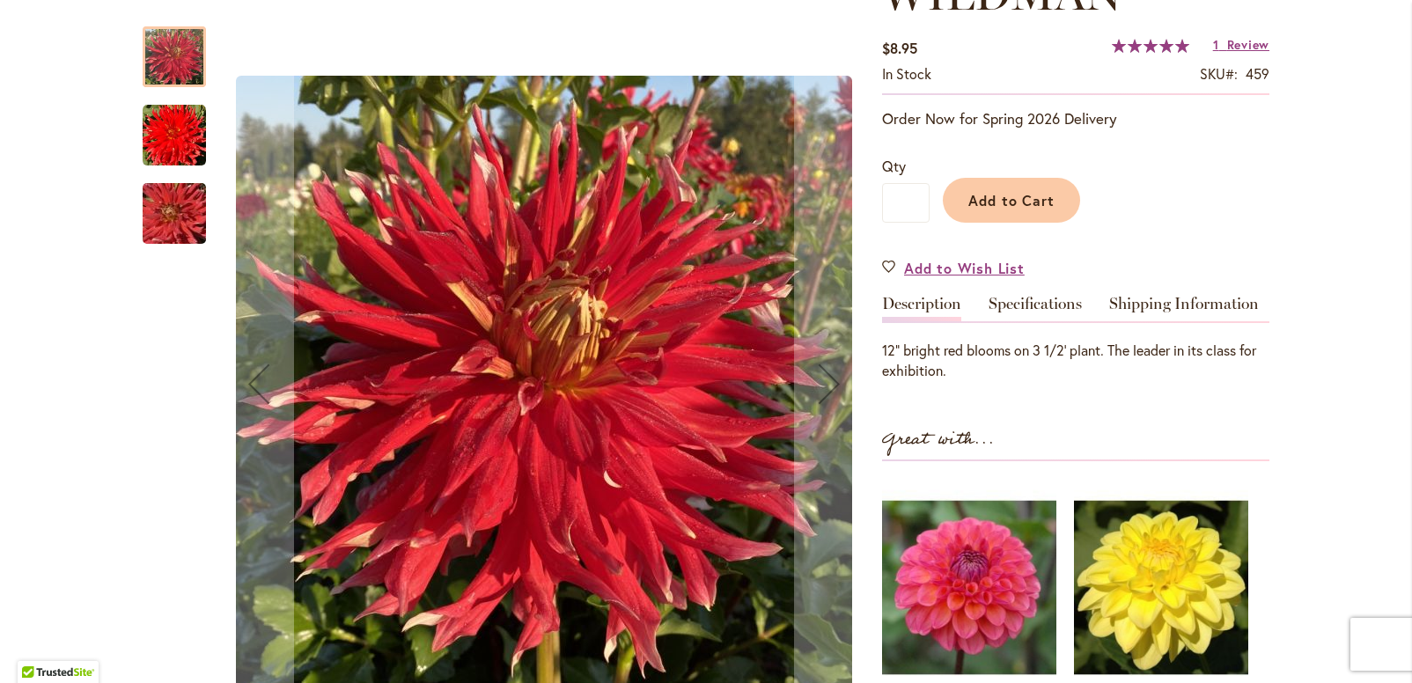
scroll to position [128, 0]
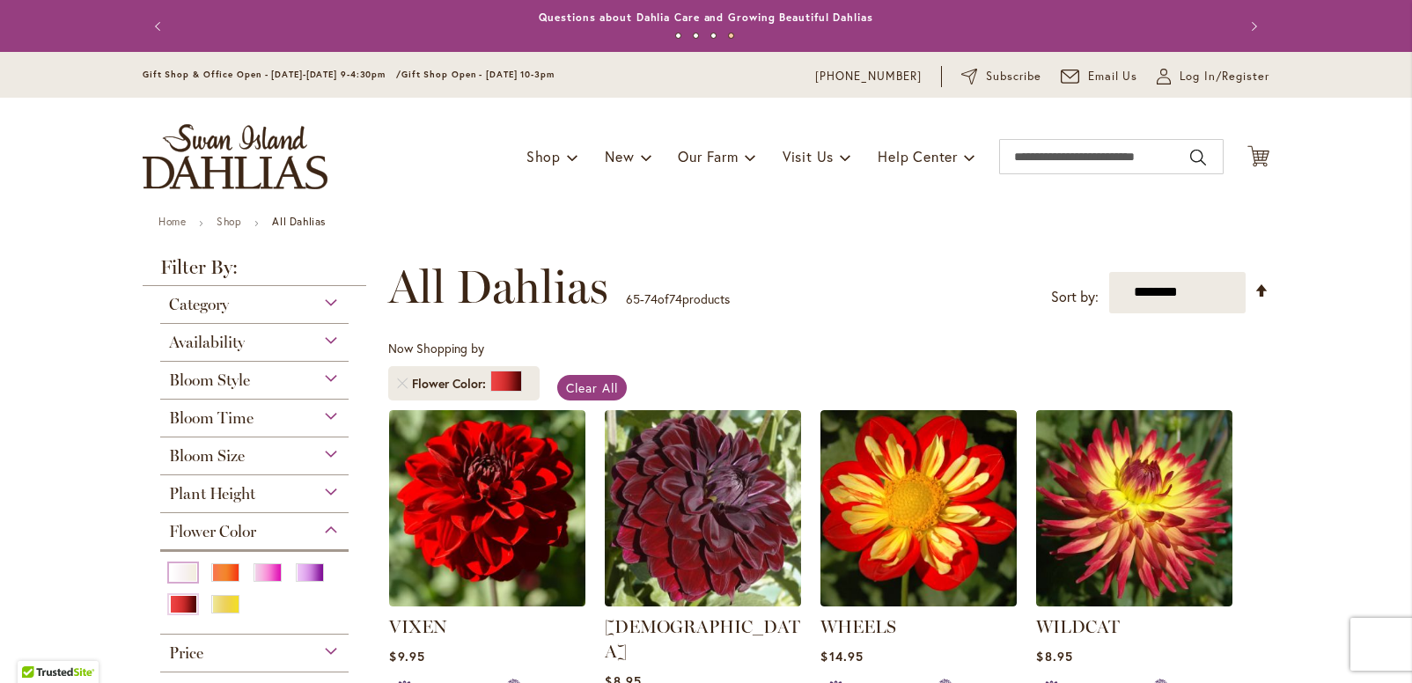
click at [179, 576] on div "White/Cream" at bounding box center [183, 572] width 28 height 18
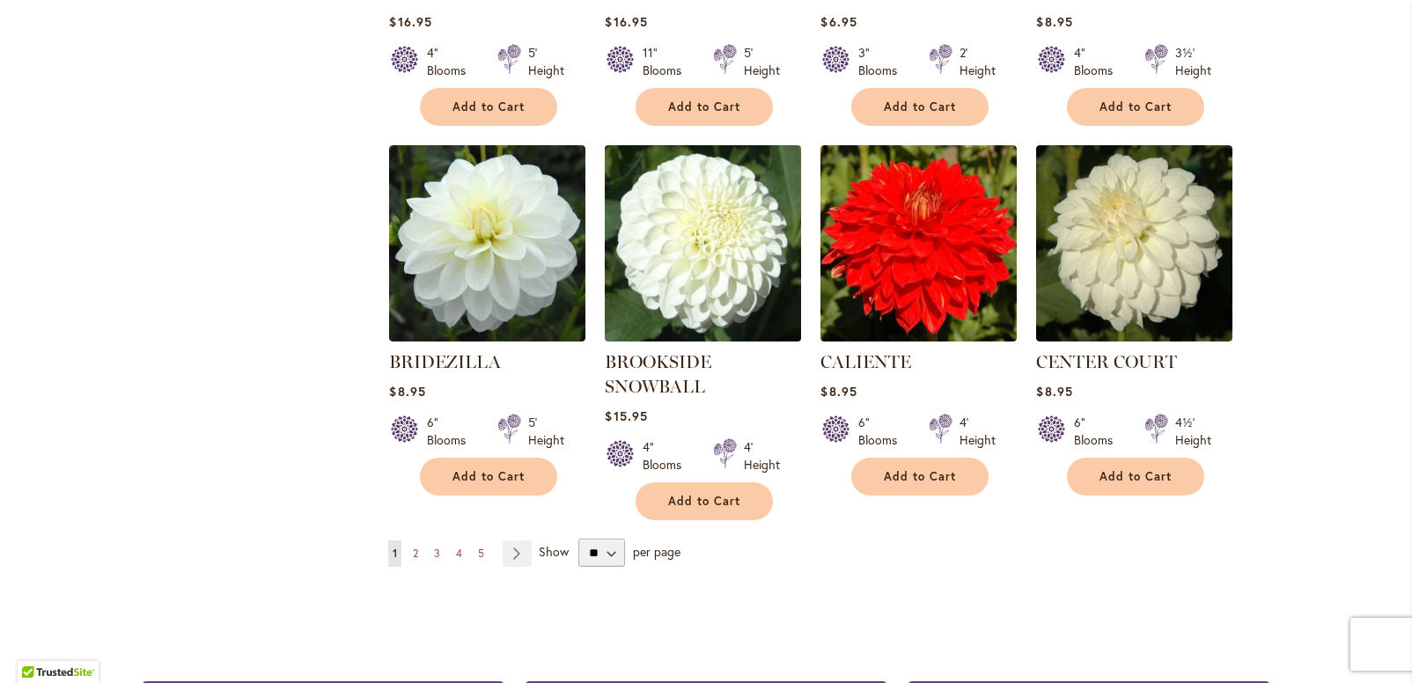
scroll to position [1375, 0]
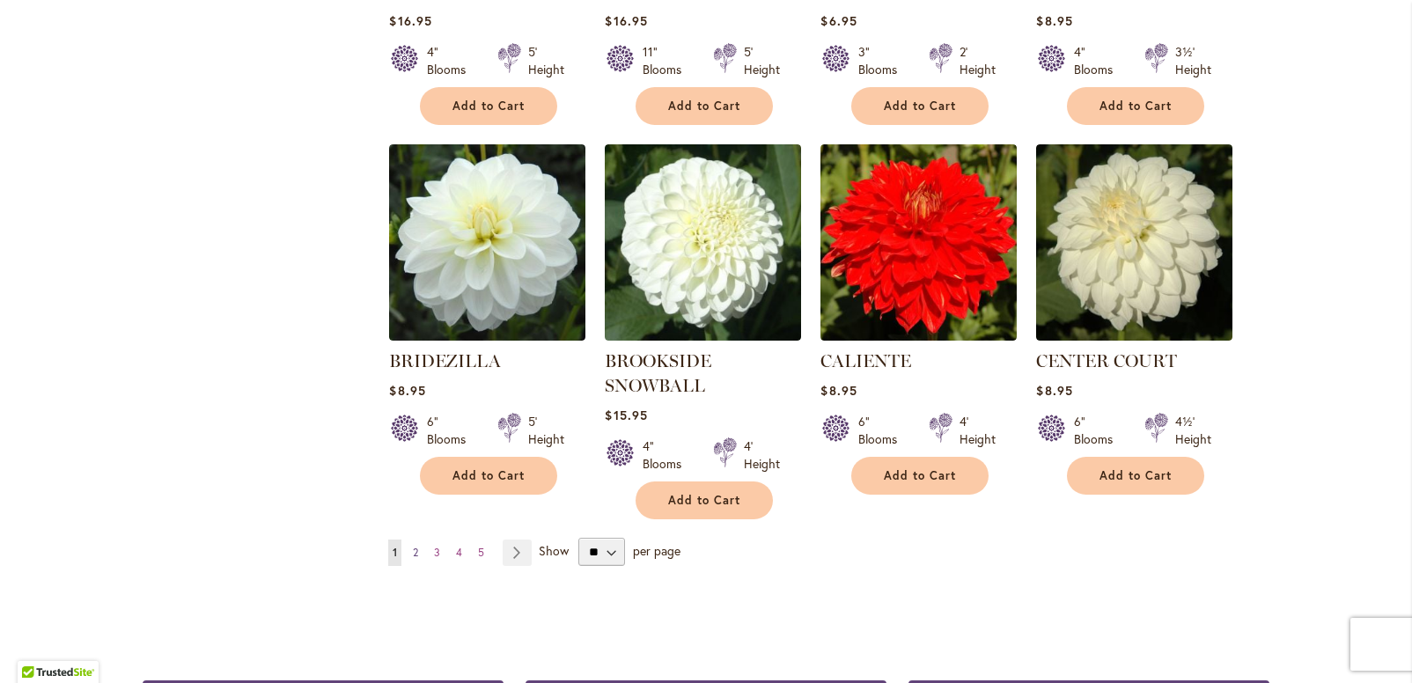
click at [413, 554] on link "Page 2" at bounding box center [415, 553] width 14 height 26
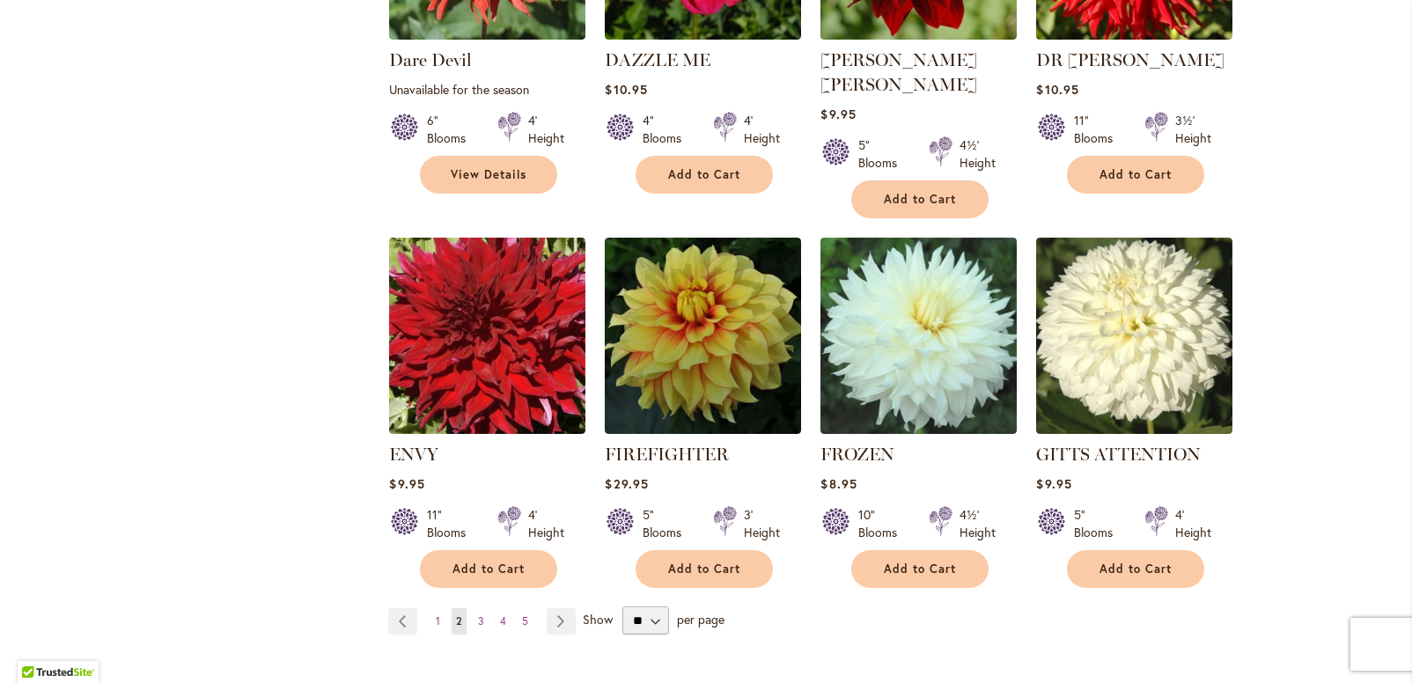
scroll to position [1335, 0]
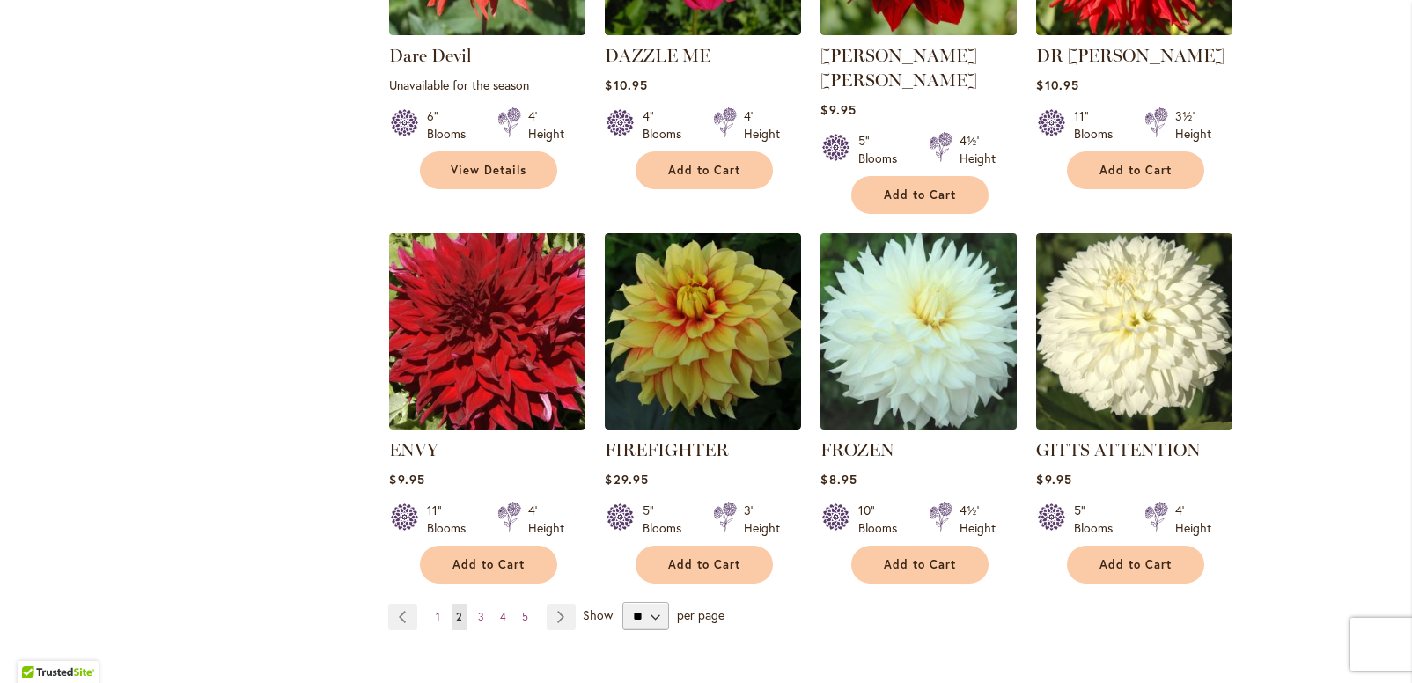
click at [865, 289] on img at bounding box center [919, 331] width 206 height 206
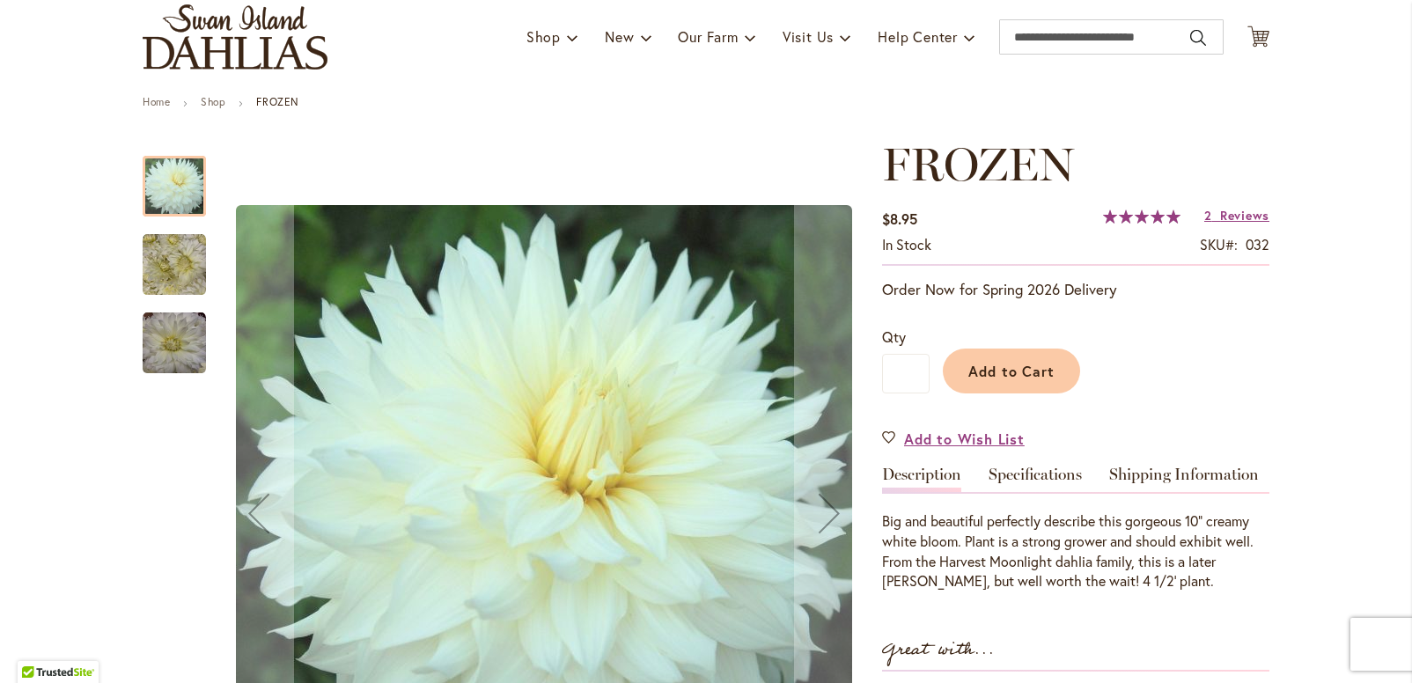
scroll to position [138, 0]
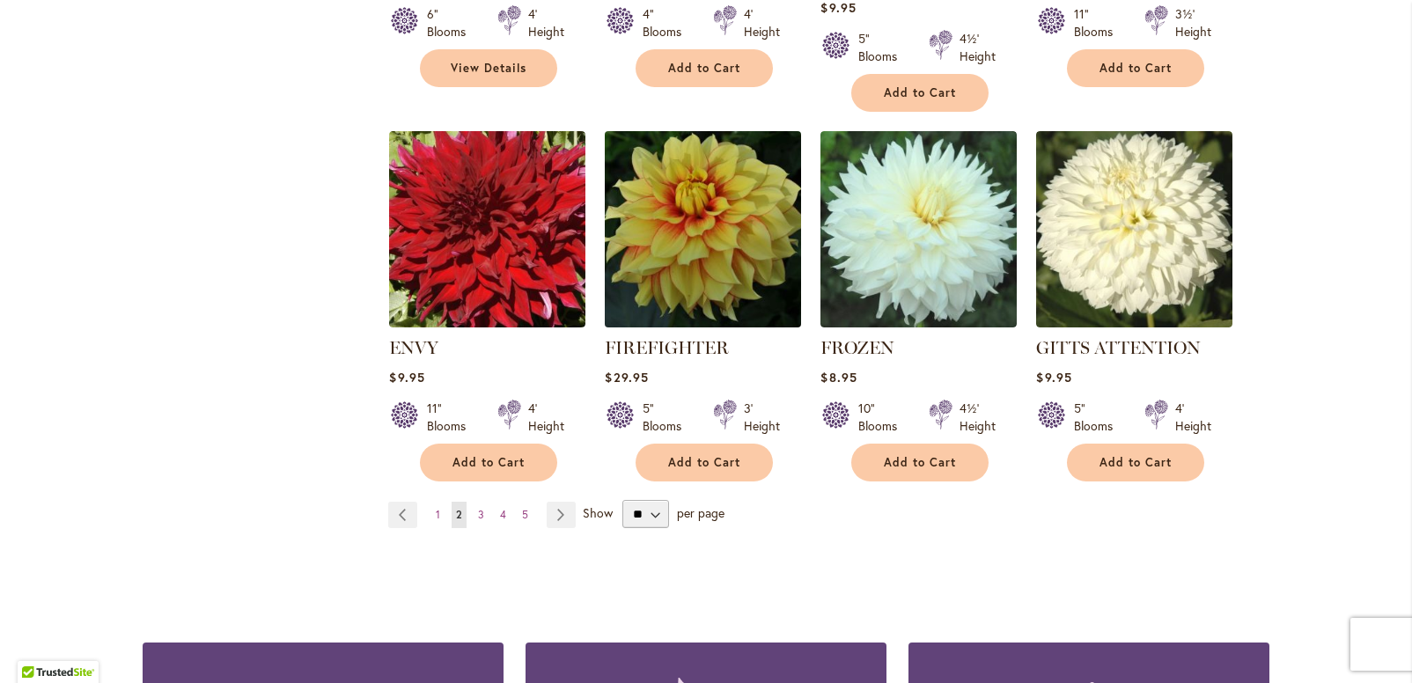
scroll to position [1438, 0]
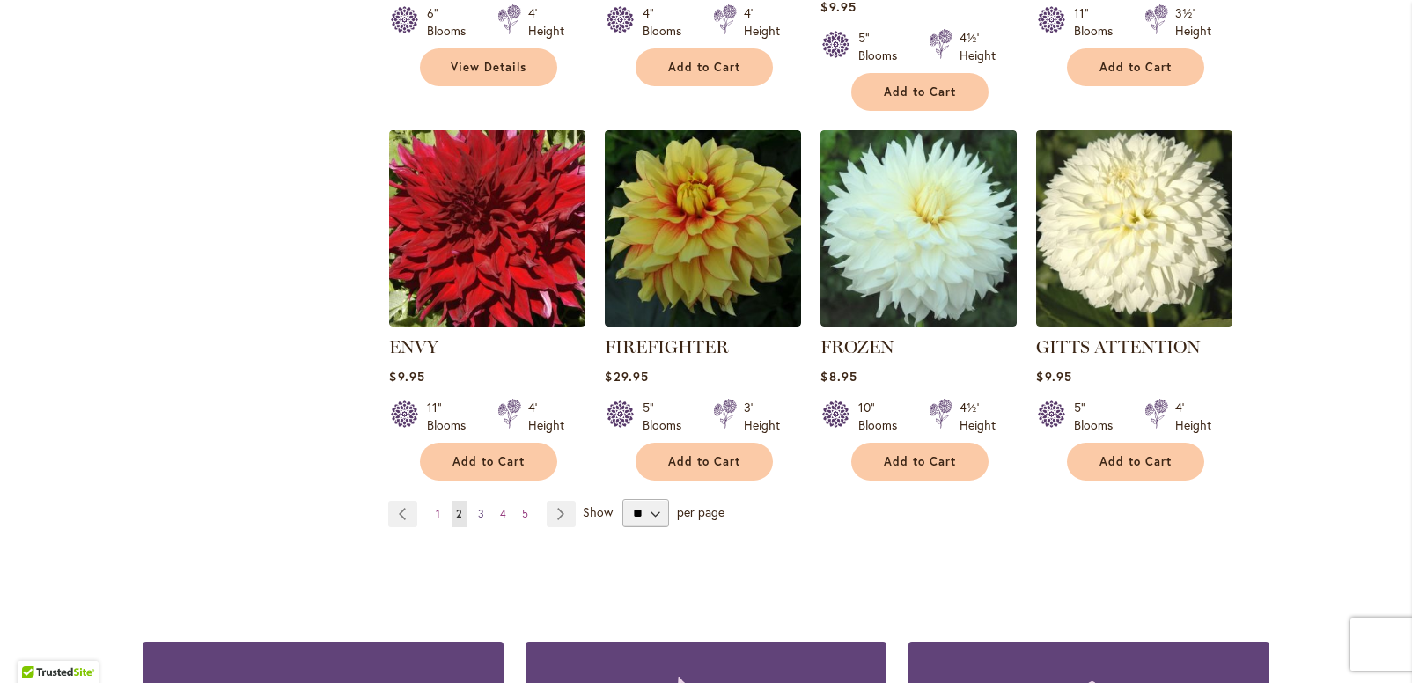
click at [478, 501] on link "Page 3" at bounding box center [481, 514] width 15 height 26
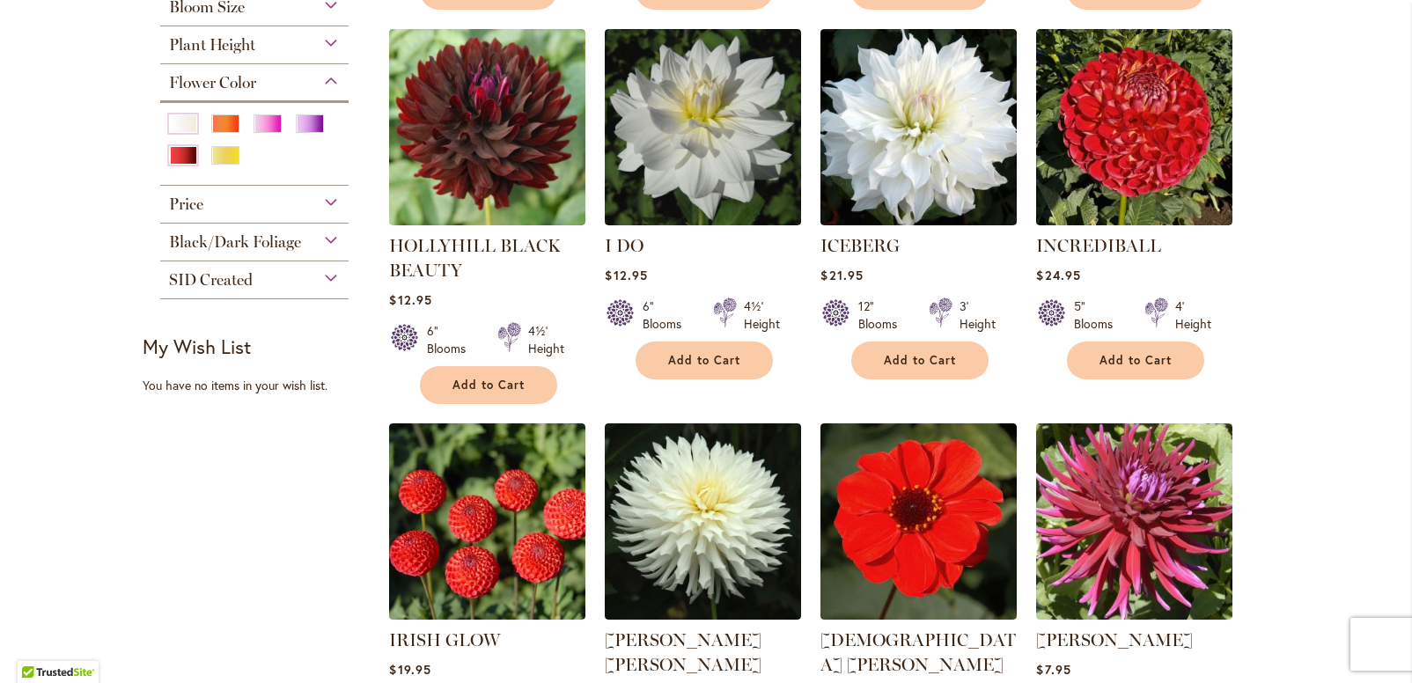
scroll to position [778, 0]
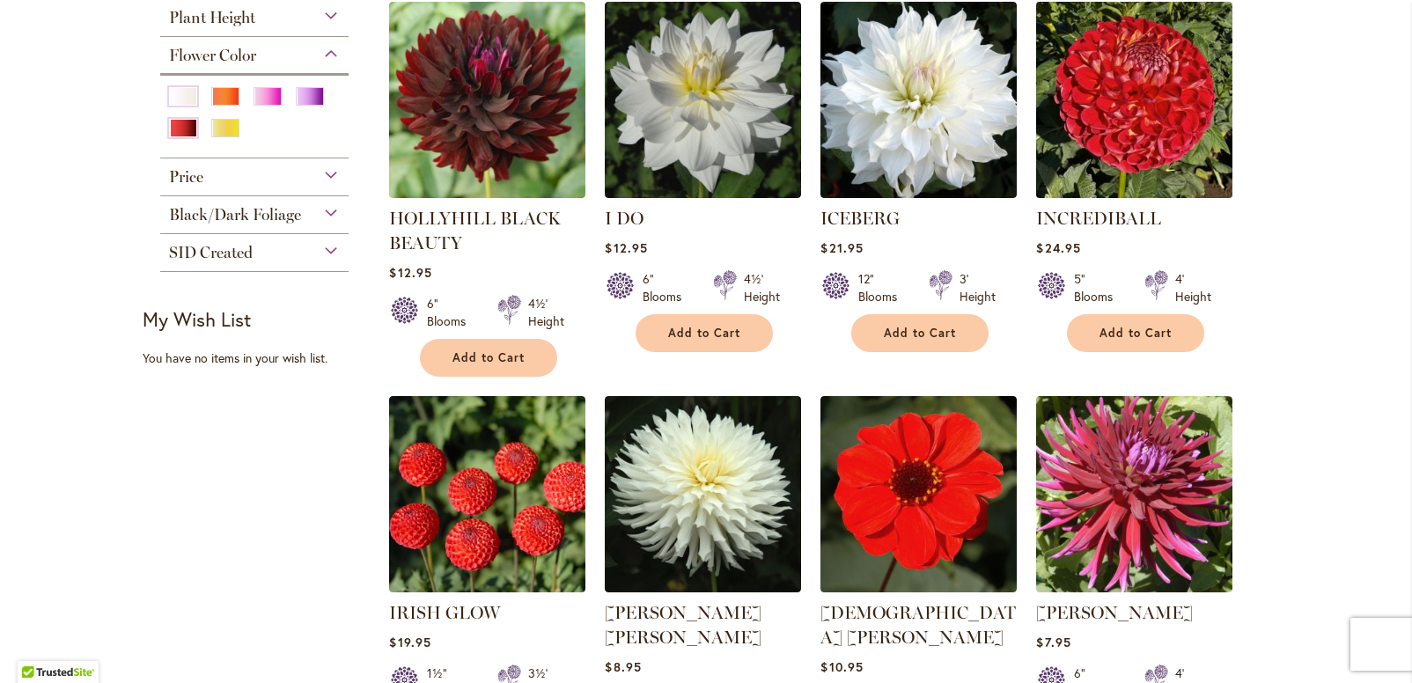
click at [1128, 169] on img at bounding box center [1135, 99] width 206 height 206
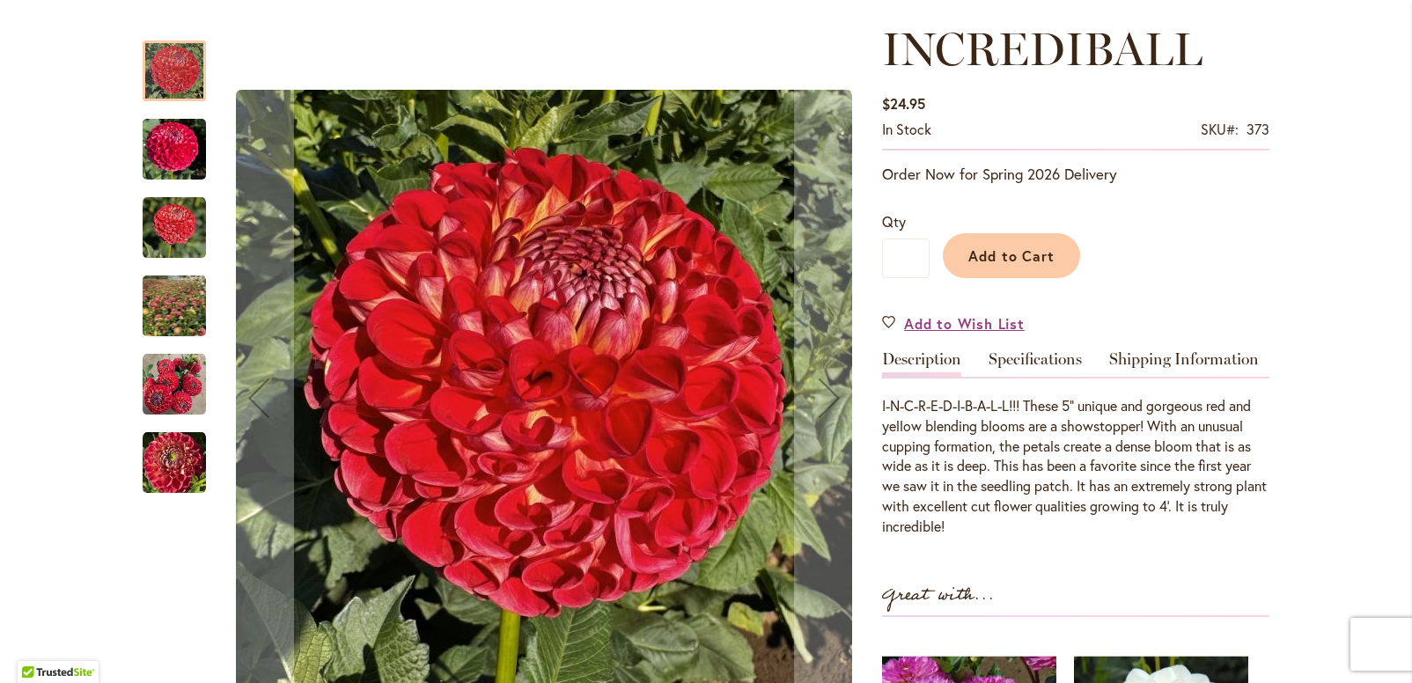
scroll to position [263, 0]
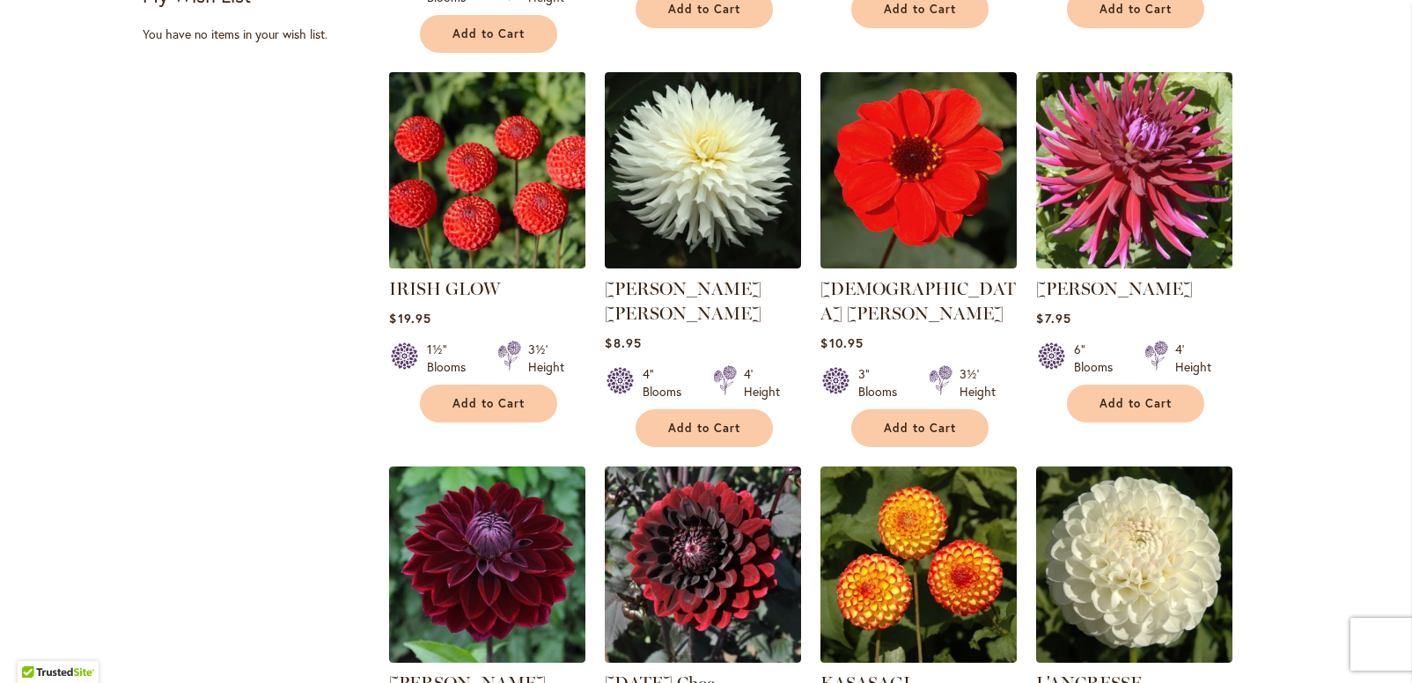
scroll to position [1105, 0]
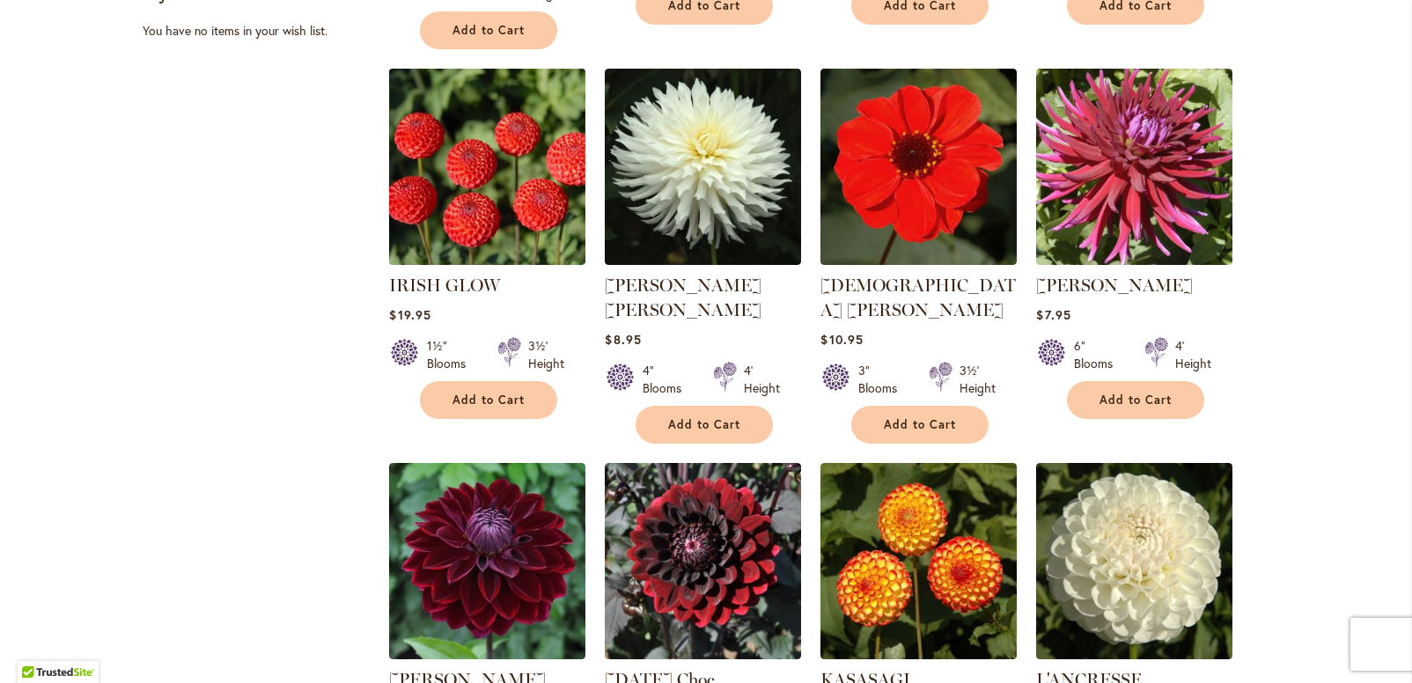
click at [479, 228] on img at bounding box center [488, 166] width 206 height 206
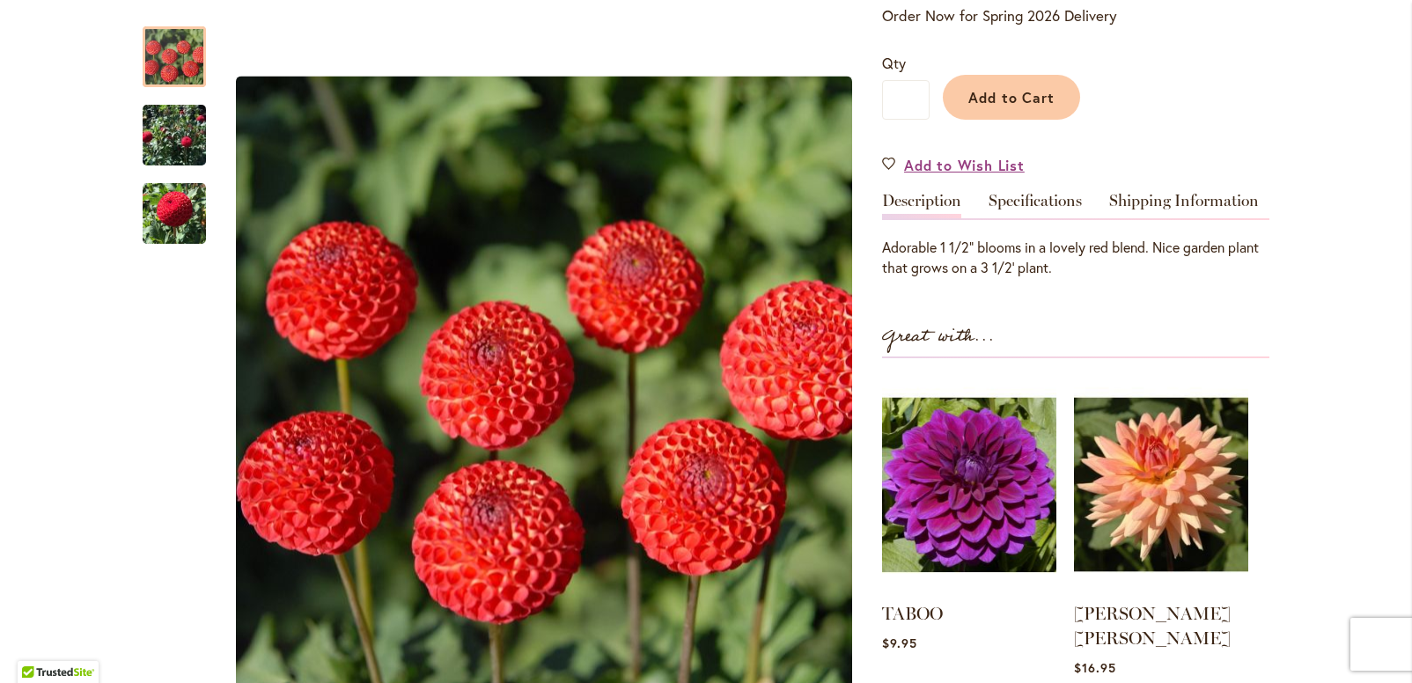
scroll to position [410, 0]
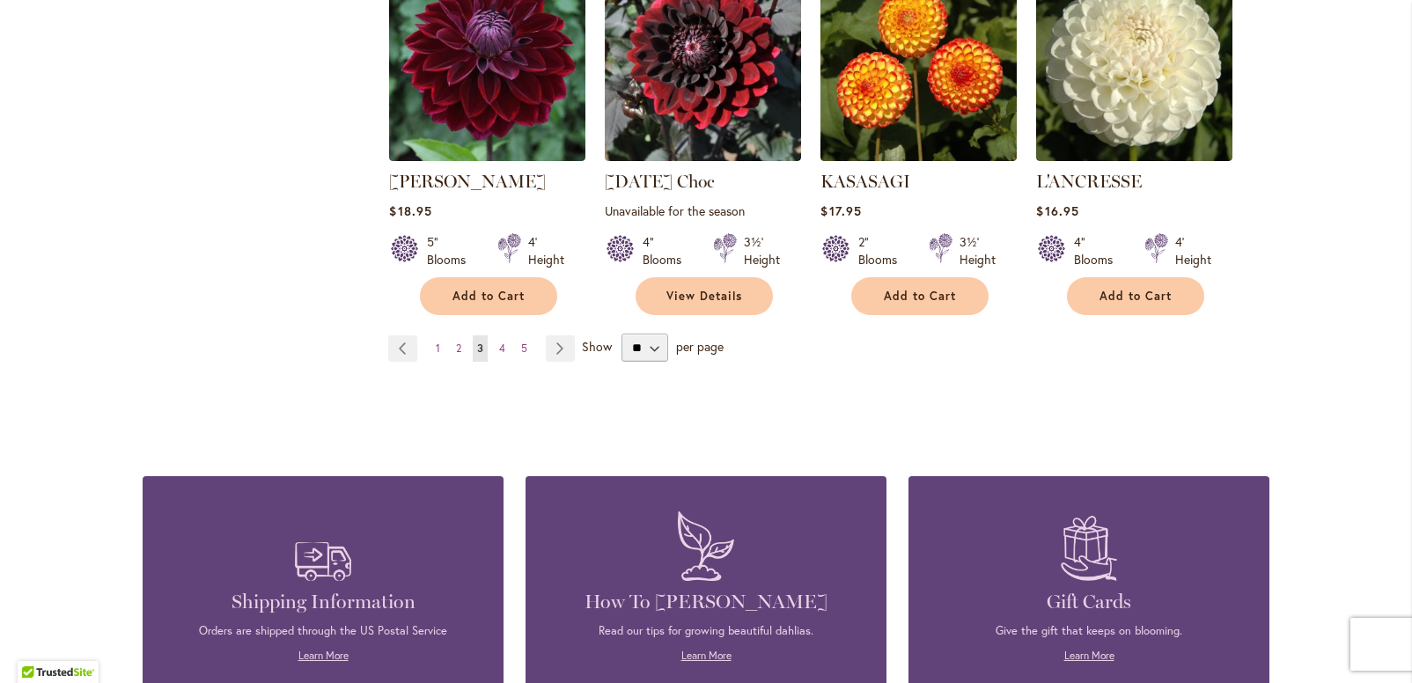
scroll to position [1569, 0]
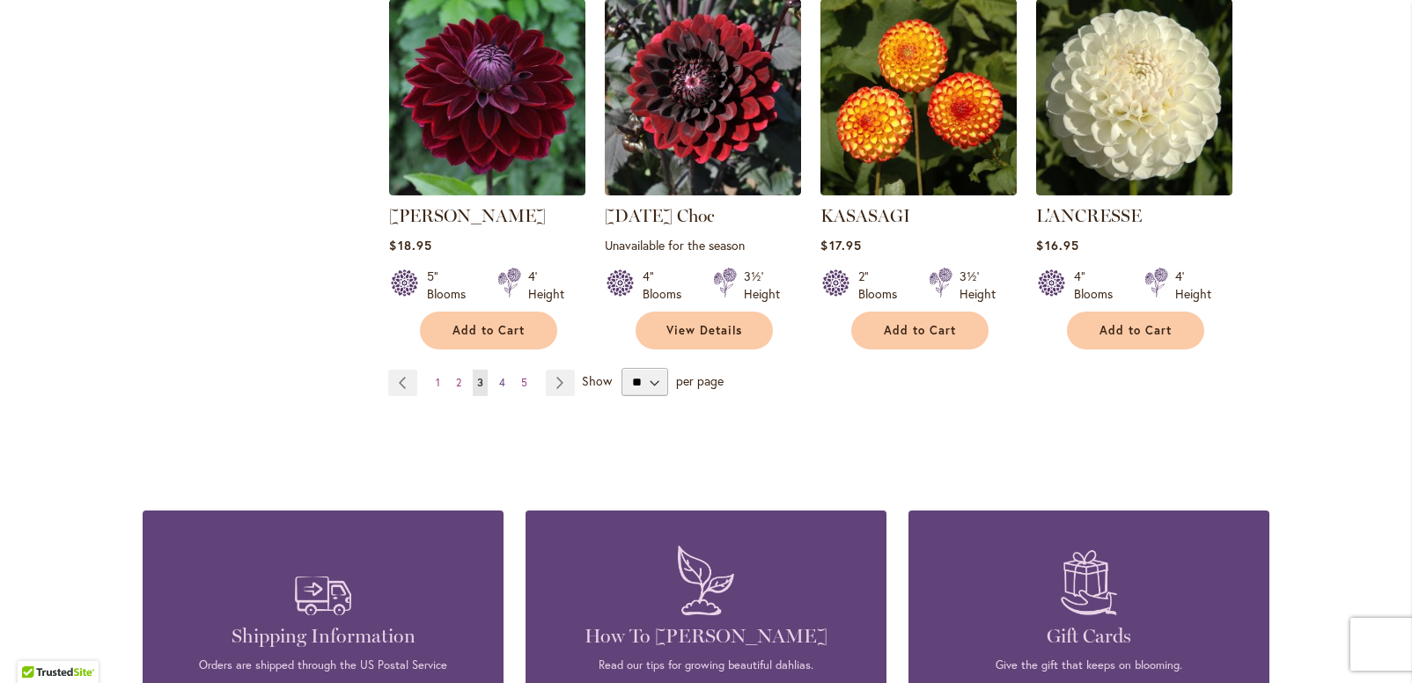
click at [495, 370] on link "Page 4" at bounding box center [502, 383] width 15 height 26
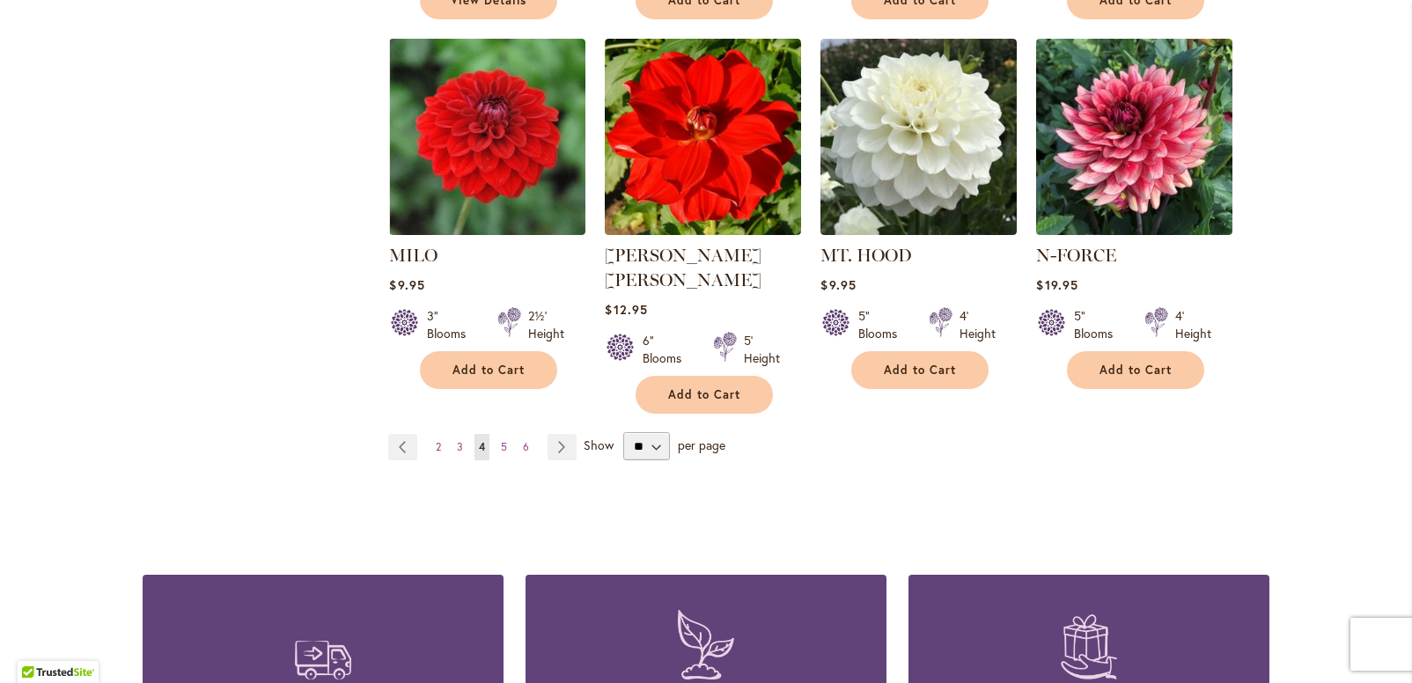
scroll to position [1532, 0]
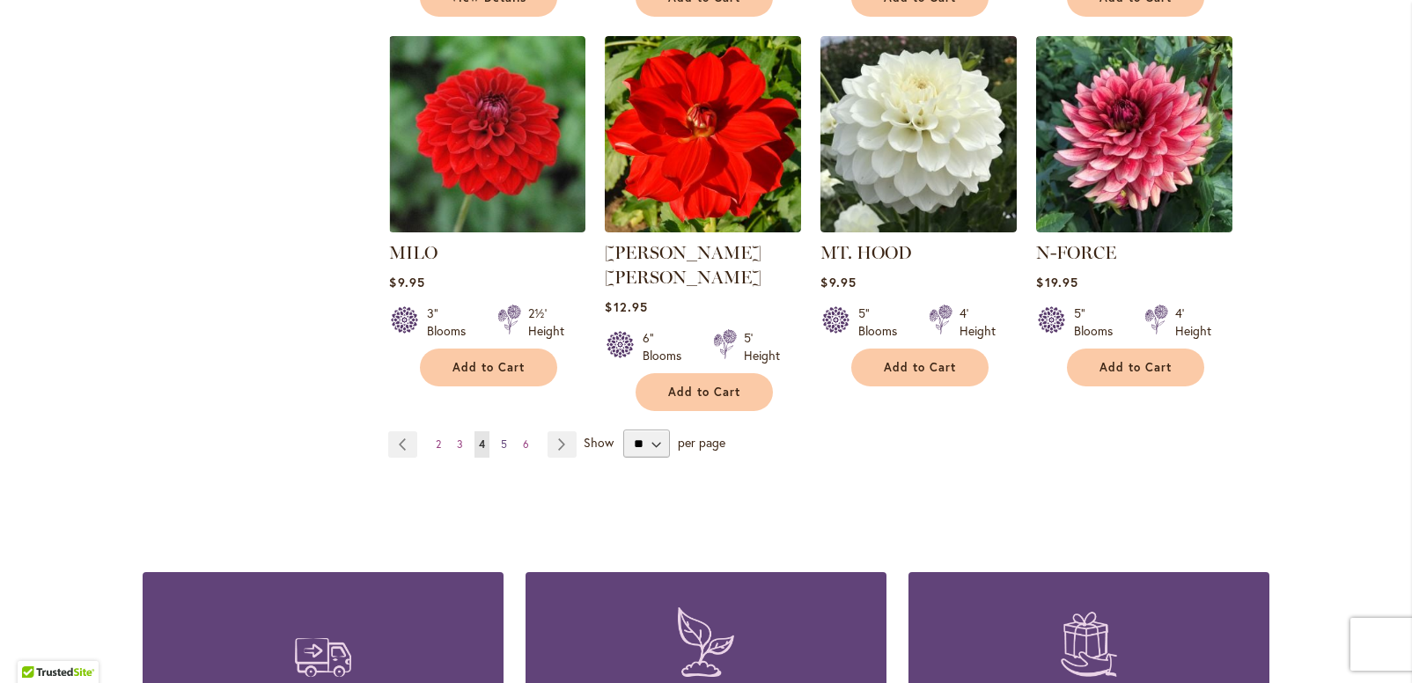
click at [501, 437] on span "5" at bounding box center [504, 443] width 6 height 13
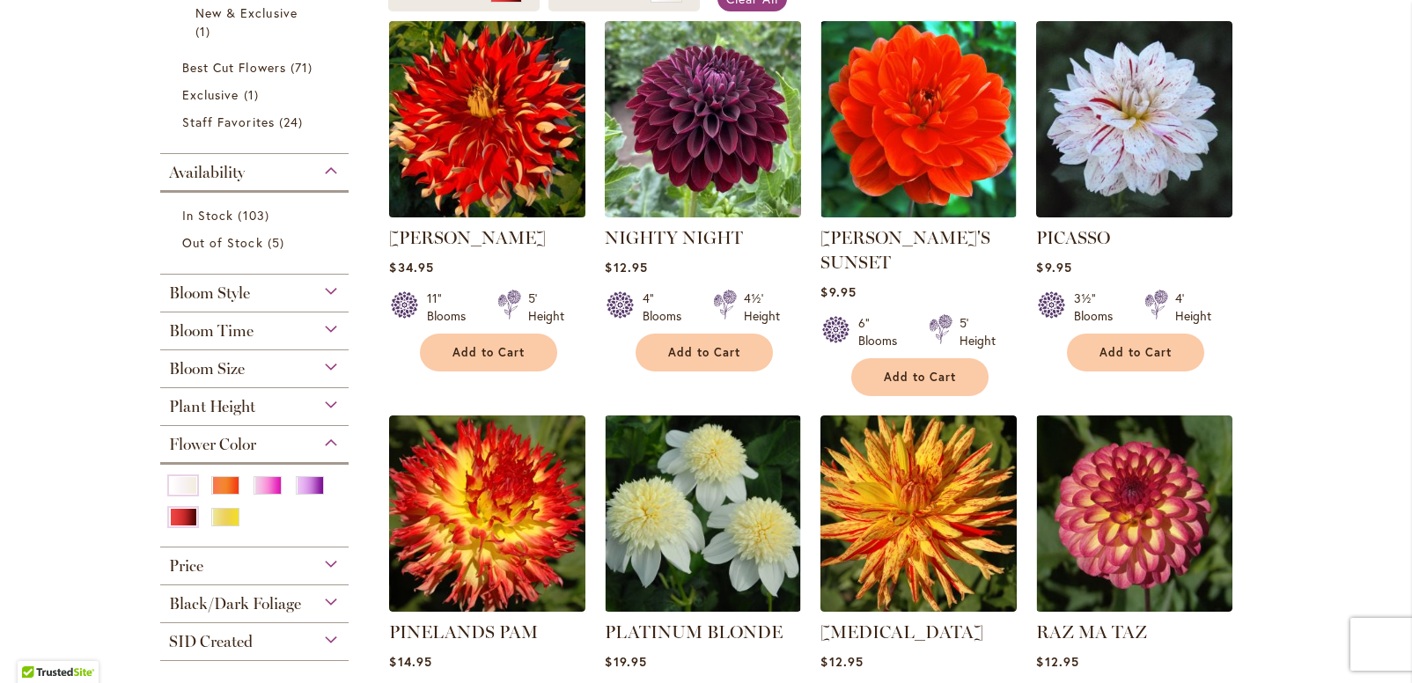
scroll to position [393, 0]
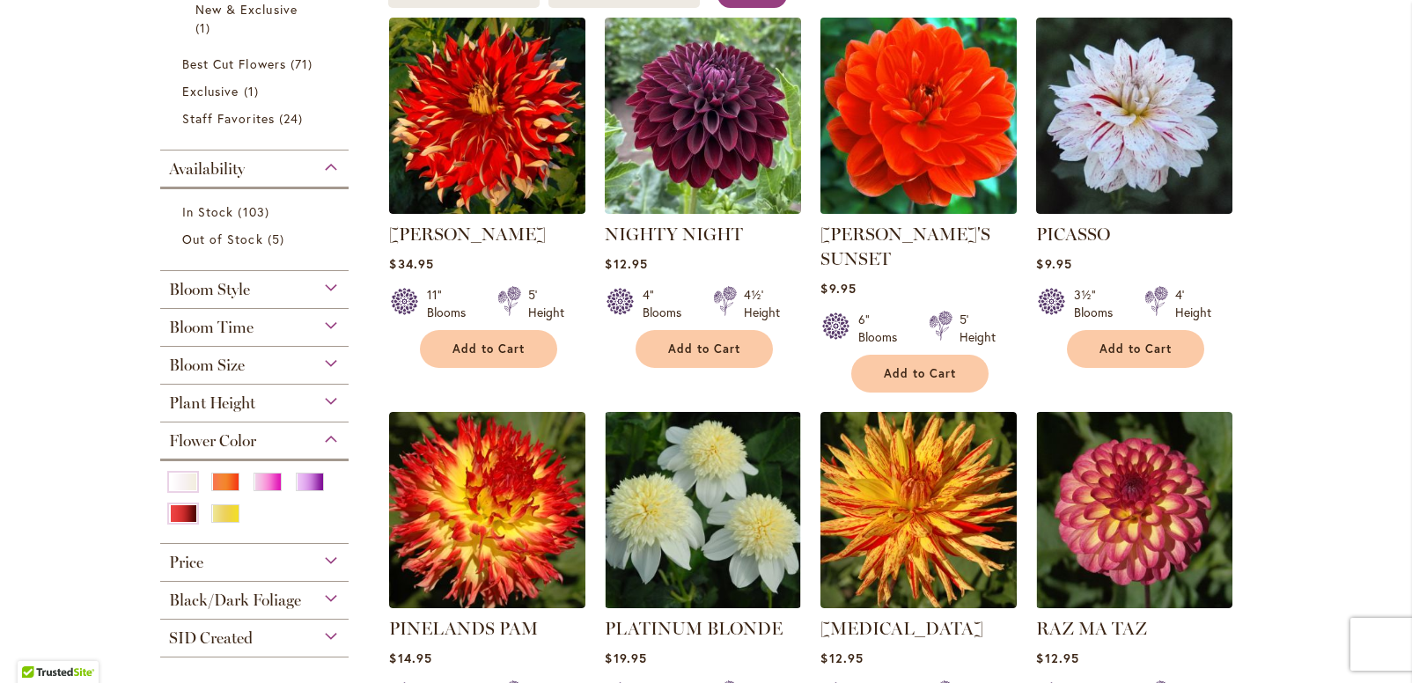
click at [881, 170] on img at bounding box center [919, 115] width 206 height 206
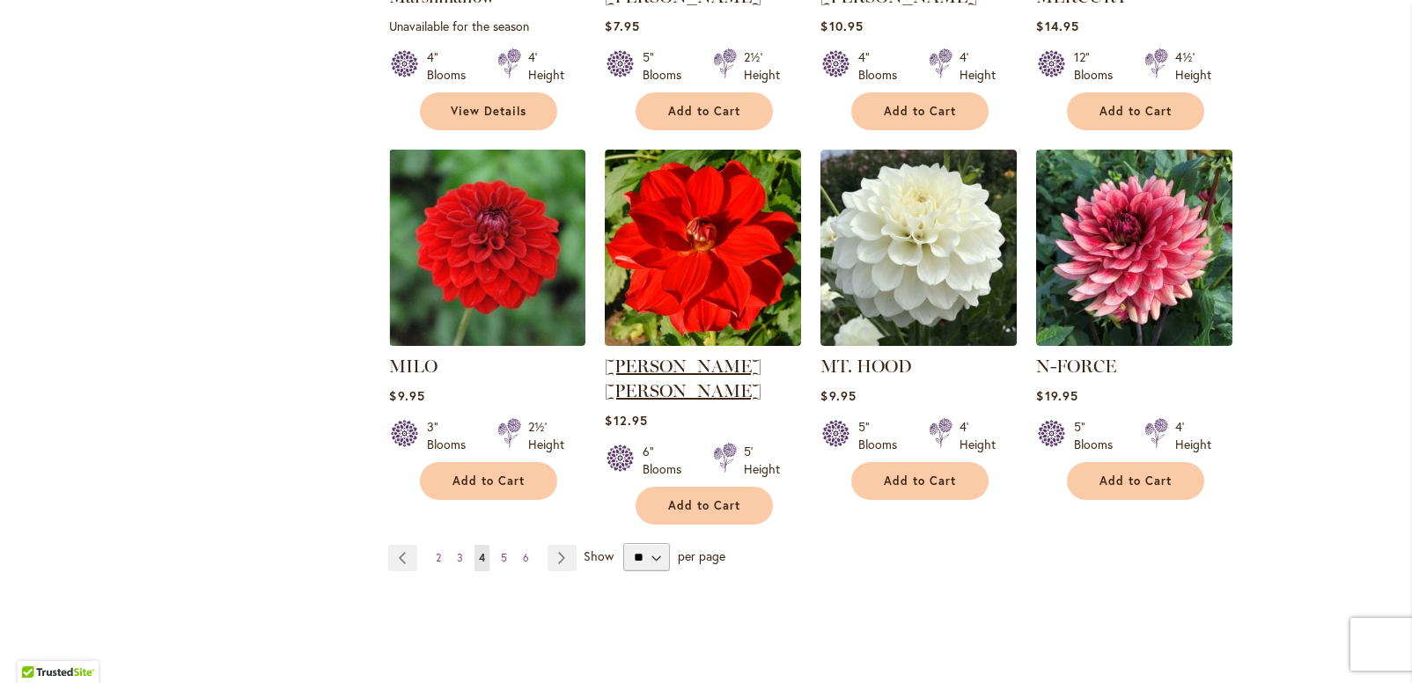
scroll to position [1450, 0]
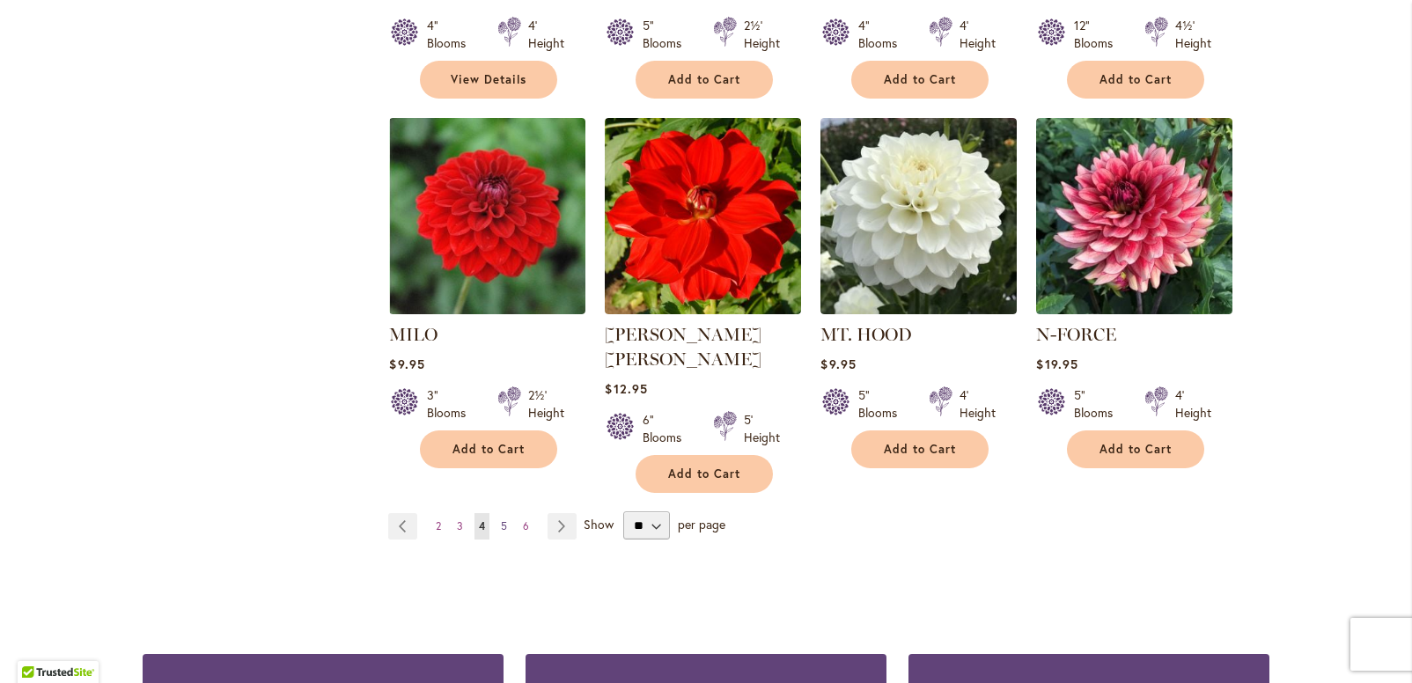
click at [501, 519] on span "5" at bounding box center [504, 525] width 6 height 13
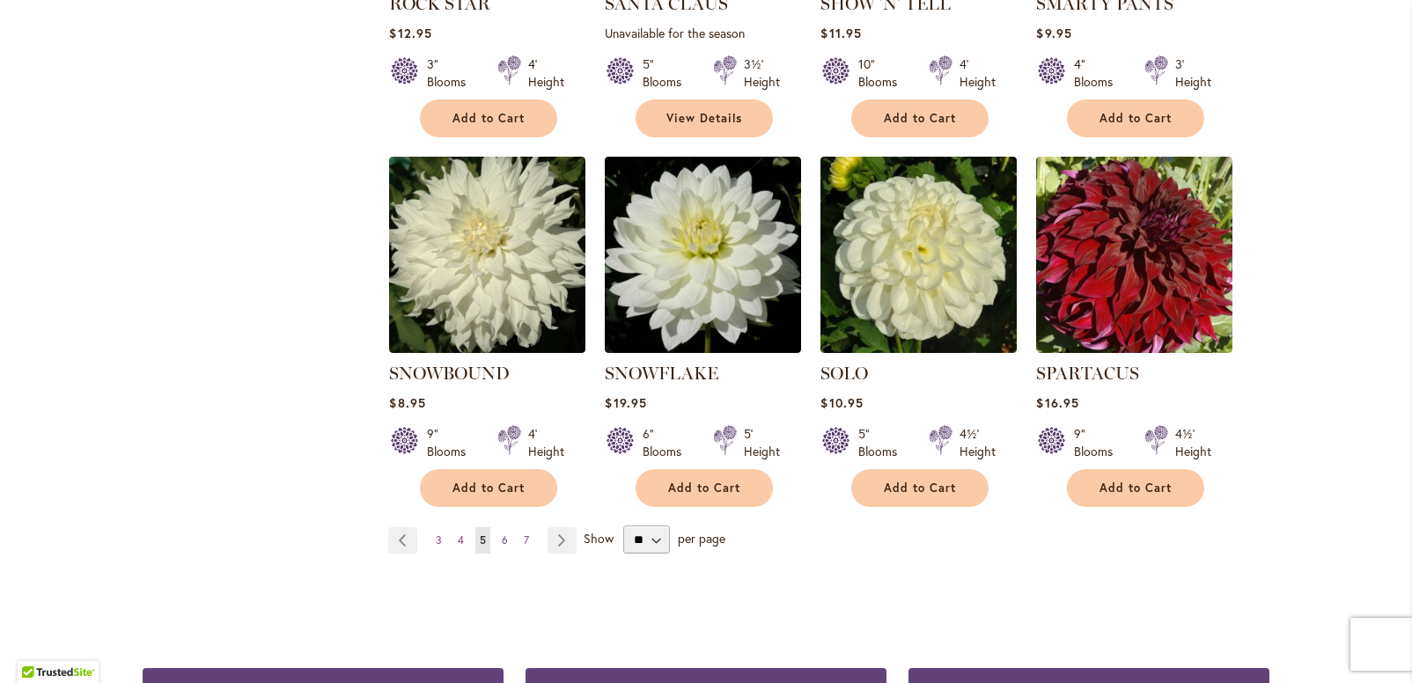
scroll to position [1388, 0]
click at [502, 542] on span "6" at bounding box center [505, 538] width 6 height 13
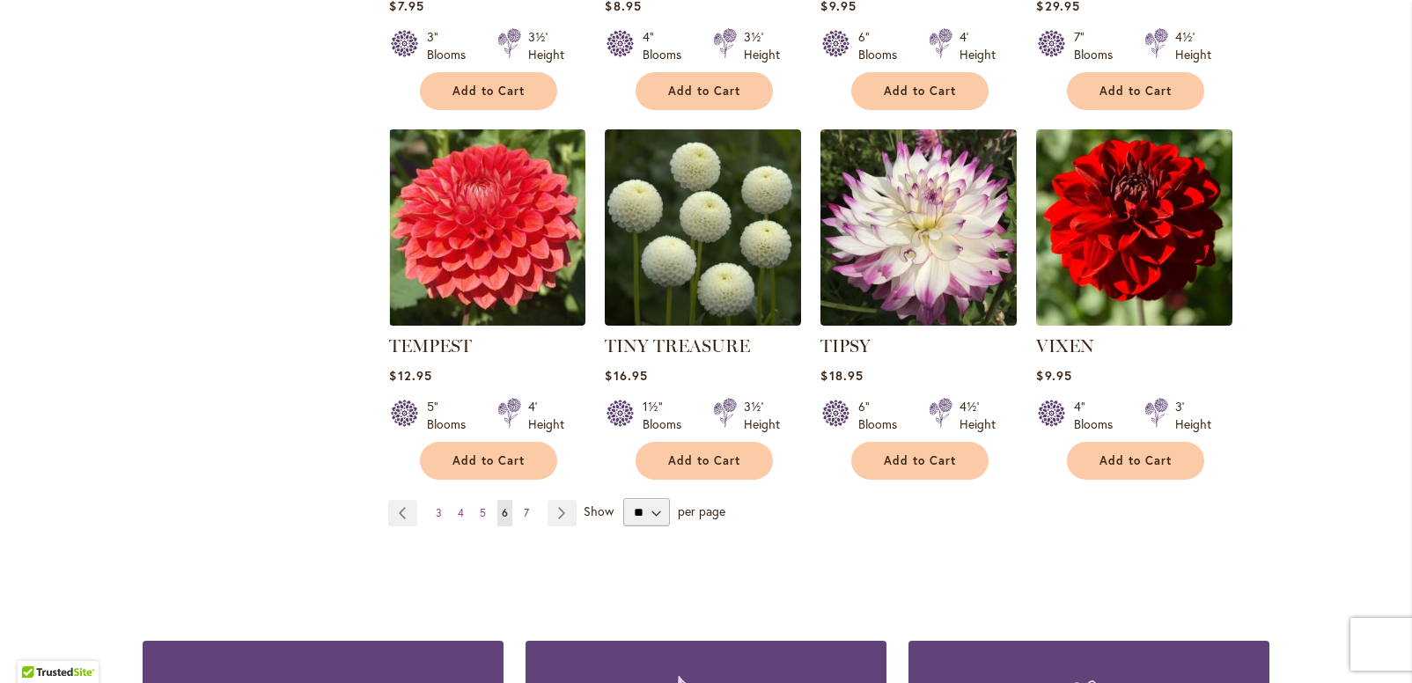
scroll to position [1395, 0]
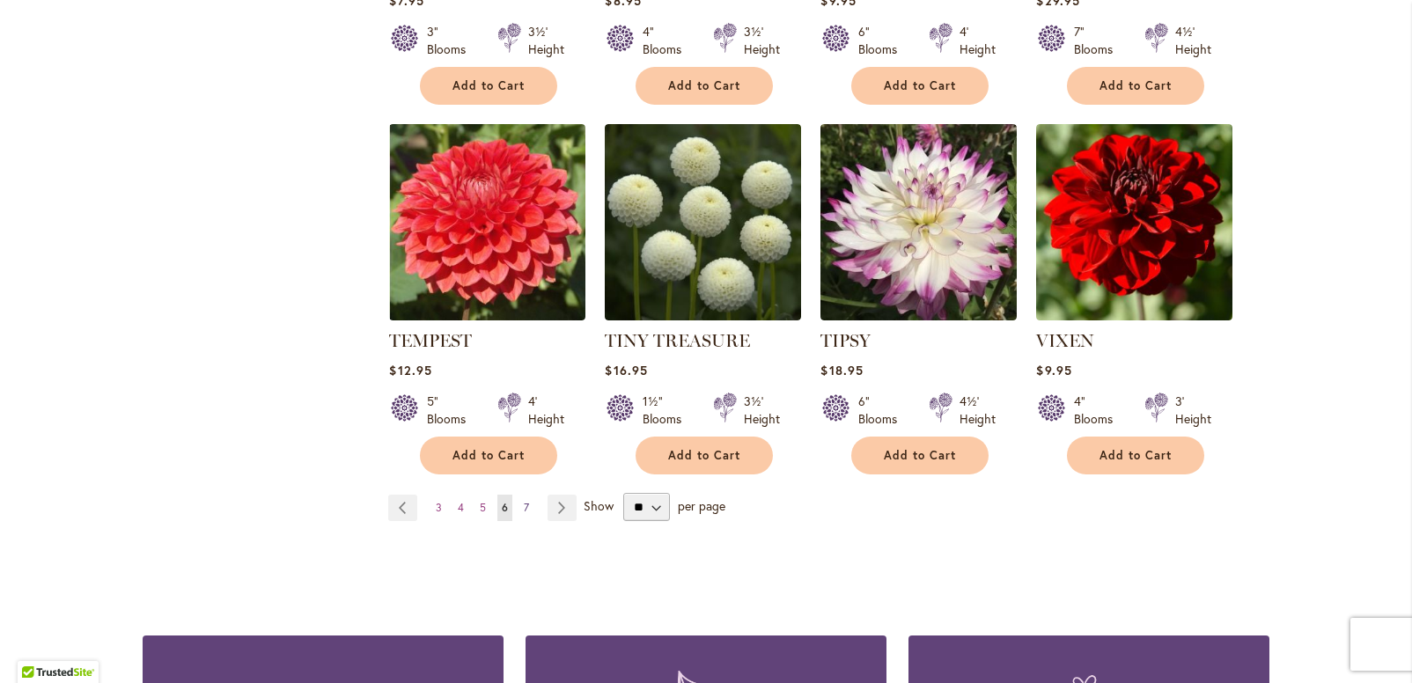
click at [524, 503] on span "7" at bounding box center [526, 507] width 5 height 13
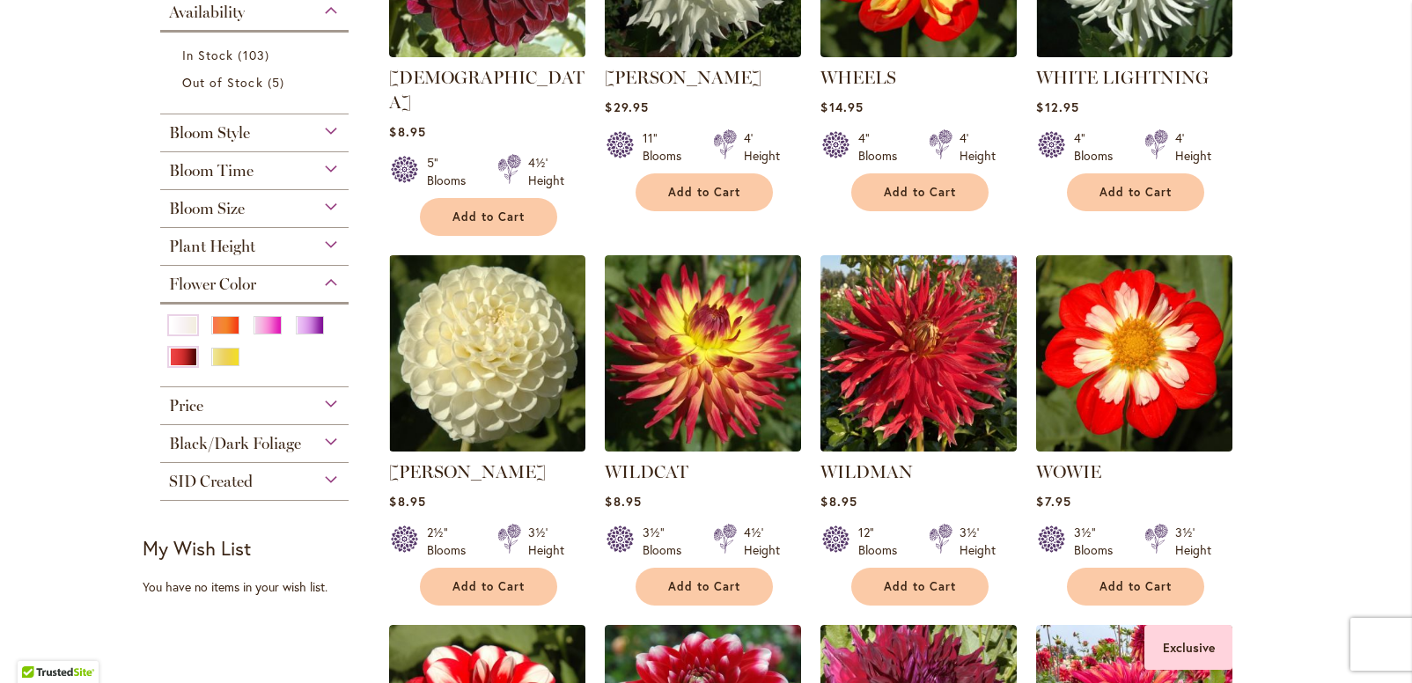
scroll to position [548, 0]
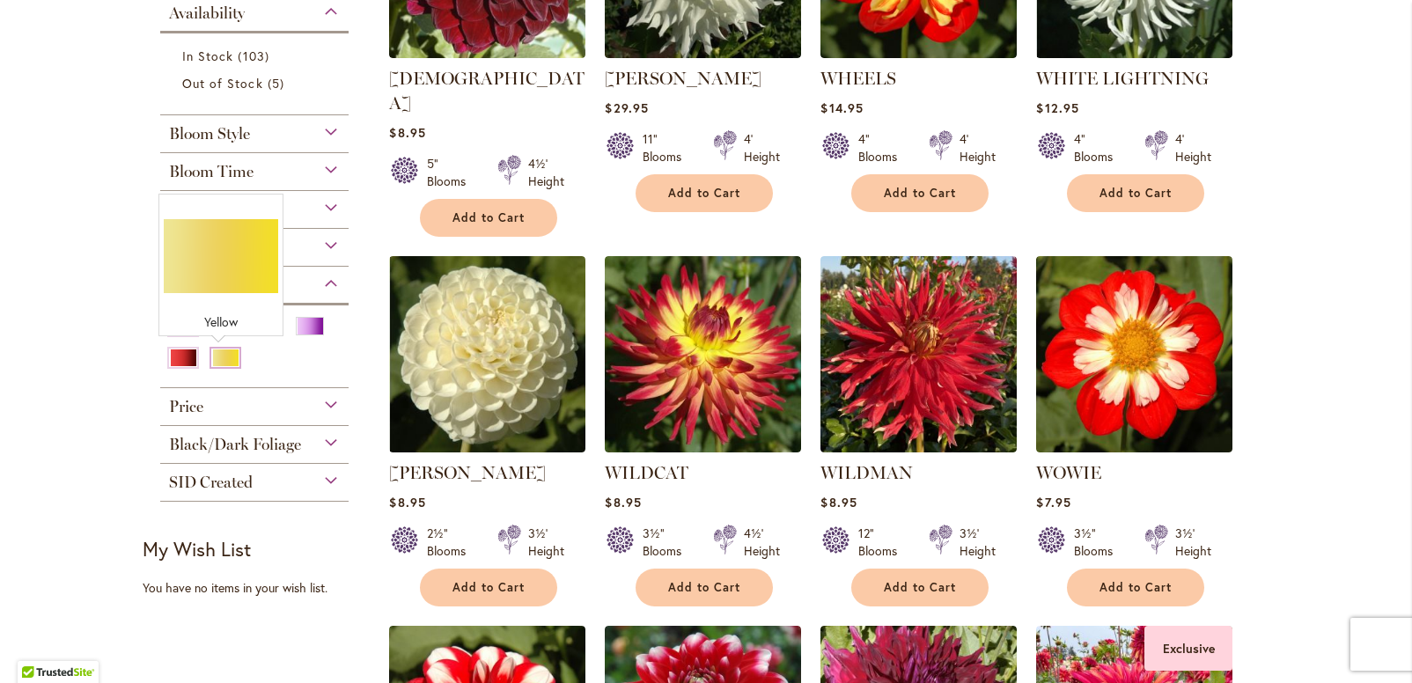
click at [220, 358] on div "Yellow" at bounding box center [225, 358] width 28 height 18
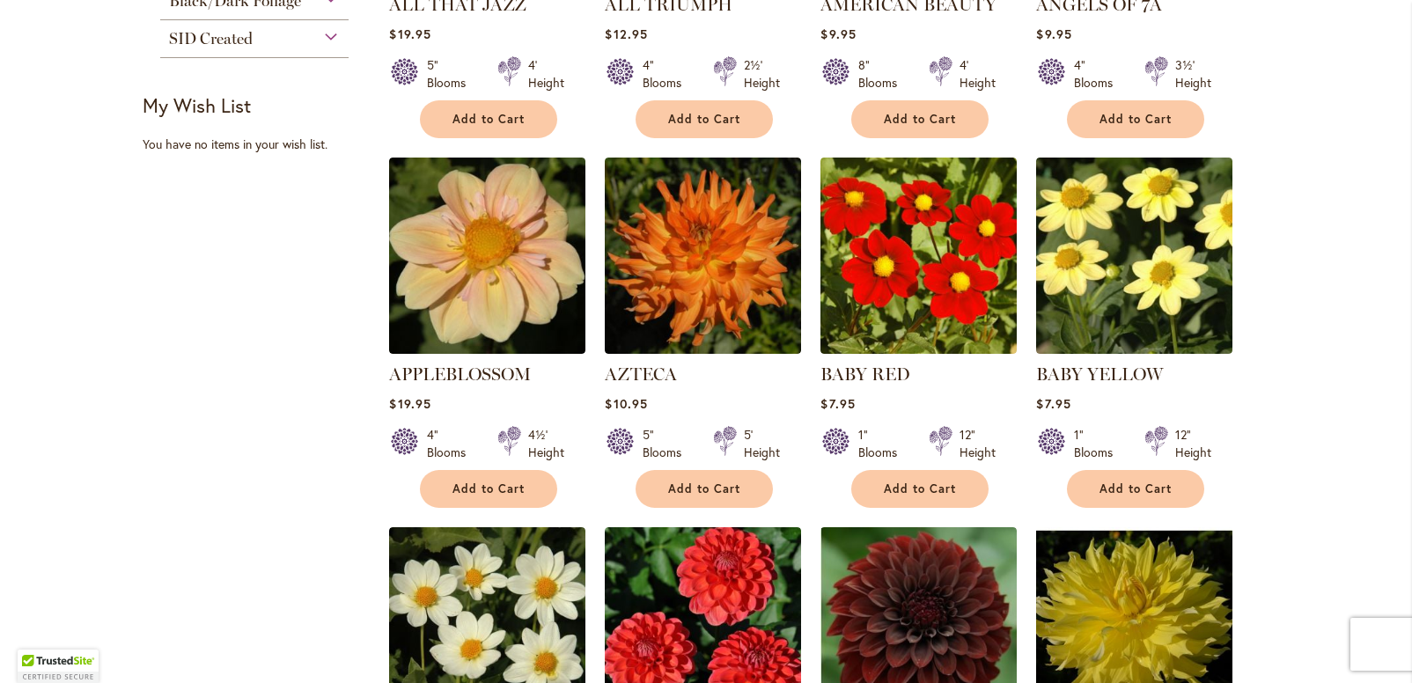
scroll to position [995, 0]
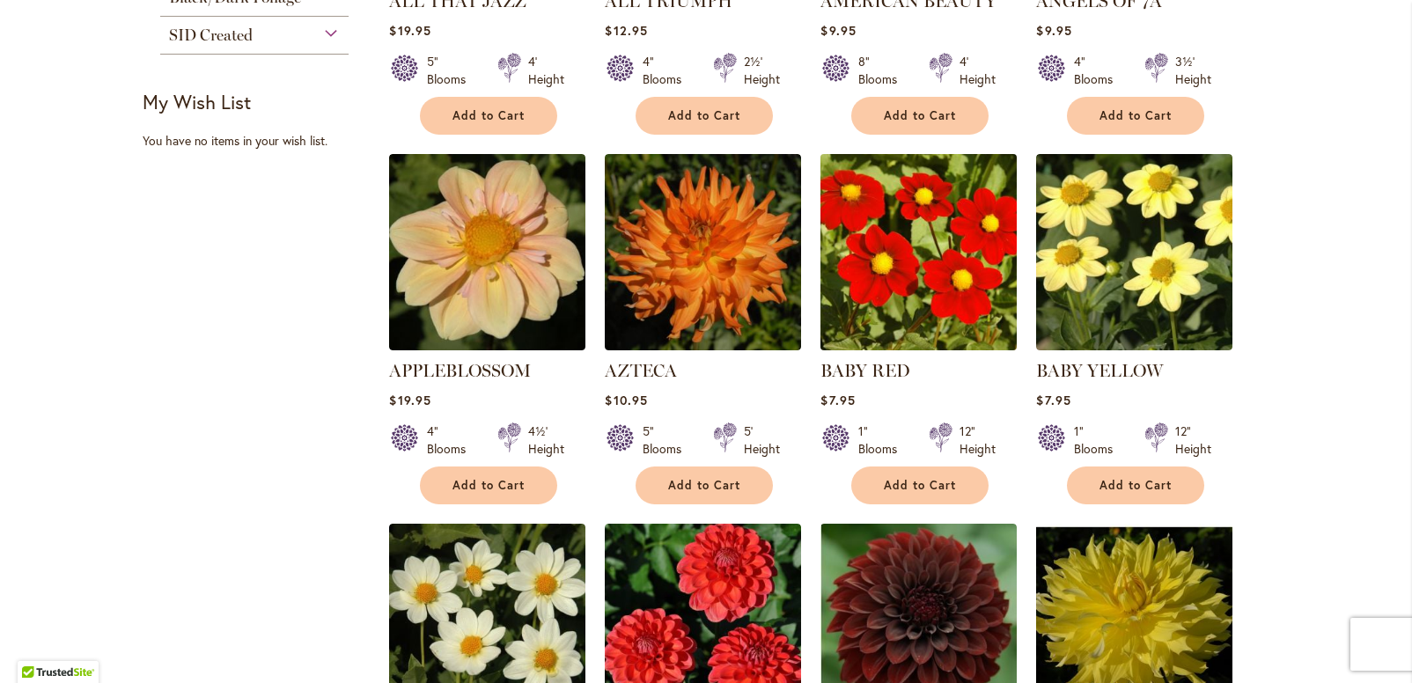
click at [872, 290] on img at bounding box center [919, 252] width 206 height 206
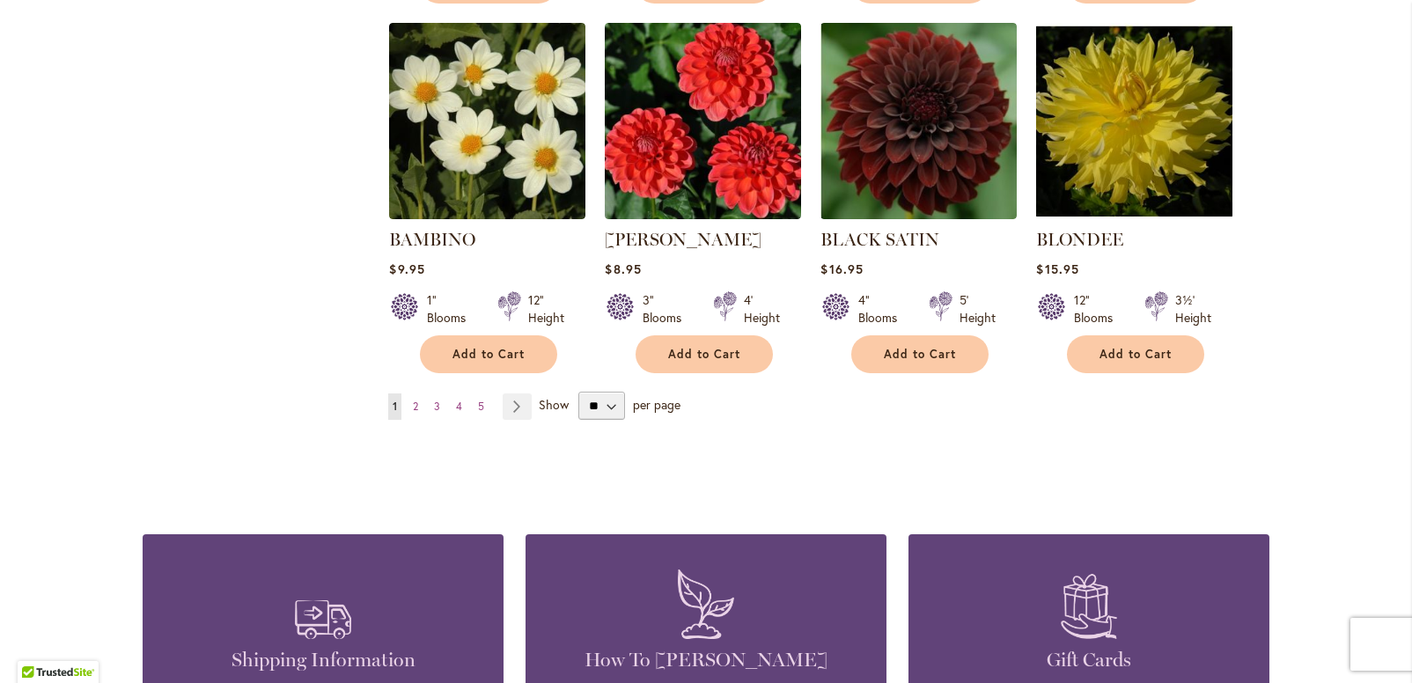
scroll to position [1500, 0]
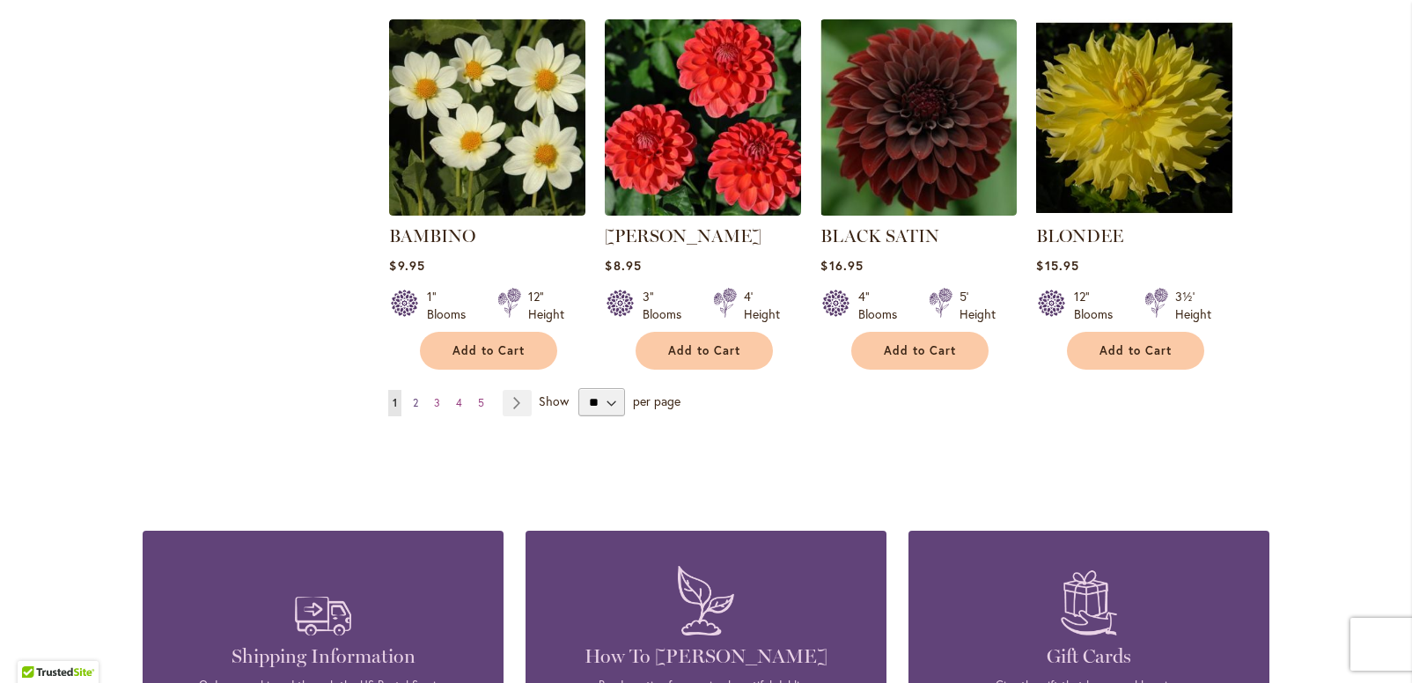
click at [413, 402] on span "2" at bounding box center [415, 402] width 5 height 13
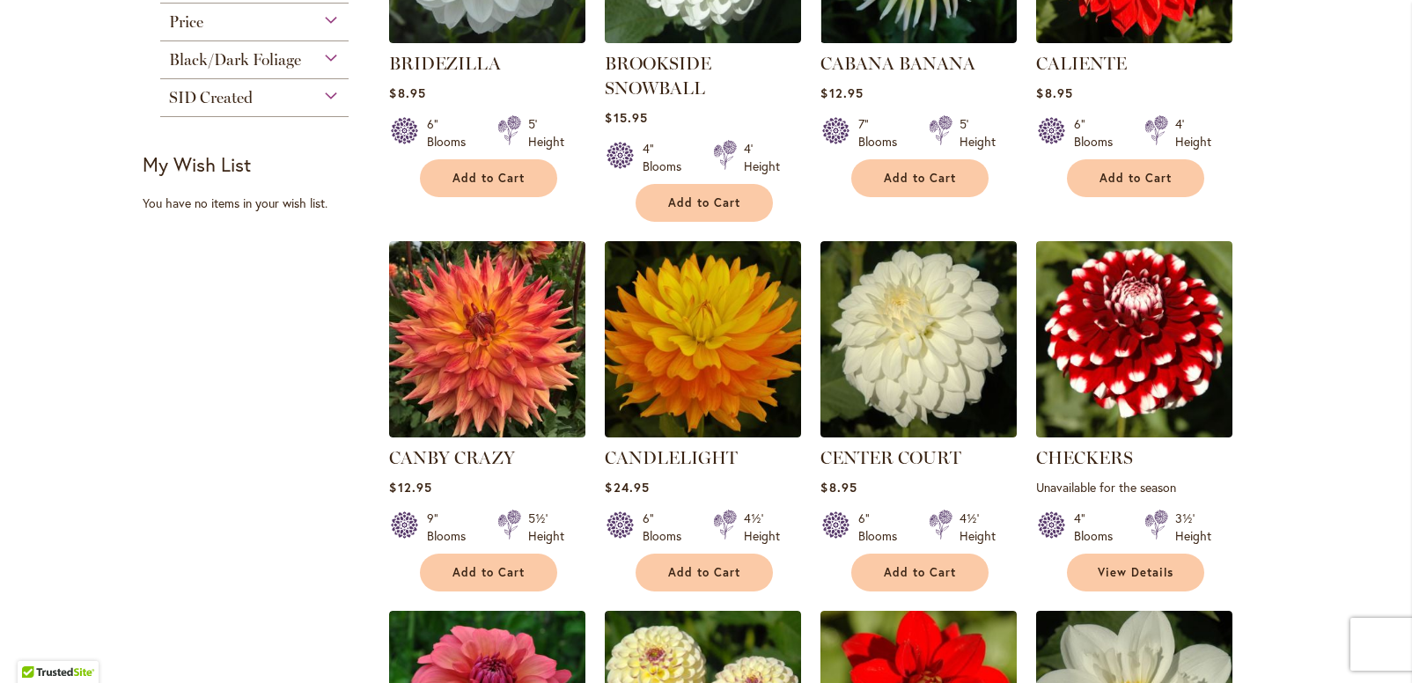
scroll to position [951, 0]
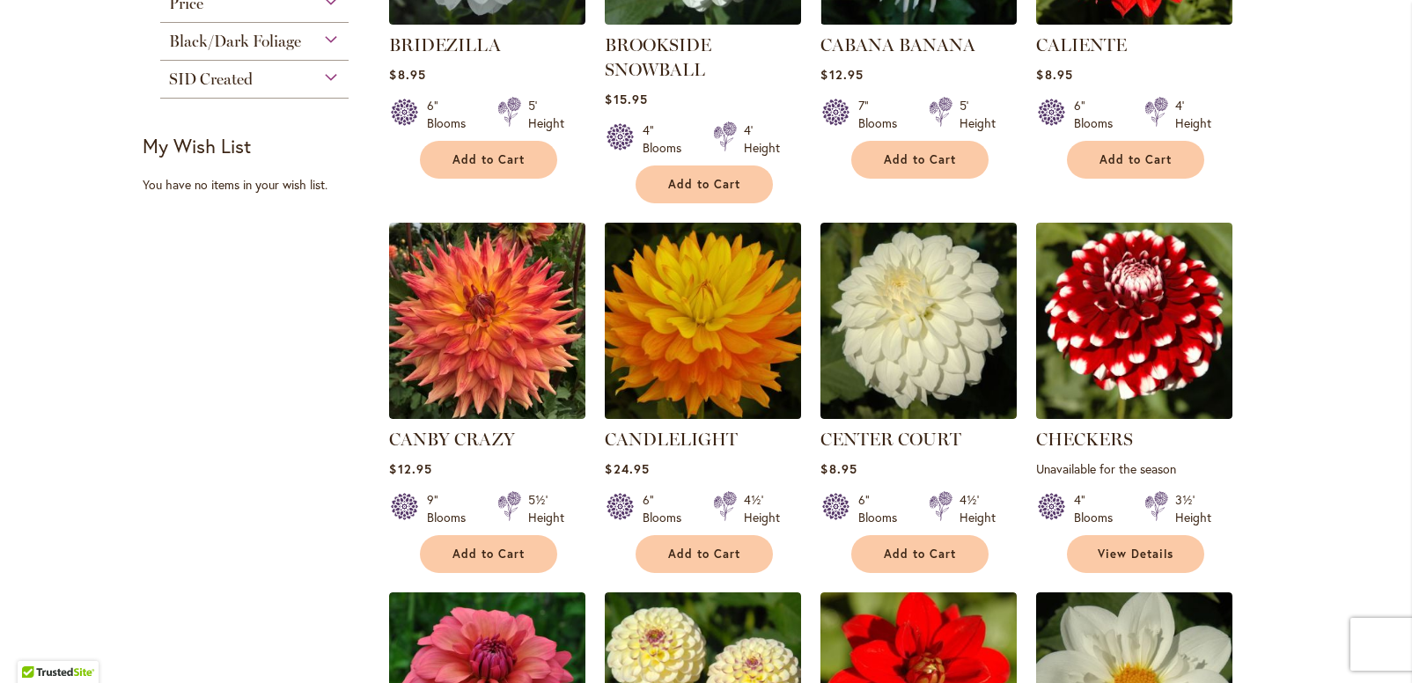
click at [685, 330] on img at bounding box center [703, 320] width 206 height 206
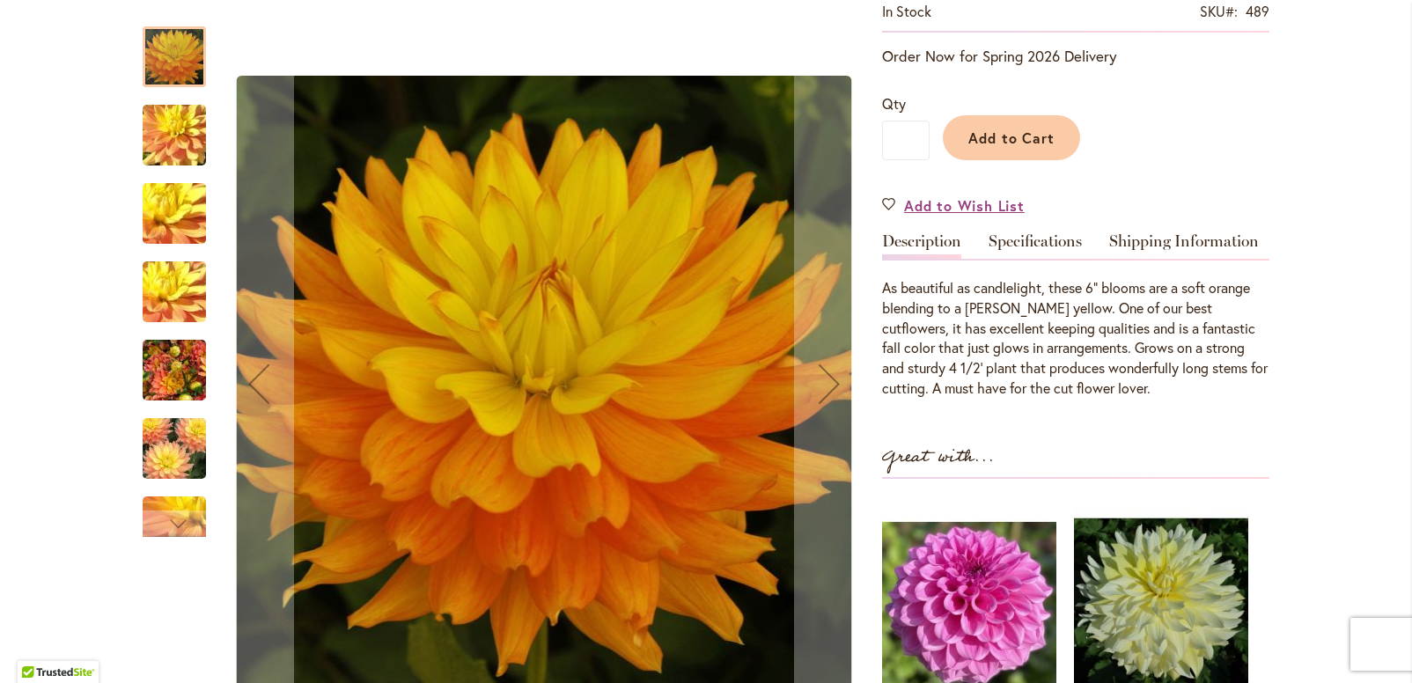
scroll to position [363, 0]
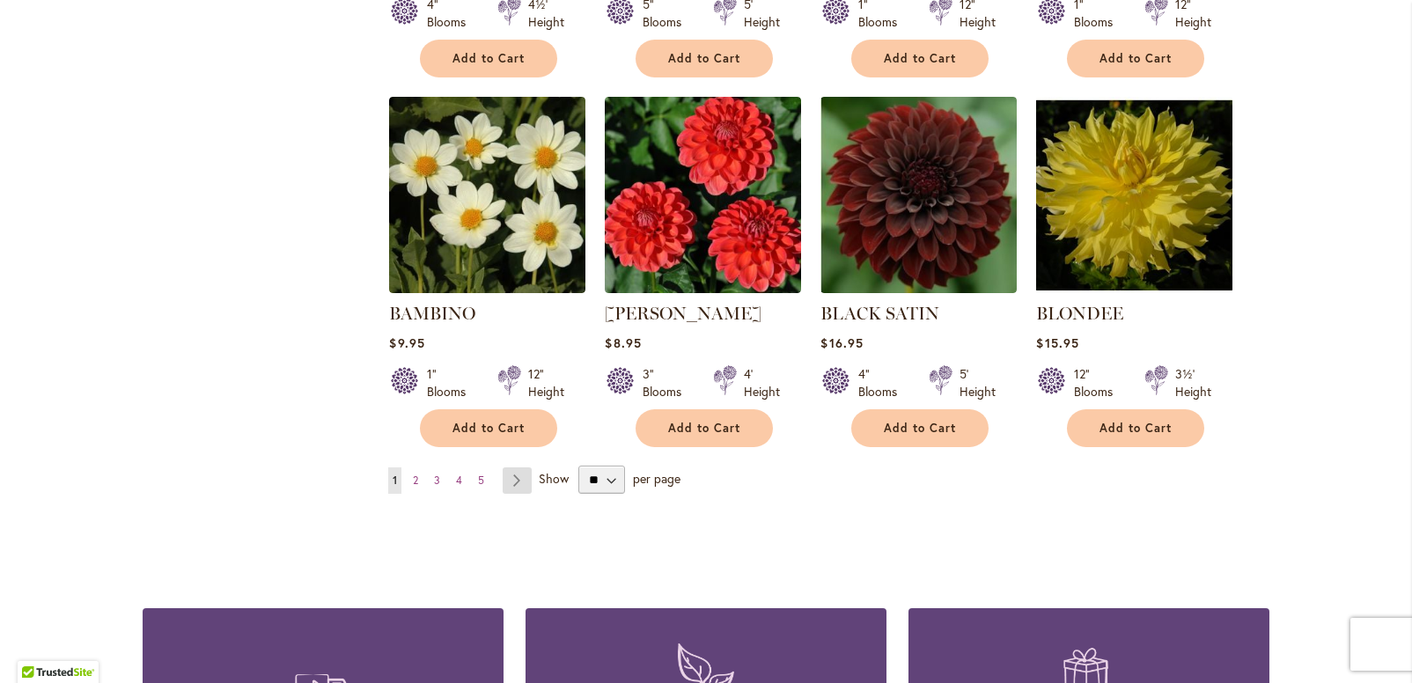
scroll to position [1426, 0]
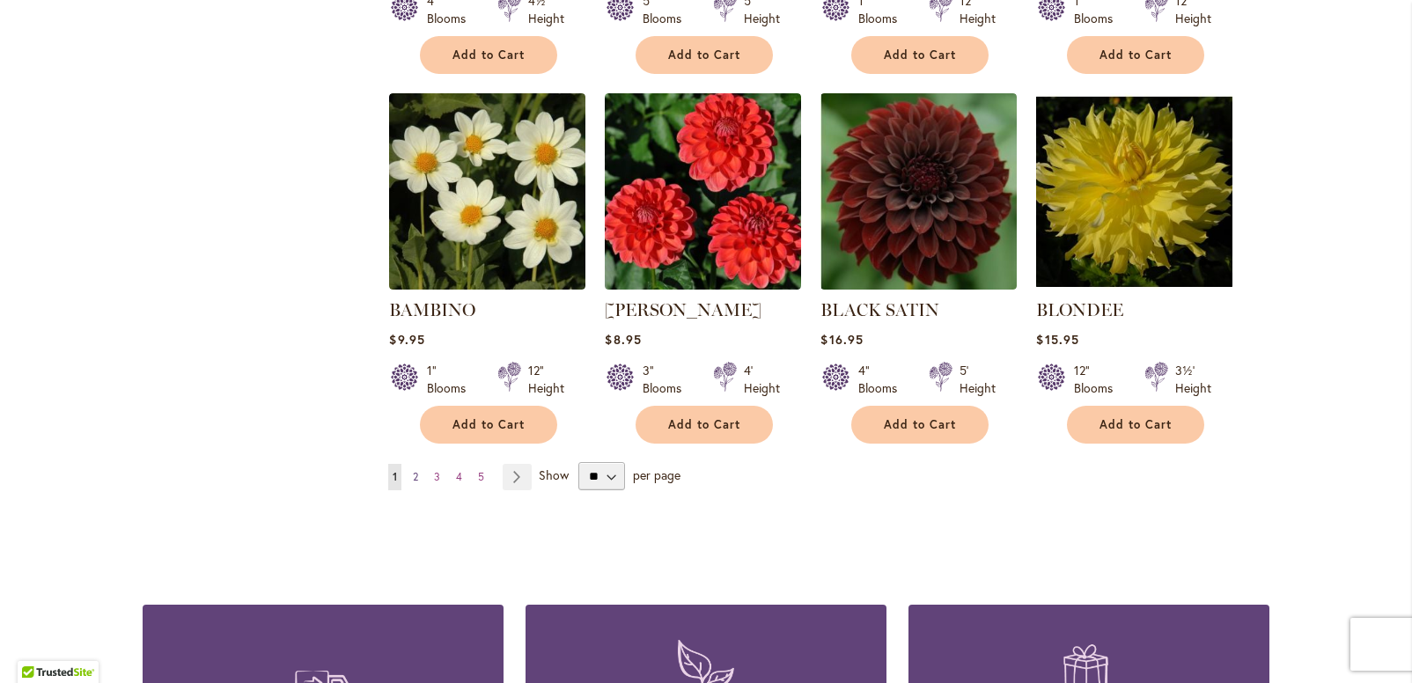
click at [413, 479] on span "2" at bounding box center [415, 476] width 5 height 13
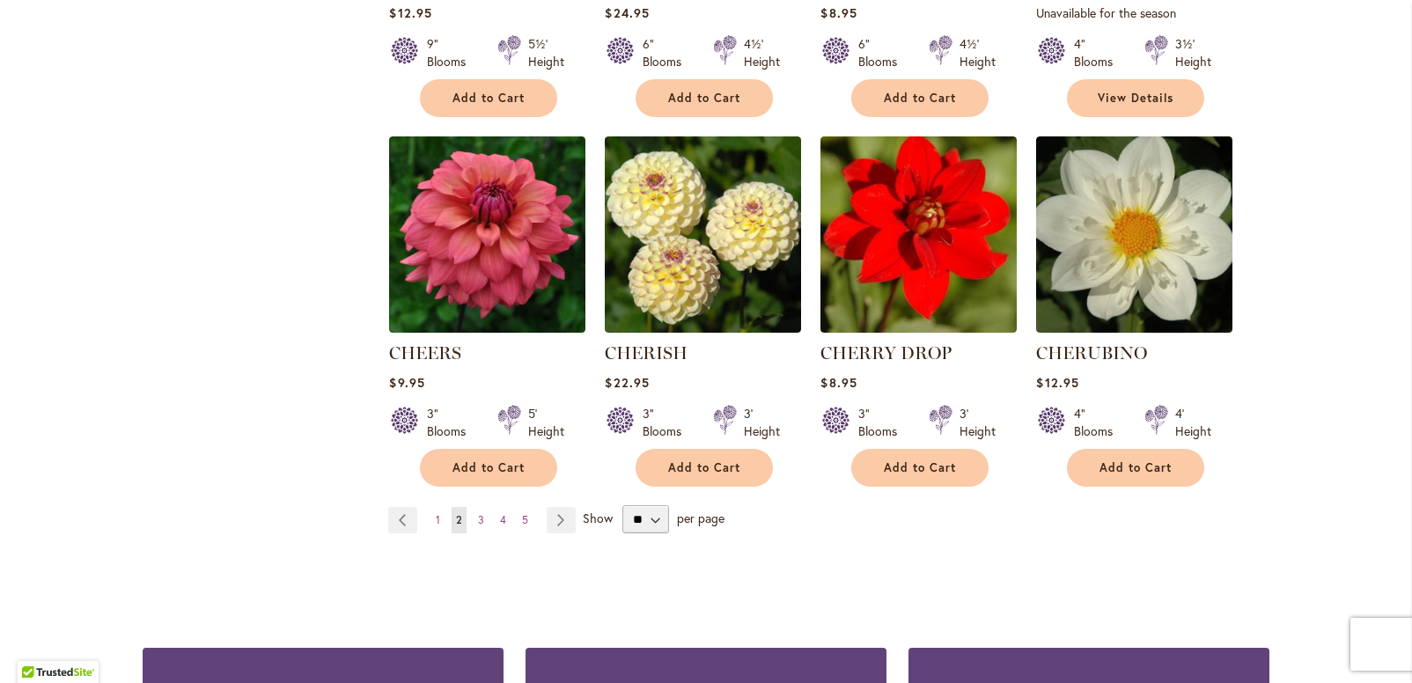
scroll to position [1625, 0]
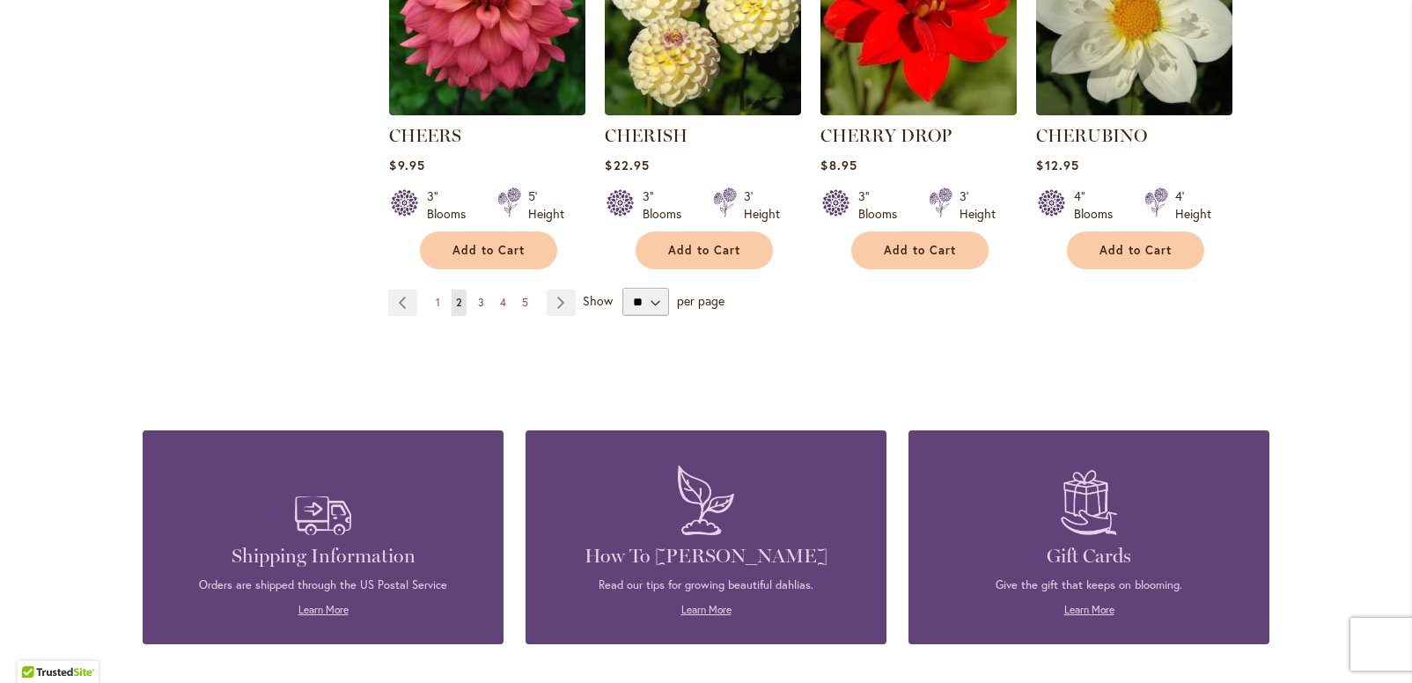
click at [478, 300] on span "3" at bounding box center [481, 302] width 6 height 13
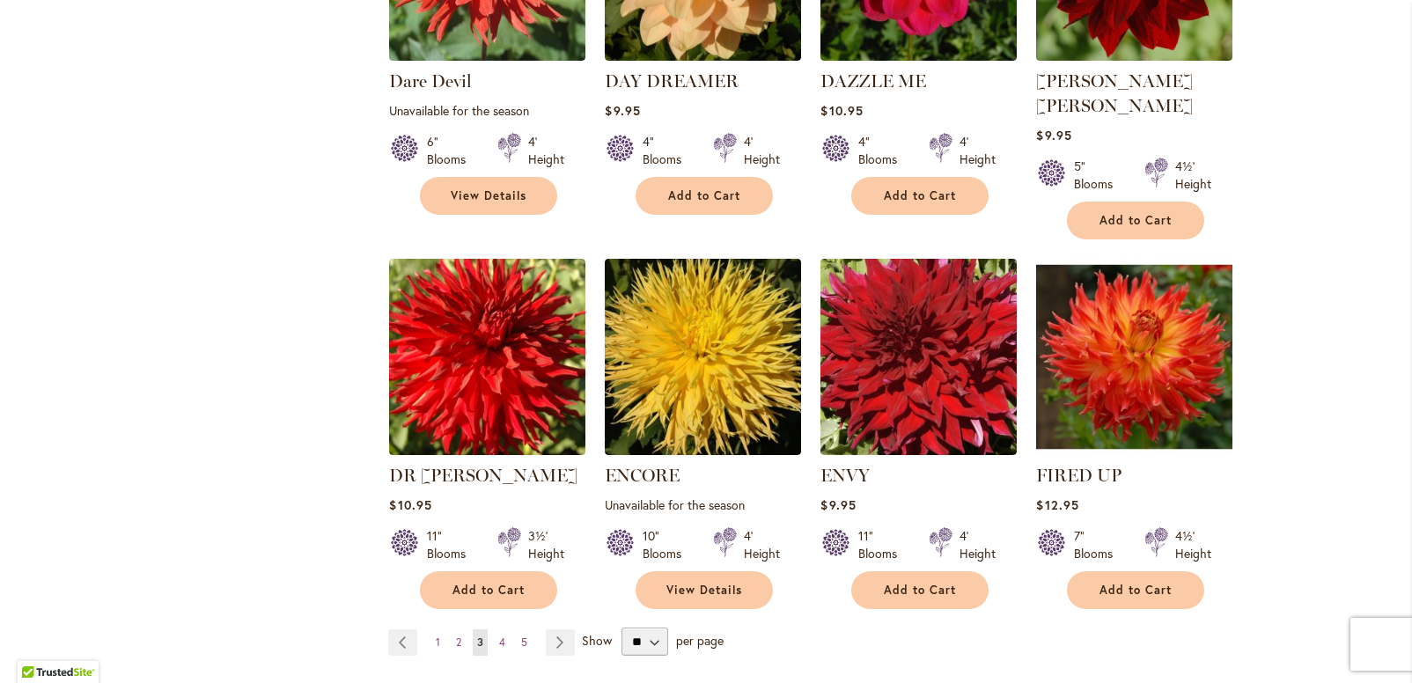
scroll to position [1360, 0]
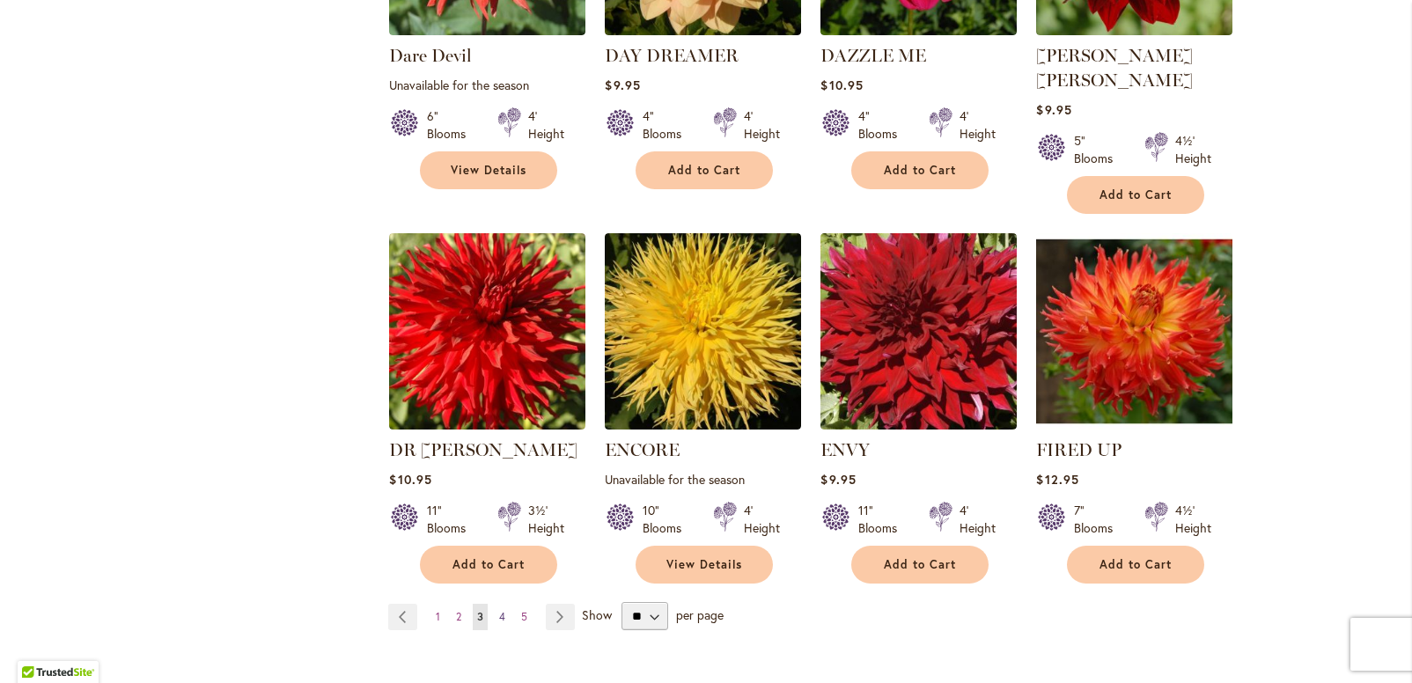
click at [499, 610] on span "4" at bounding box center [502, 616] width 6 height 13
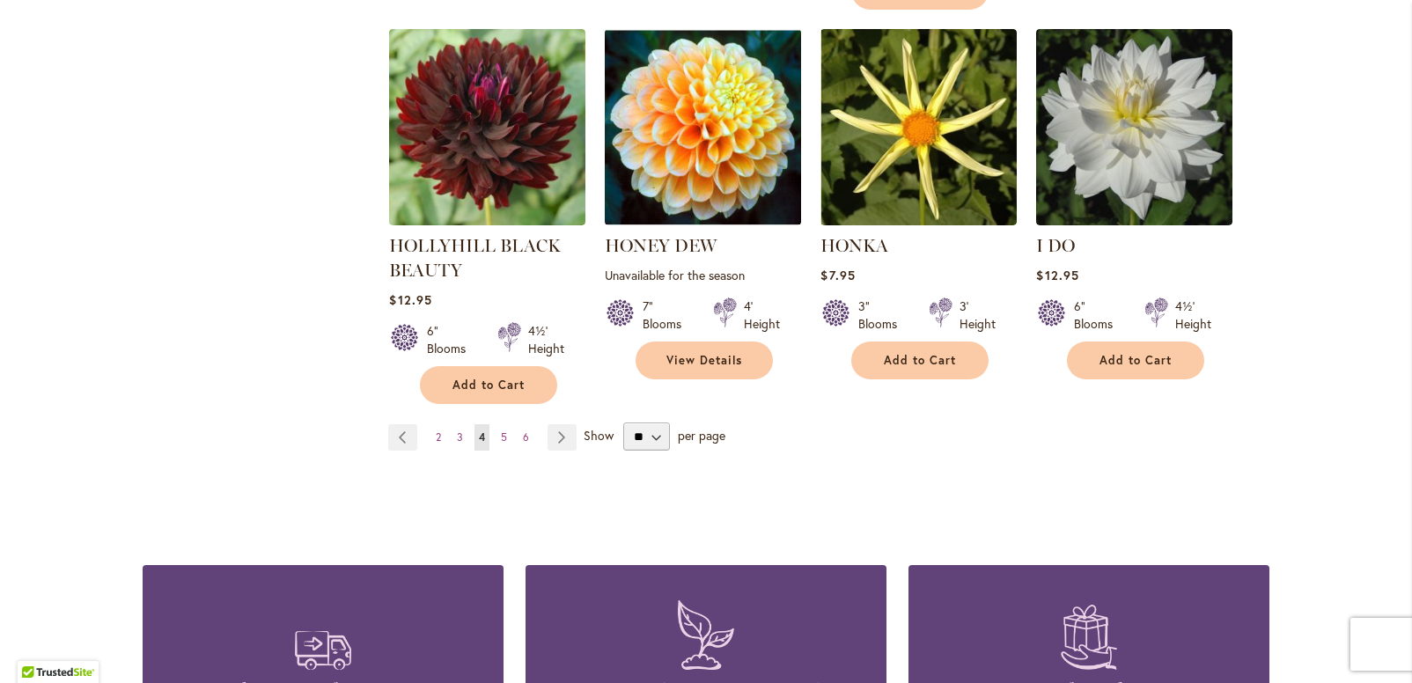
scroll to position [1529, 0]
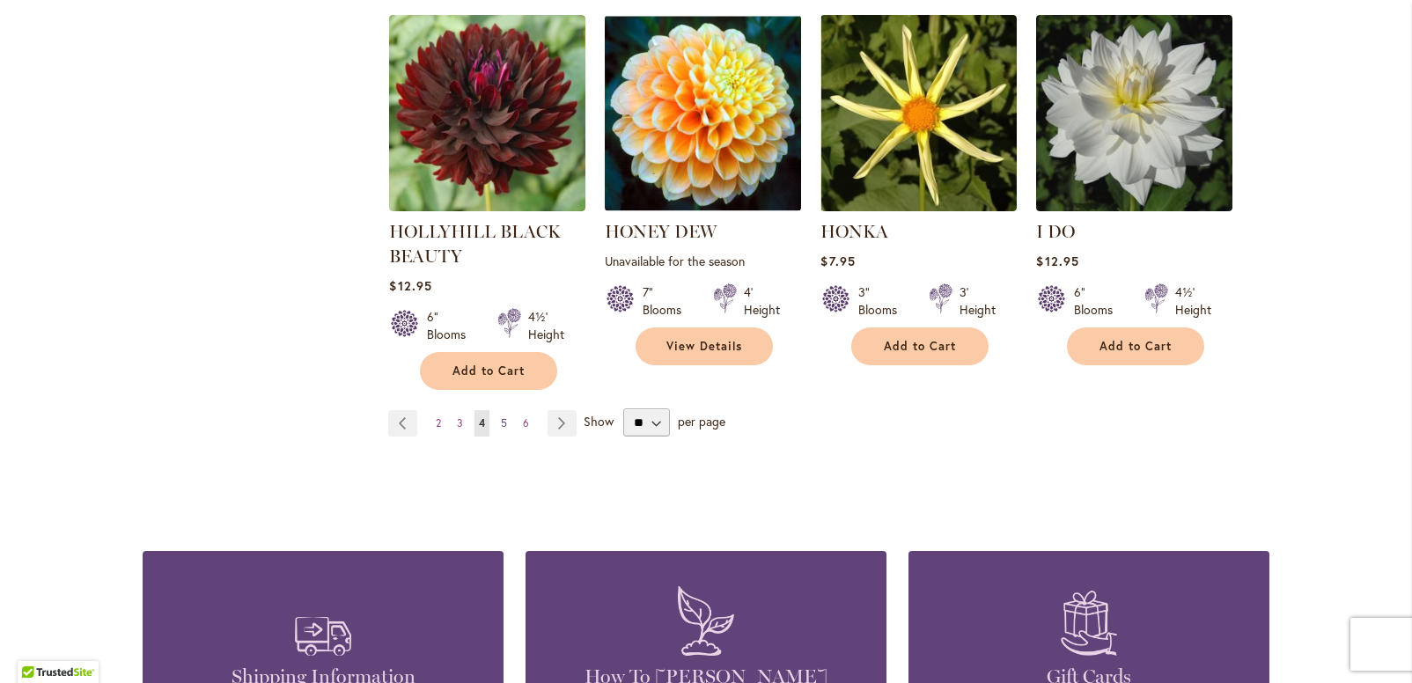
click at [501, 424] on span "5" at bounding box center [504, 422] width 6 height 13
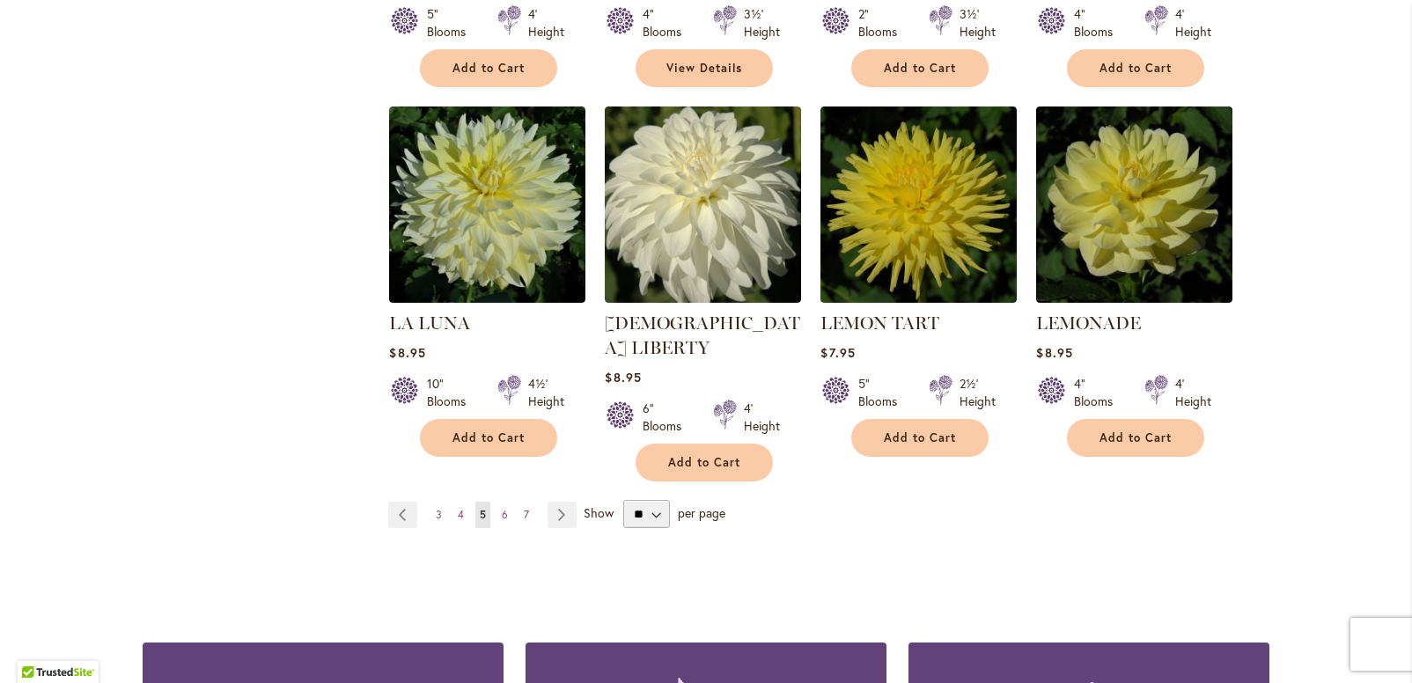
scroll to position [1439, 0]
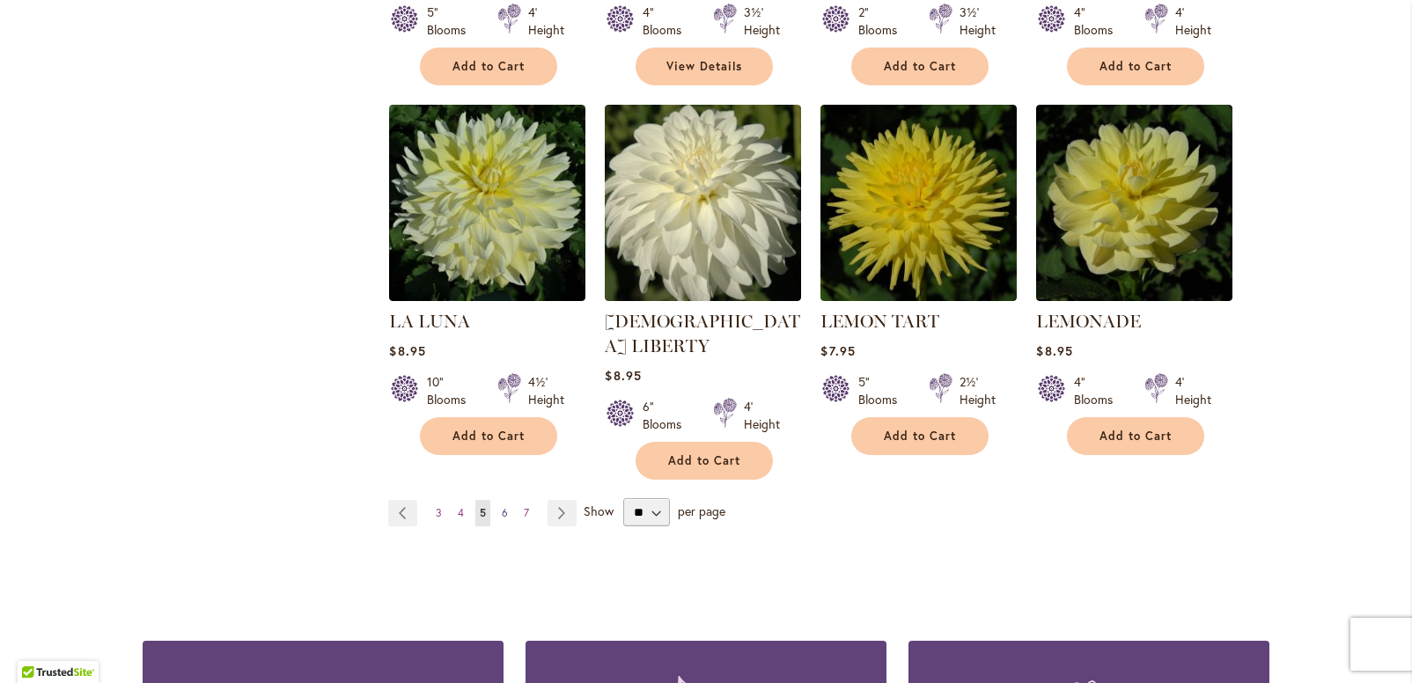
click at [502, 506] on span "6" at bounding box center [505, 512] width 6 height 13
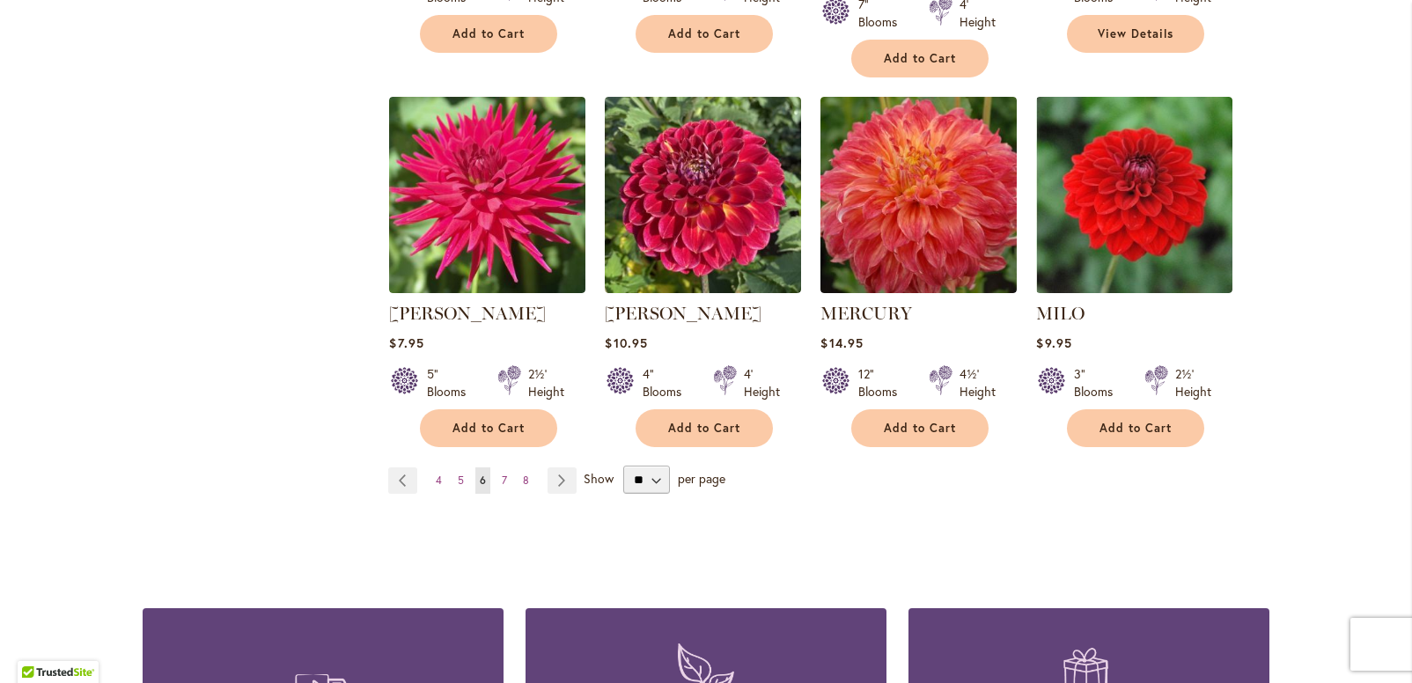
scroll to position [1475, 0]
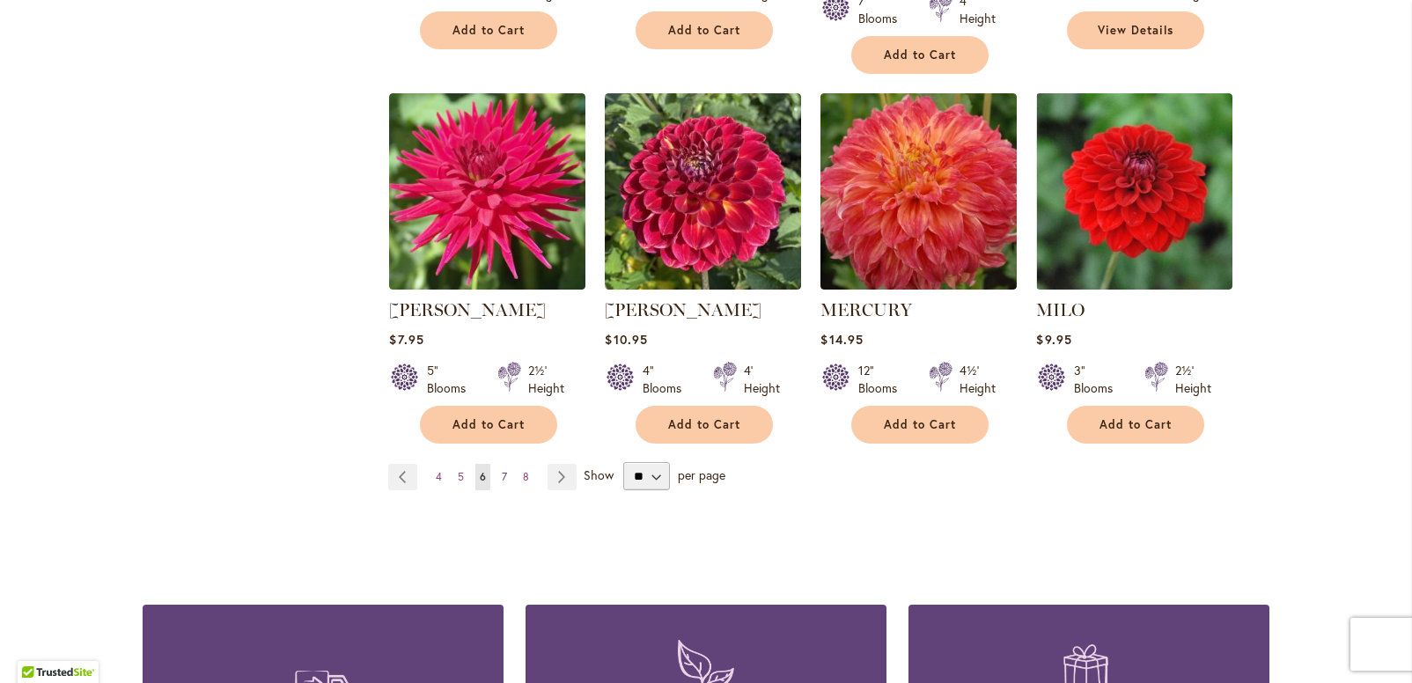
click at [502, 470] on span "7" at bounding box center [504, 476] width 5 height 13
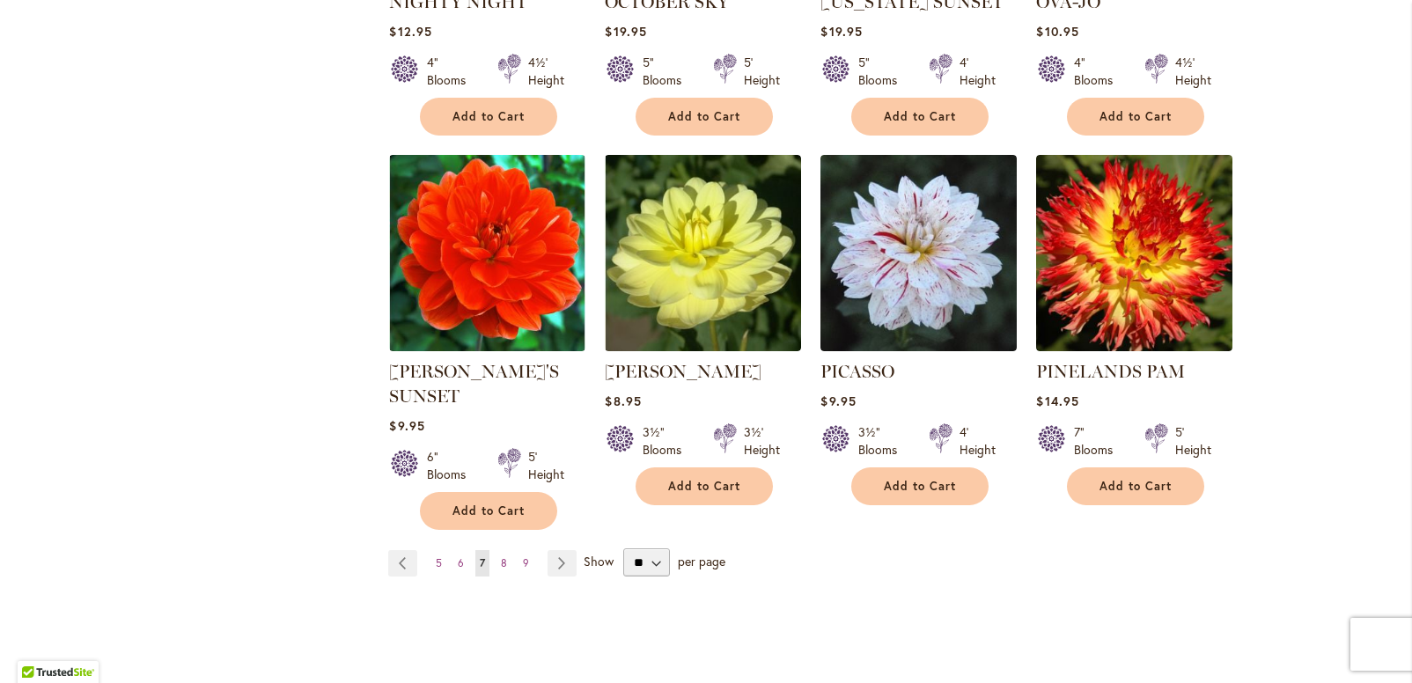
scroll to position [1431, 0]
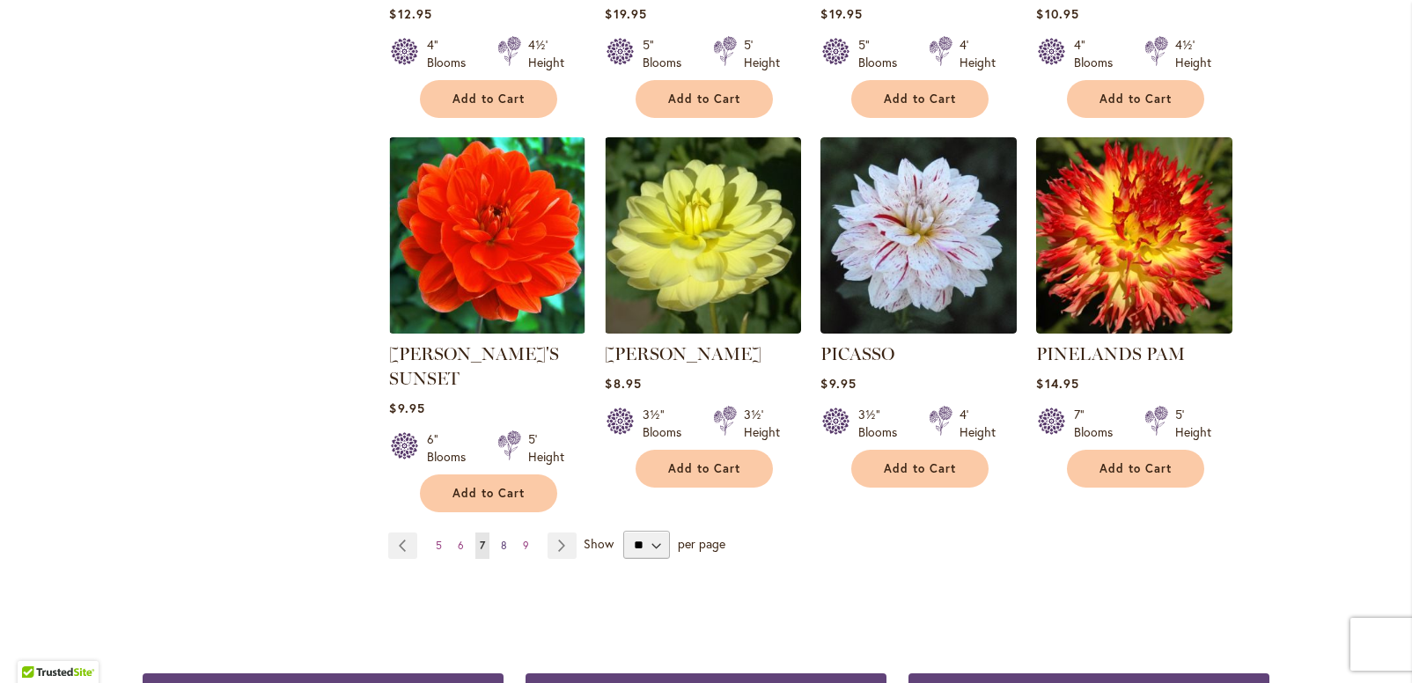
click at [501, 539] on span "8" at bounding box center [504, 545] width 6 height 13
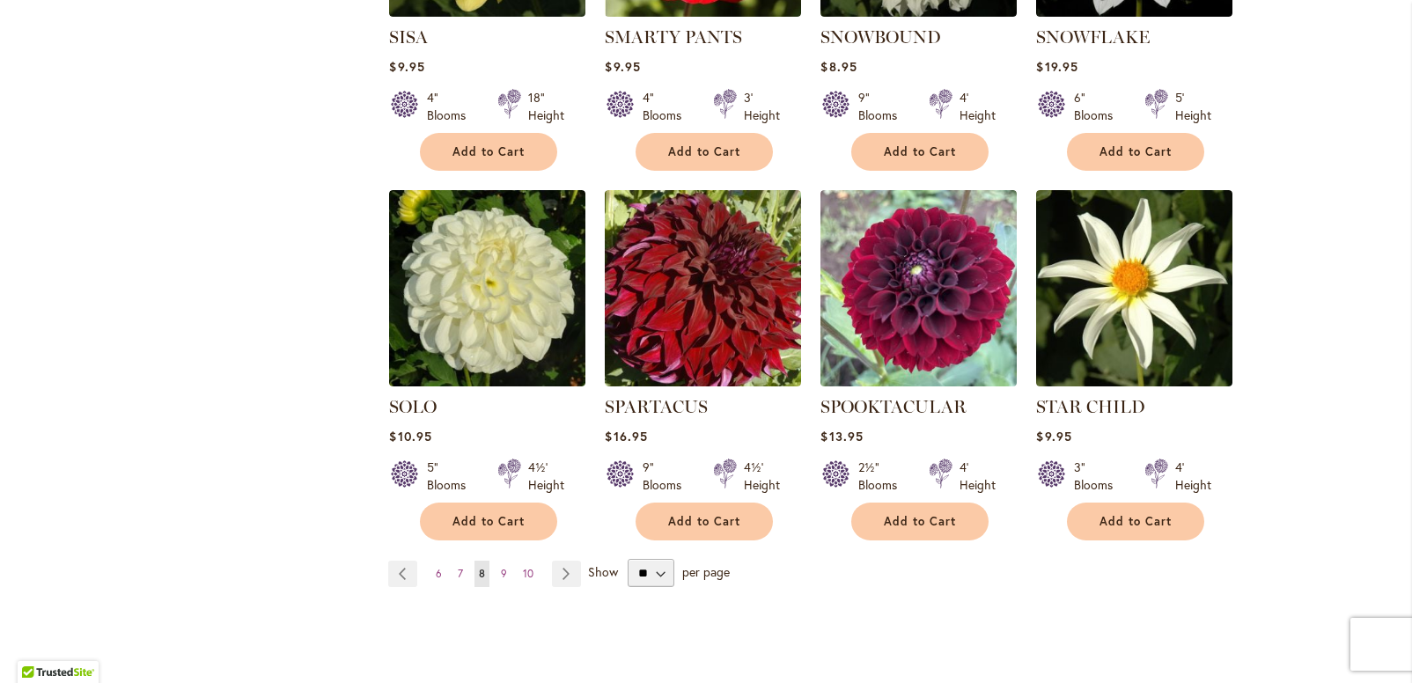
scroll to position [1383, 0]
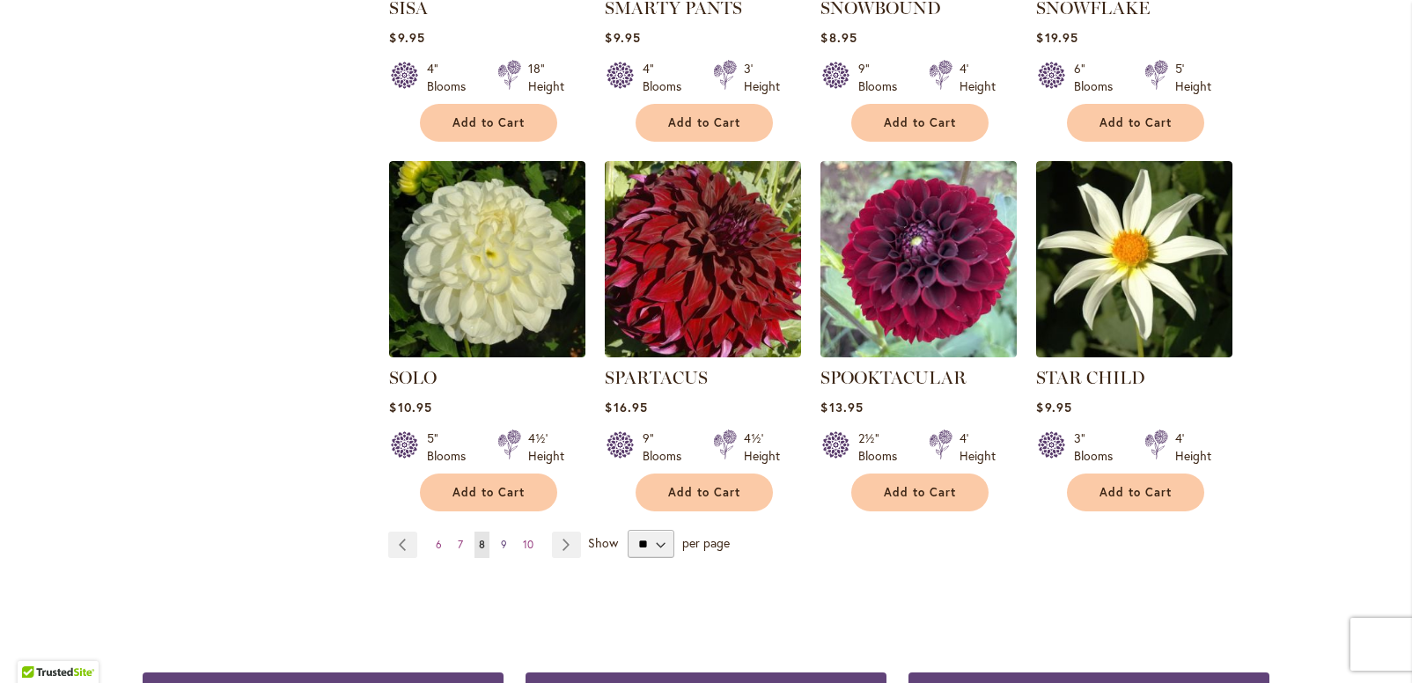
click at [501, 542] on span "9" at bounding box center [504, 544] width 6 height 13
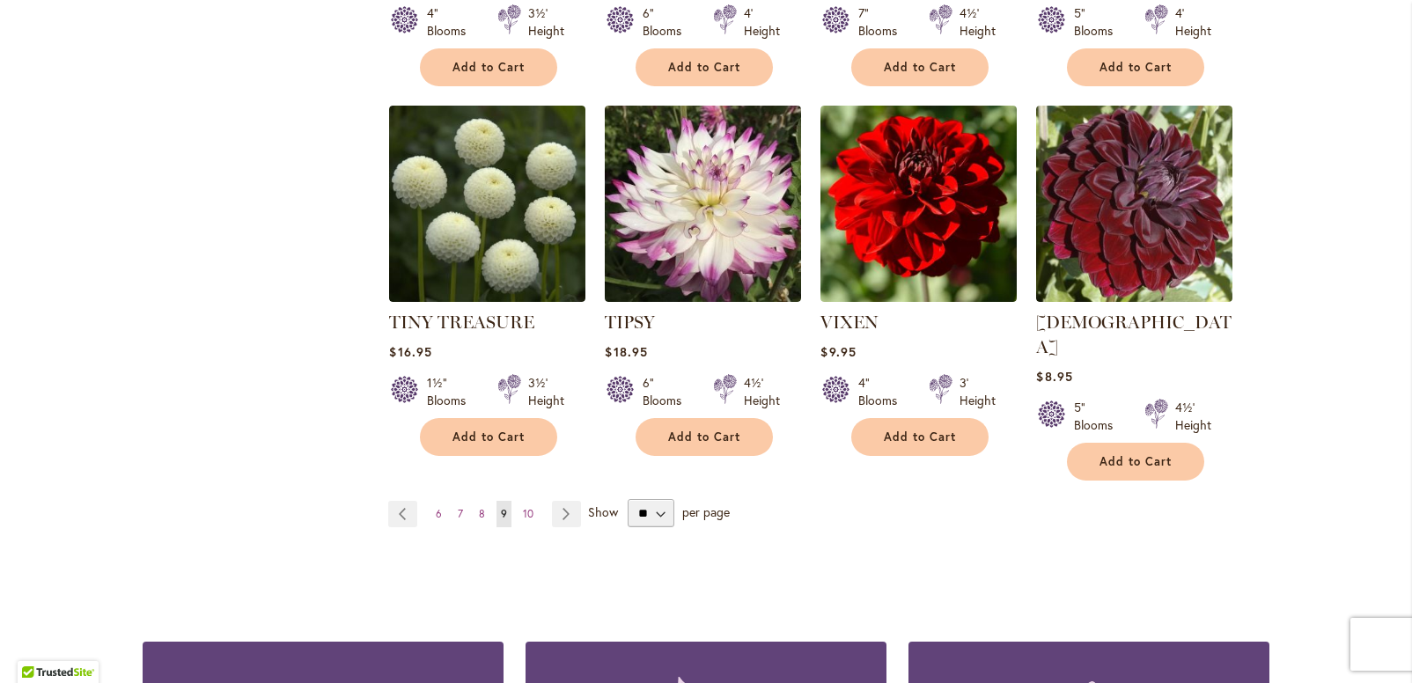
scroll to position [1416, 0]
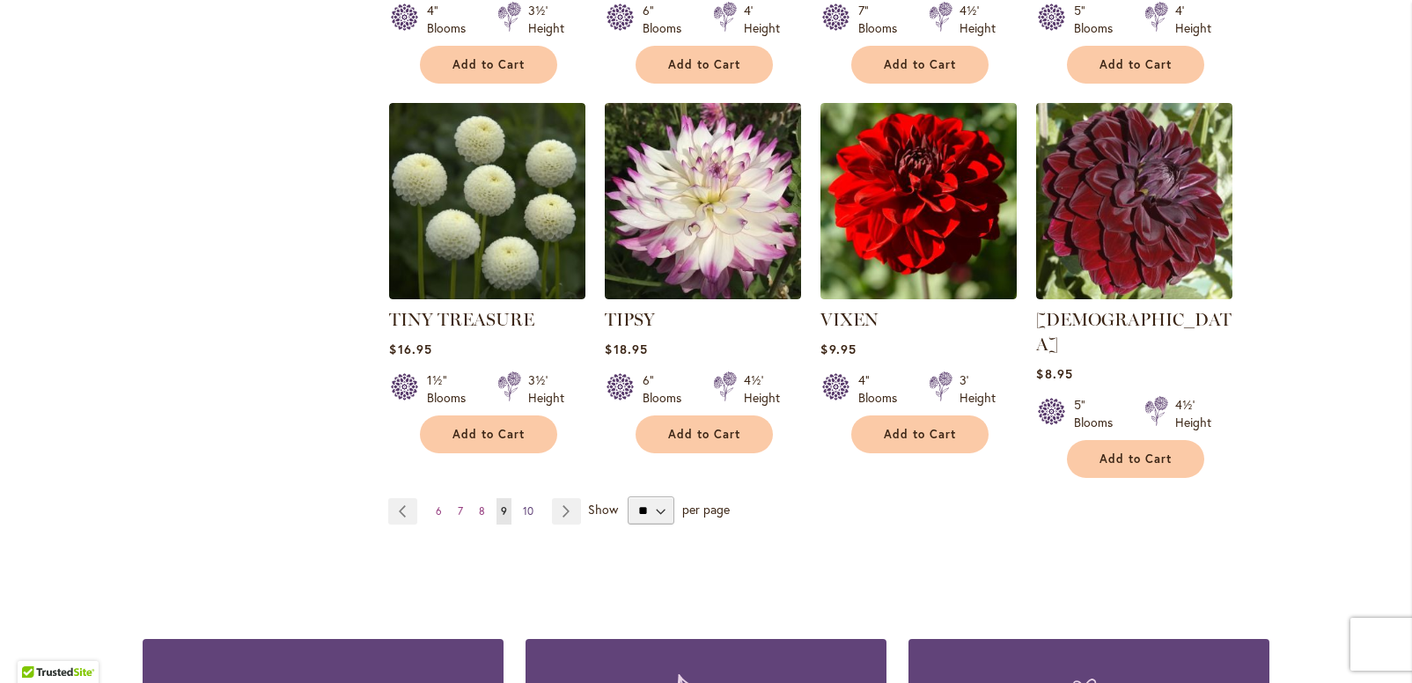
click at [523, 504] on span "10" at bounding box center [528, 510] width 11 height 13
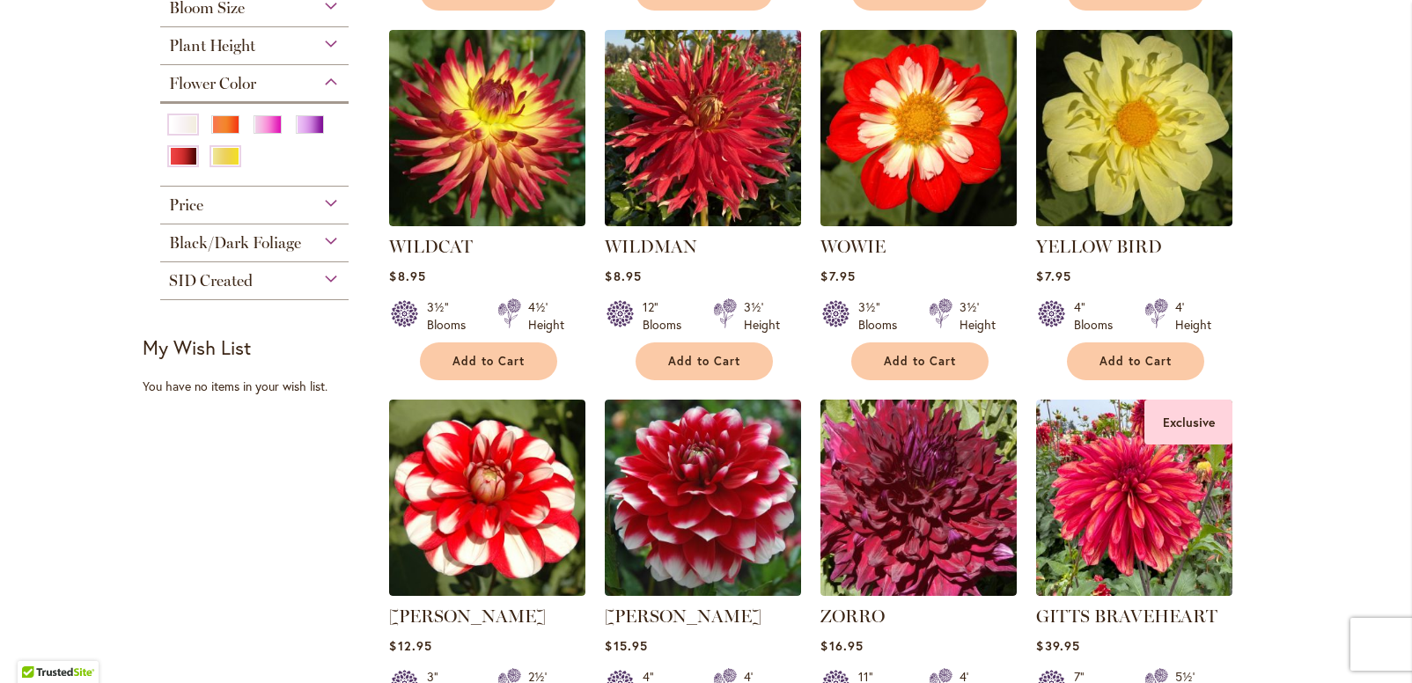
scroll to position [719, 0]
